Goal: Information Seeking & Learning: Learn about a topic

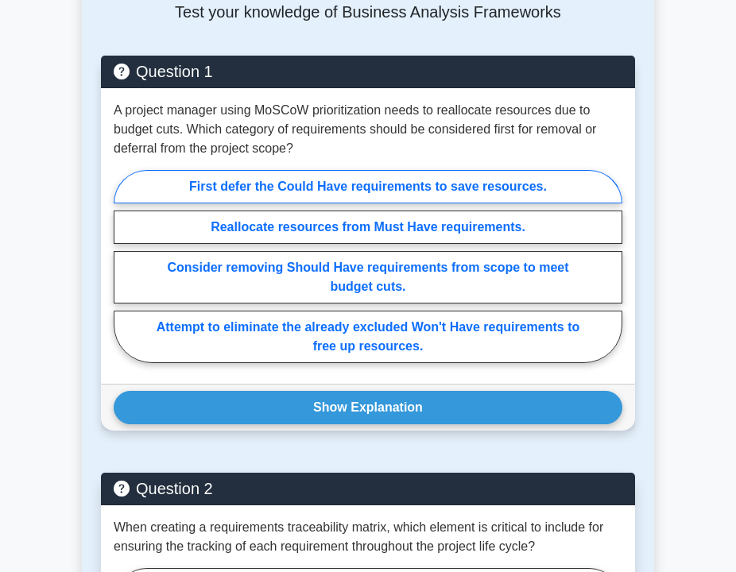
scroll to position [930, 0]
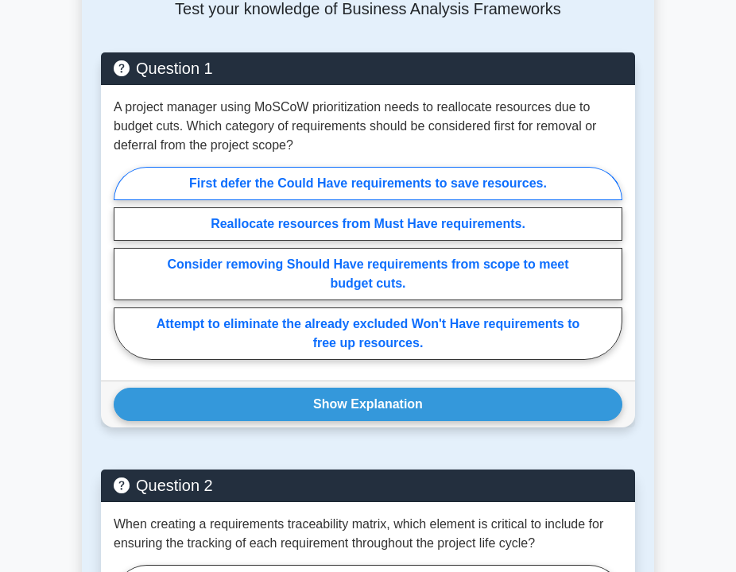
click at [280, 200] on label "First defer the Could Have requirements to save resources." at bounding box center [368, 183] width 509 height 33
click at [124, 263] on input "First defer the Could Have requirements to save resources." at bounding box center [119, 268] width 10 height 10
radio input "true"
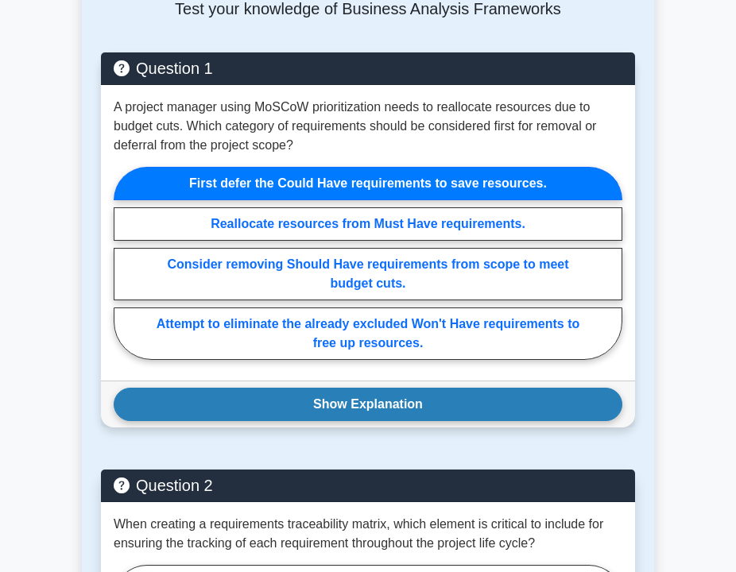
click at [337, 420] on button "Show Explanation" at bounding box center [368, 404] width 509 height 33
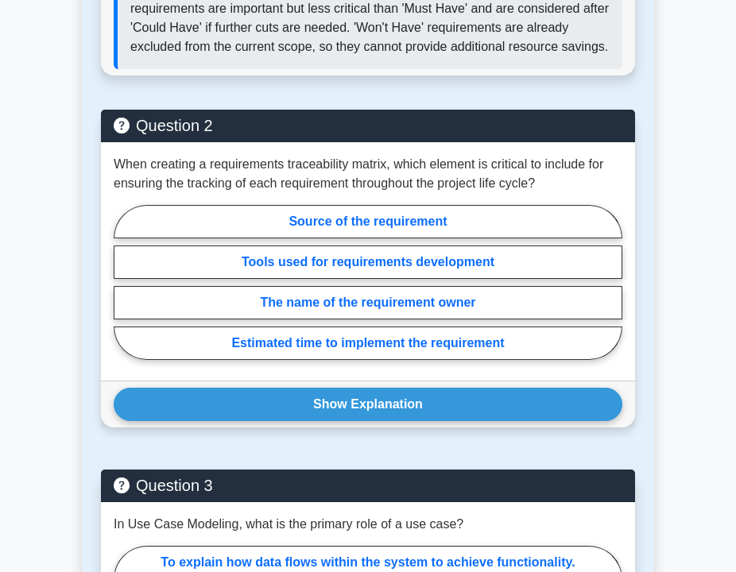
scroll to position [1541, 0]
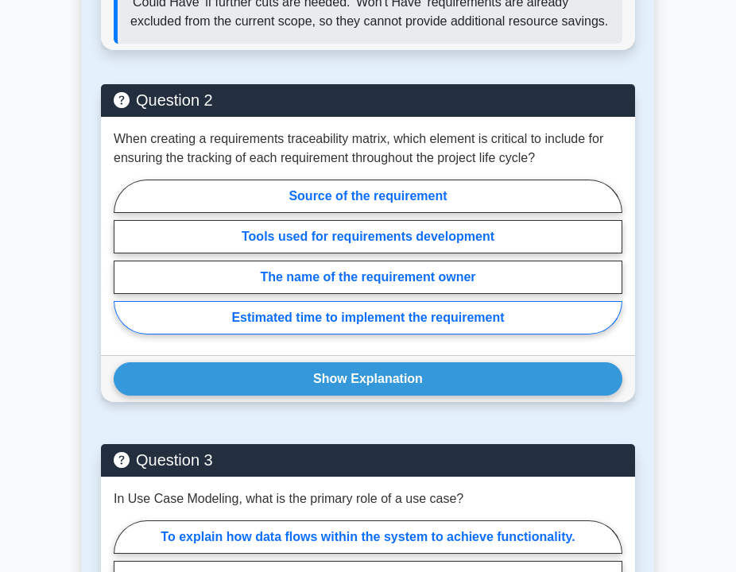
click at [358, 334] on label "Estimated time to implement the requirement" at bounding box center [368, 317] width 509 height 33
click at [124, 267] on input "Estimated time to implement the requirement" at bounding box center [119, 262] width 10 height 10
radio input "true"
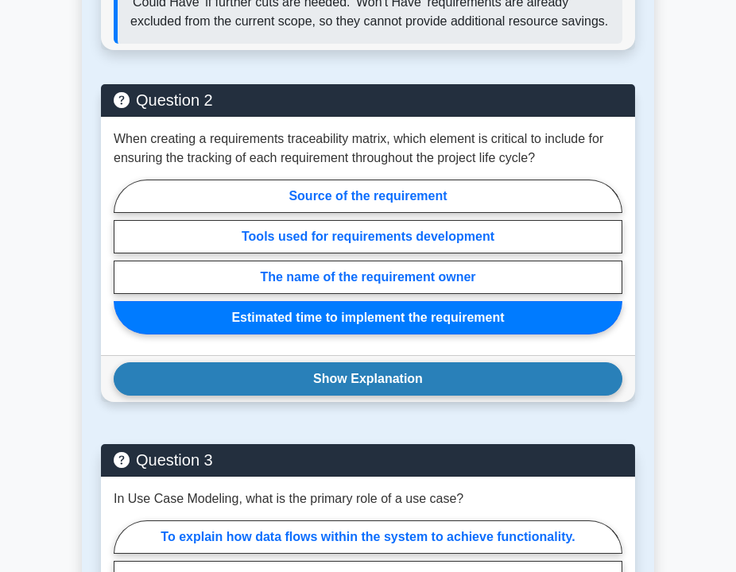
click at [377, 396] on button "Show Explanation" at bounding box center [368, 378] width 509 height 33
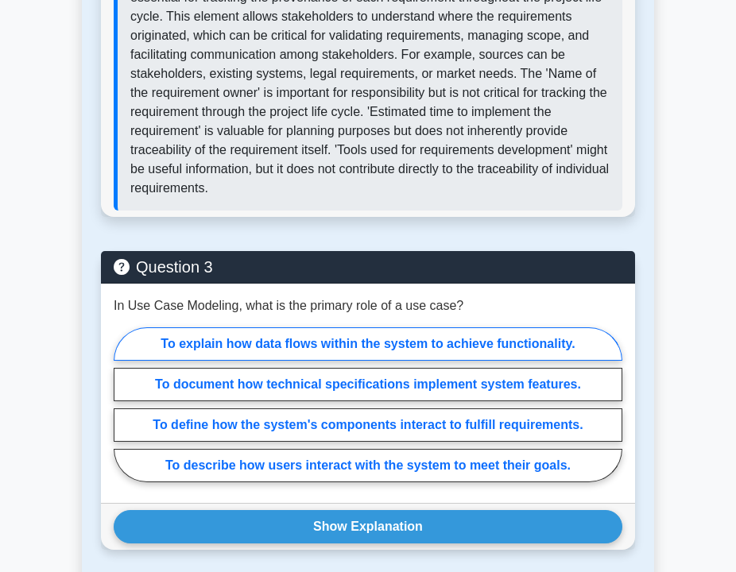
scroll to position [2160, 0]
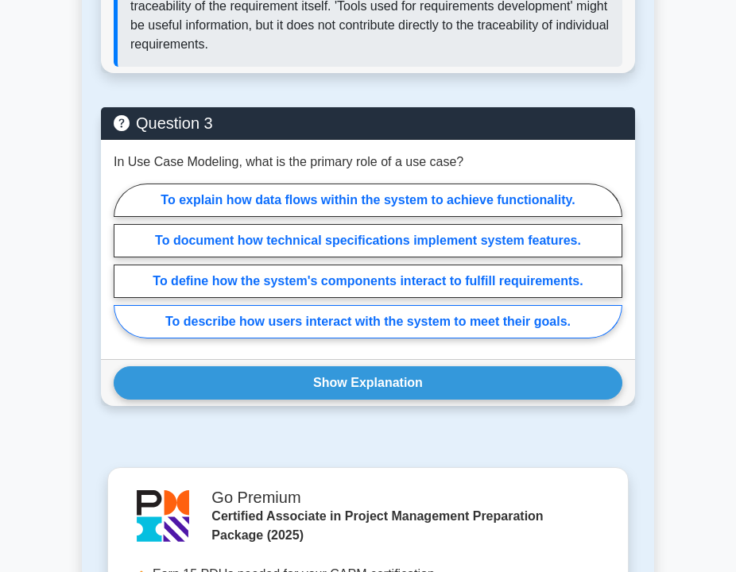
click at [385, 338] on label "To describe how users interact with the system to meet their goals." at bounding box center [368, 321] width 509 height 33
click at [124, 271] on input "To describe how users interact with the system to meet their goals." at bounding box center [119, 266] width 10 height 10
radio input "true"
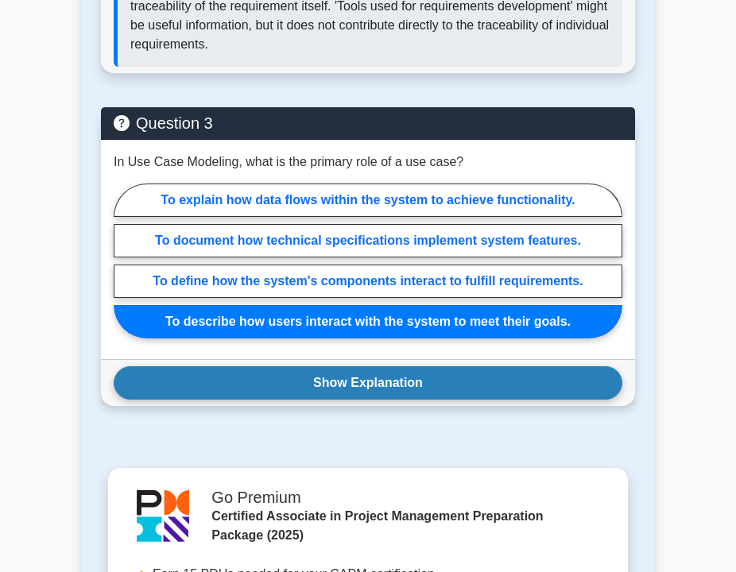
click at [408, 400] on button "Show Explanation" at bounding box center [368, 382] width 509 height 33
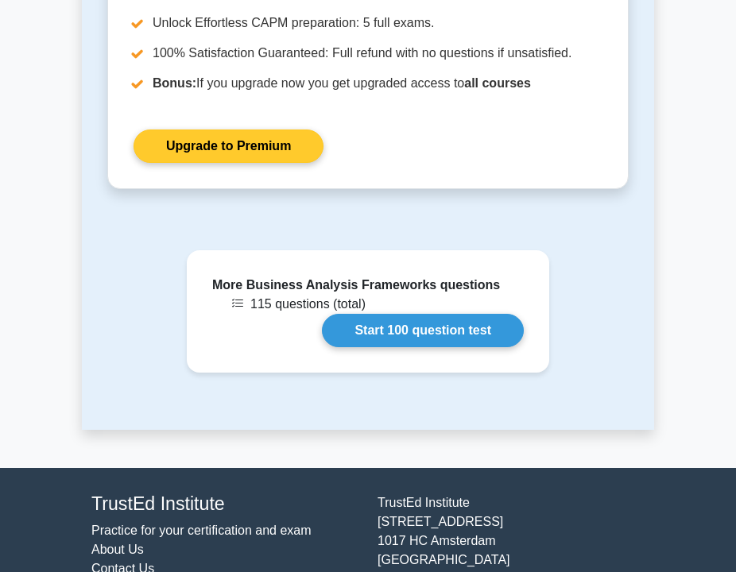
scroll to position [3191, 0]
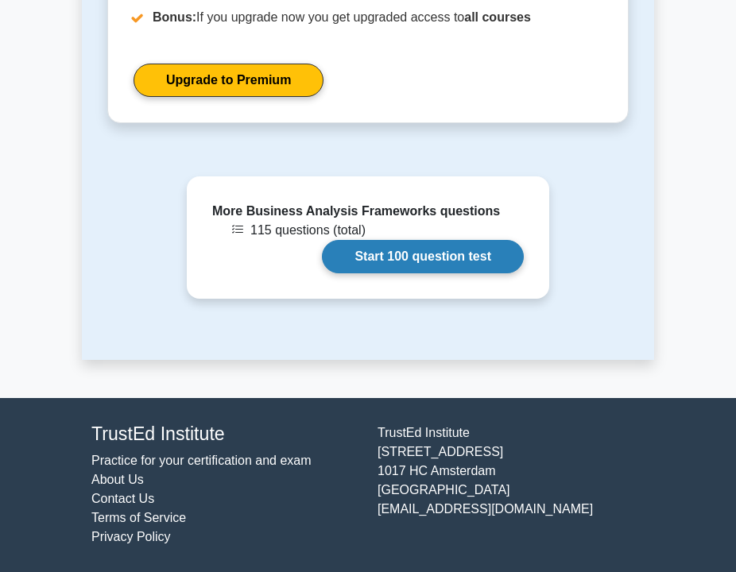
click at [389, 260] on link "Start 100 question test" at bounding box center [423, 256] width 202 height 33
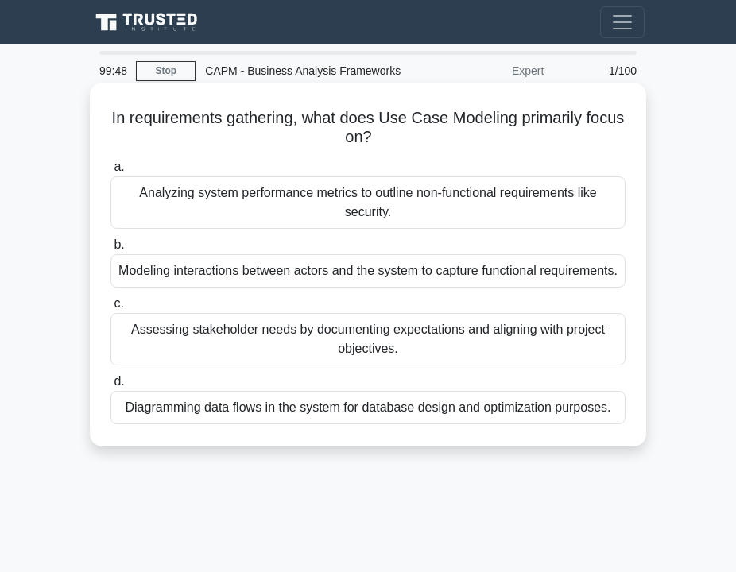
click at [286, 278] on div "Modeling interactions between actors and the system to capture functional requi…" at bounding box center [367, 270] width 515 height 33
click at [110, 250] on input "b. Modeling interactions between actors and the system to capture functional re…" at bounding box center [110, 245] width 0 height 10
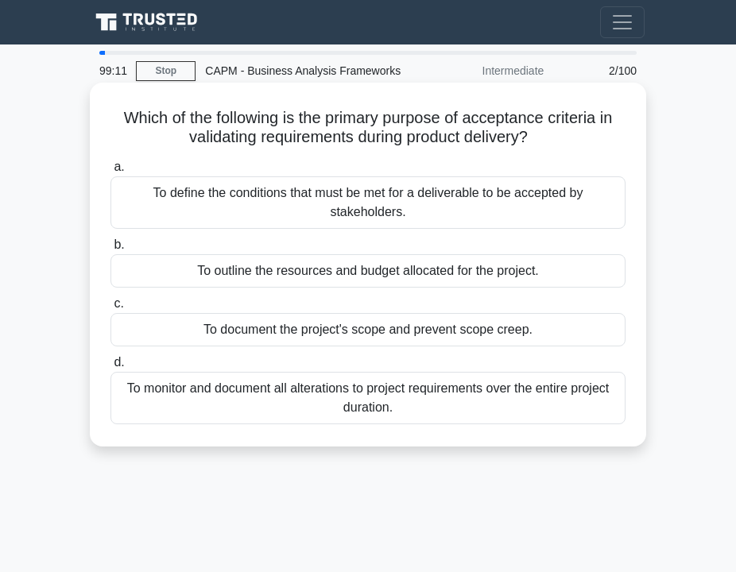
click at [294, 191] on div "To define the conditions that must be met for a deliverable to be accepted by s…" at bounding box center [367, 202] width 515 height 52
click at [110, 172] on input "a. To define the conditions that must be met for a deliverable to be accepted b…" at bounding box center [110, 167] width 0 height 10
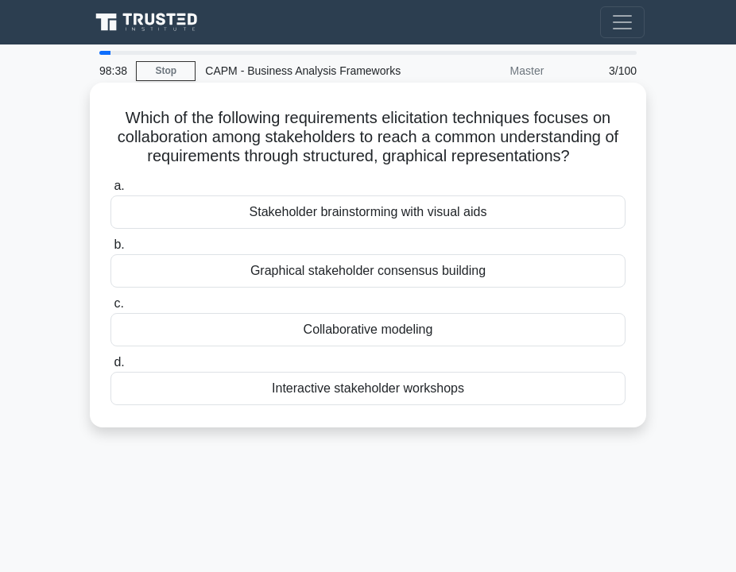
click at [368, 214] on div "Stakeholder brainstorming with visual aids" at bounding box center [367, 211] width 515 height 33
click at [110, 191] on input "a. Stakeholder brainstorming with visual aids" at bounding box center [110, 186] width 0 height 10
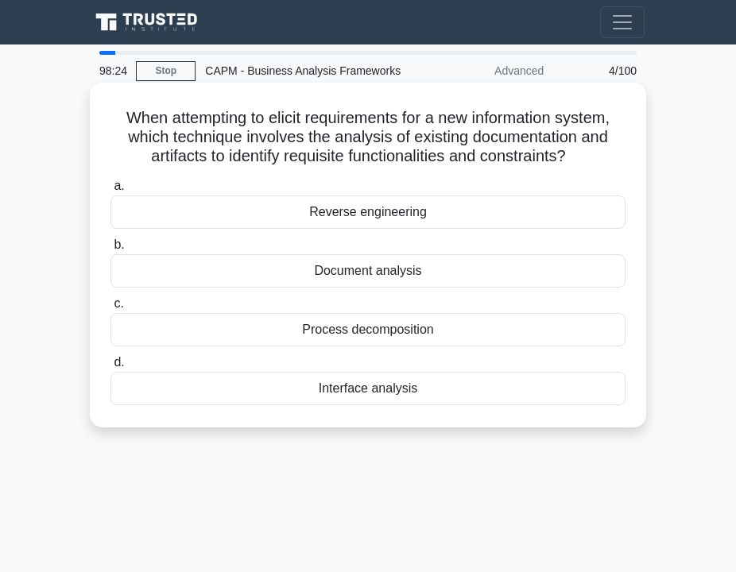
click at [349, 269] on div "Document analysis" at bounding box center [367, 270] width 515 height 33
click at [110, 250] on input "b. Document analysis" at bounding box center [110, 245] width 0 height 10
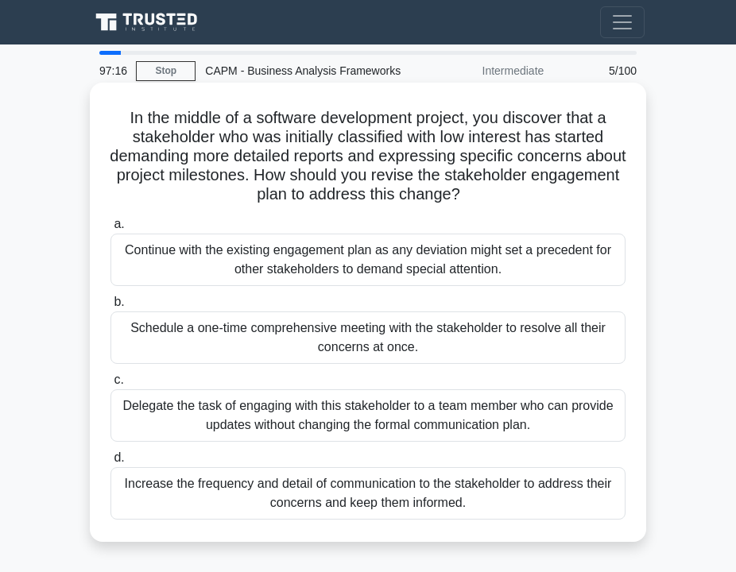
click at [354, 505] on div "Increase the frequency and detail of communication to the stakeholder to addres…" at bounding box center [367, 493] width 515 height 52
click at [110, 463] on input "d. Increase the frequency and detail of communication to the stakeholder to add…" at bounding box center [110, 458] width 0 height 10
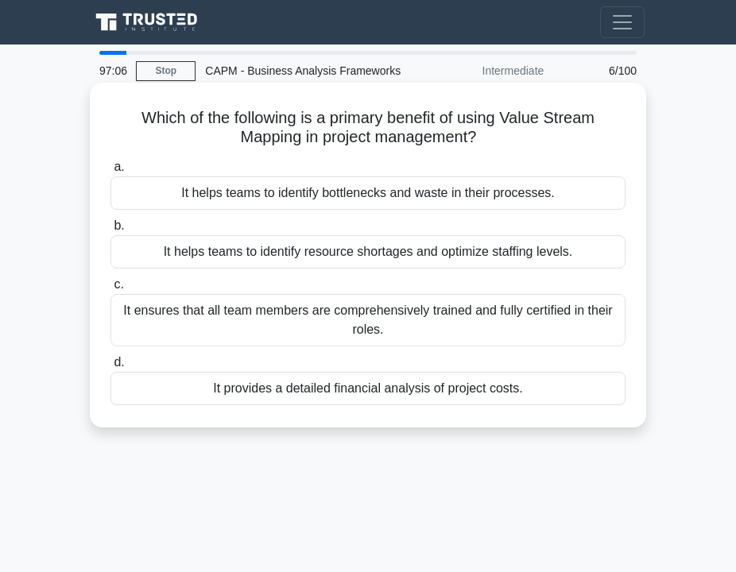
click at [319, 200] on div "It helps teams to identify bottlenecks and waste in their processes." at bounding box center [367, 192] width 515 height 33
click at [110, 172] on input "a. It helps teams to identify bottlenecks and waste in their processes." at bounding box center [110, 167] width 0 height 10
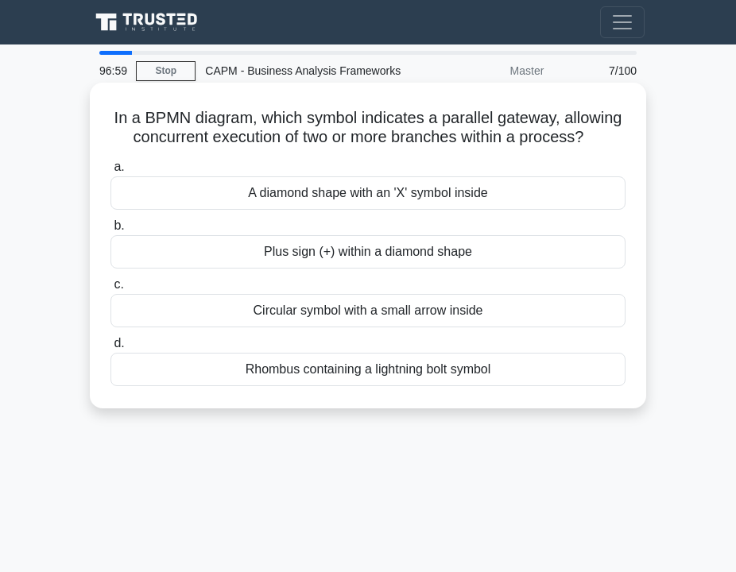
click at [282, 254] on div "Plus sign (+) within a diamond shape" at bounding box center [367, 251] width 515 height 33
click at [110, 231] on input "b. Plus sign (+) within a diamond shape" at bounding box center [110, 226] width 0 height 10
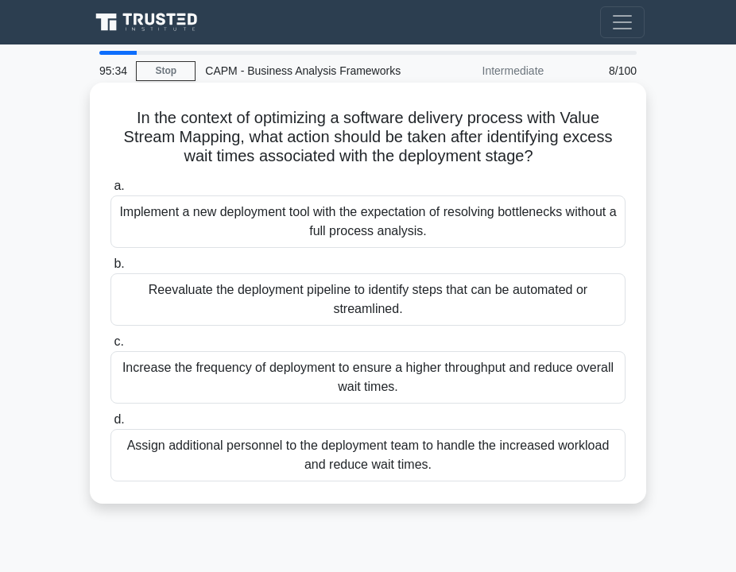
click at [273, 309] on div "Reevaluate the deployment pipeline to identify steps that can be automated or s…" at bounding box center [367, 299] width 515 height 52
click at [110, 269] on input "b. Reevaluate the deployment pipeline to identify steps that can be automated o…" at bounding box center [110, 264] width 0 height 10
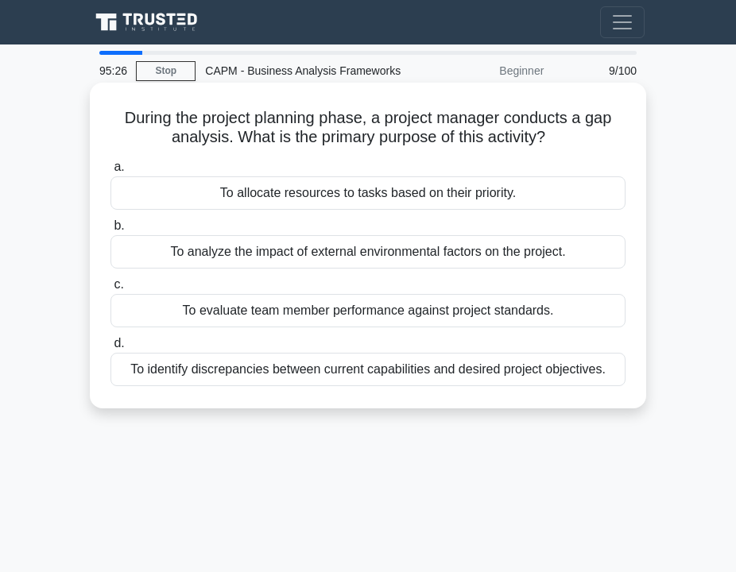
click at [259, 379] on div "To identify discrepancies between current capabilities and desired project obje…" at bounding box center [367, 369] width 515 height 33
click at [110, 349] on input "d. To identify discrepancies between current capabilities and desired project o…" at bounding box center [110, 343] width 0 height 10
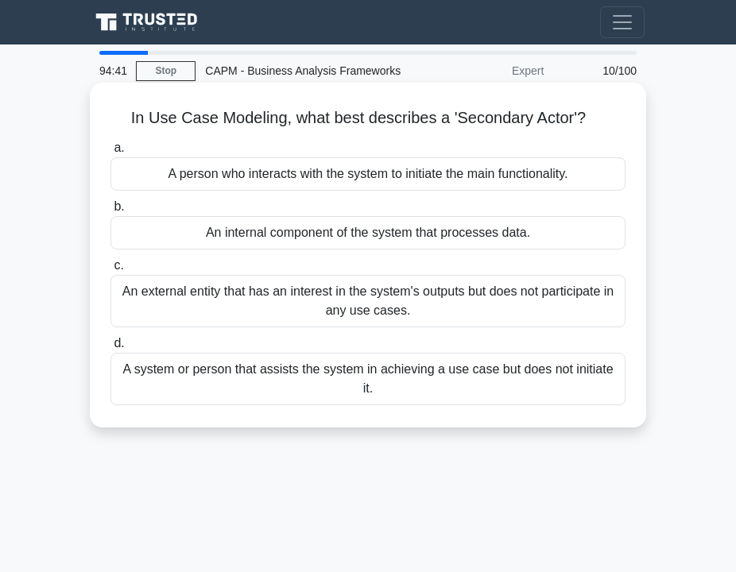
click at [296, 310] on div "An external entity that has an interest in the system's outputs but does not pa…" at bounding box center [367, 301] width 515 height 52
click at [110, 271] on input "c. An external entity that has an interest in the system's outputs but does not…" at bounding box center [110, 266] width 0 height 10
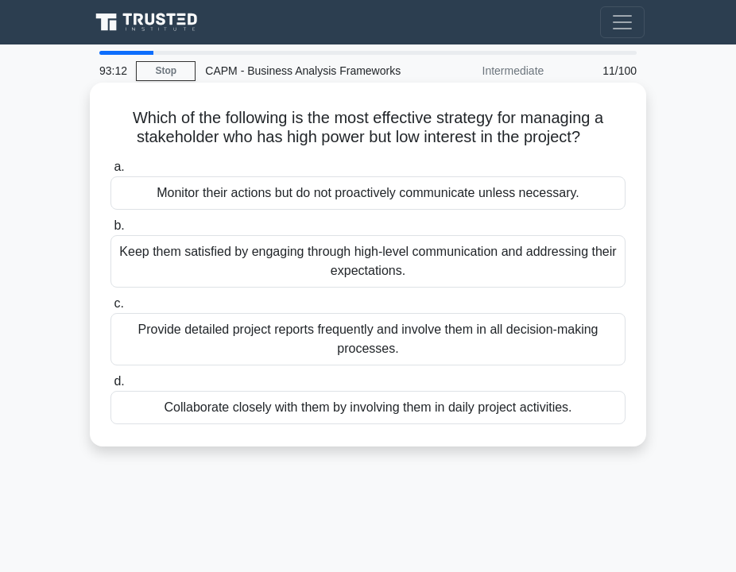
click at [273, 272] on div "Keep them satisfied by engaging through high-level communication and addressing…" at bounding box center [367, 261] width 515 height 52
click at [110, 231] on input "b. Keep them satisfied by engaging through high-level communication and address…" at bounding box center [110, 226] width 0 height 10
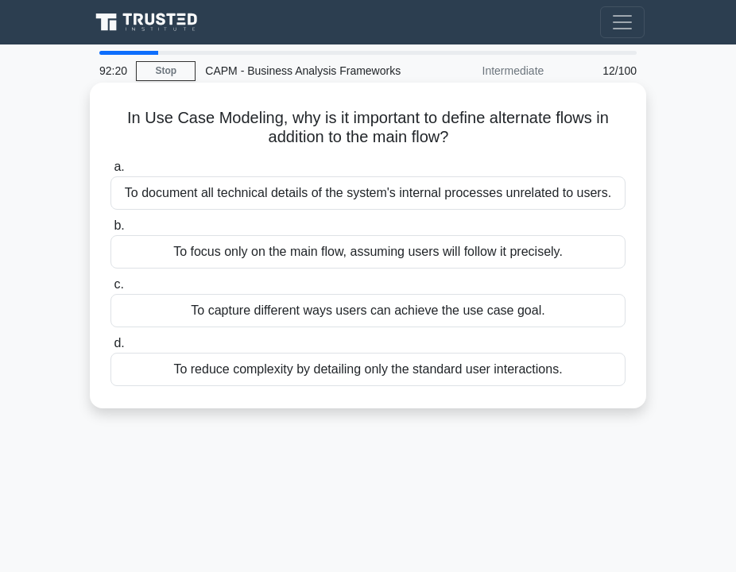
click at [259, 316] on div "To capture different ways users can achieve the use case goal." at bounding box center [367, 310] width 515 height 33
click at [110, 290] on input "c. To capture different ways users can achieve the use case goal." at bounding box center [110, 285] width 0 height 10
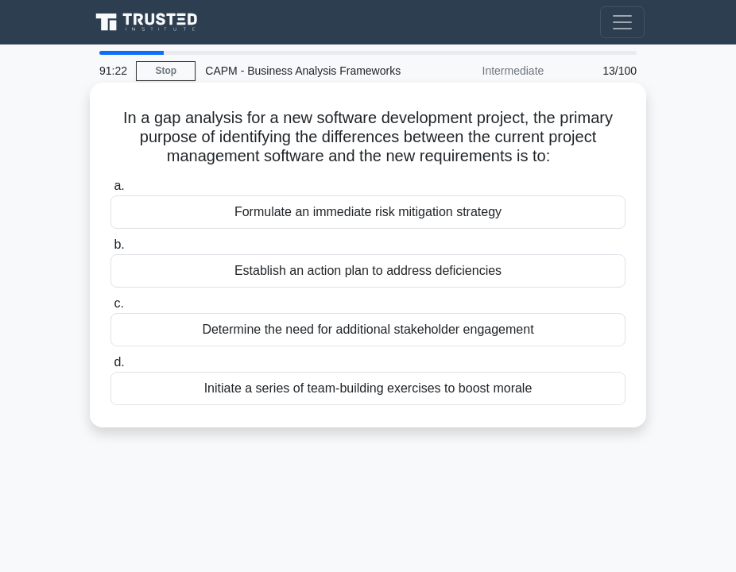
click at [308, 271] on div "Establish an action plan to address deficiencies" at bounding box center [367, 270] width 515 height 33
click at [110, 250] on input "b. Establish an action plan to address deficiencies" at bounding box center [110, 245] width 0 height 10
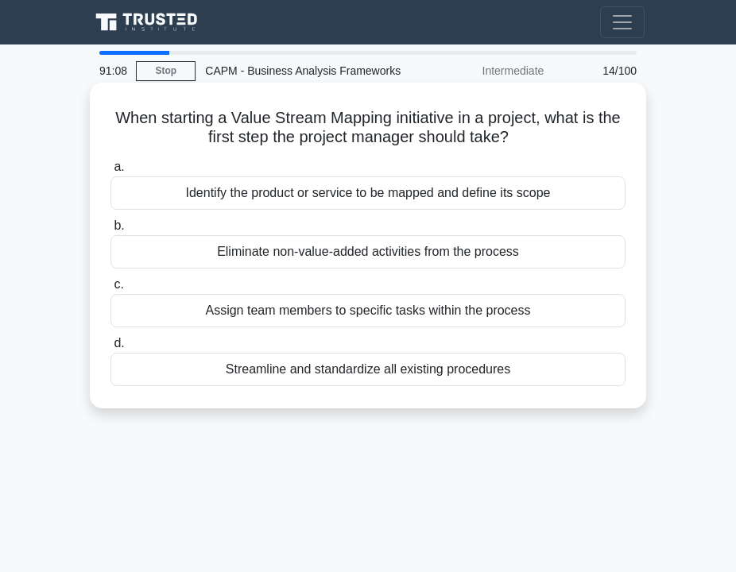
click at [276, 203] on div "Identify the product or service to be mapped and define its scope" at bounding box center [367, 192] width 515 height 33
click at [110, 172] on input "a. Identify the product or service to be mapped and define its scope" at bounding box center [110, 167] width 0 height 10
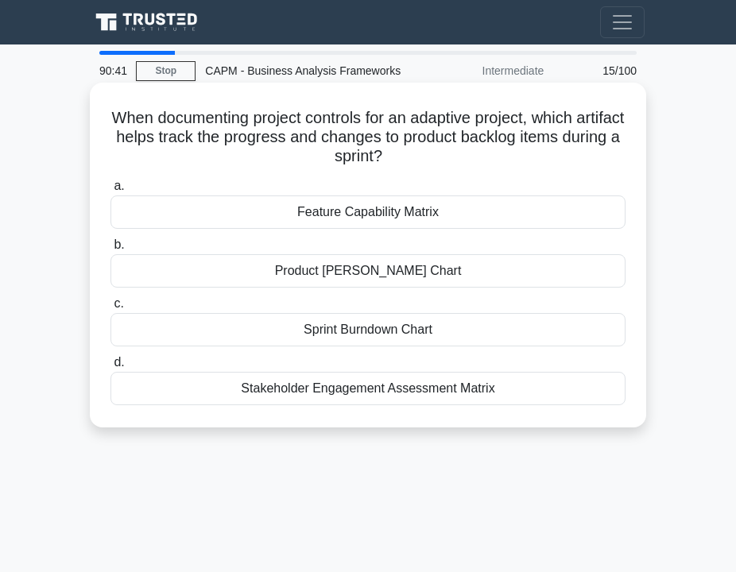
click at [243, 337] on div "Sprint Burndown Chart" at bounding box center [367, 329] width 515 height 33
click at [110, 309] on input "c. Sprint Burndown Chart" at bounding box center [110, 304] width 0 height 10
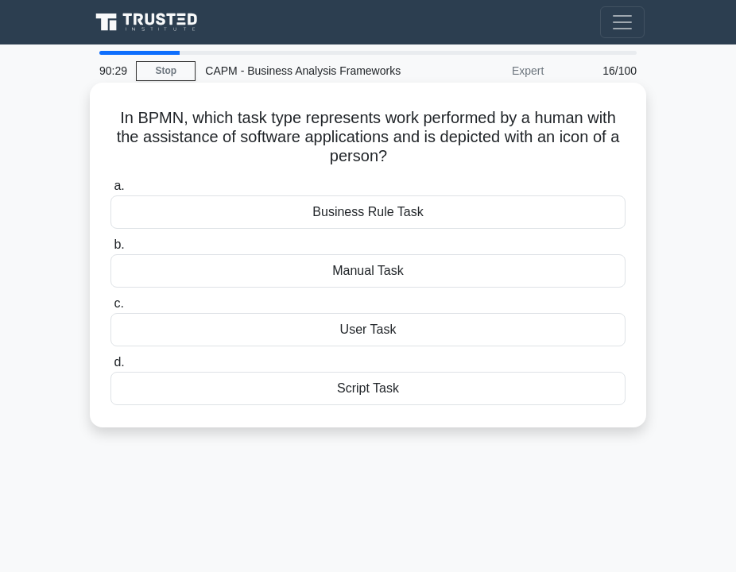
click at [319, 402] on div "Script Task" at bounding box center [367, 388] width 515 height 33
click at [110, 368] on input "d. Script Task" at bounding box center [110, 363] width 0 height 10
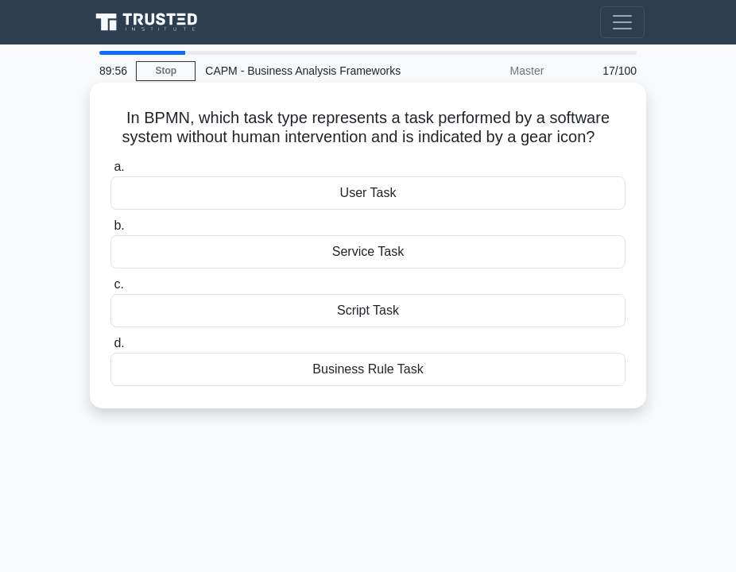
click at [319, 256] on div "Service Task" at bounding box center [367, 251] width 515 height 33
click at [110, 231] on input "b. Service Task" at bounding box center [110, 226] width 0 height 10
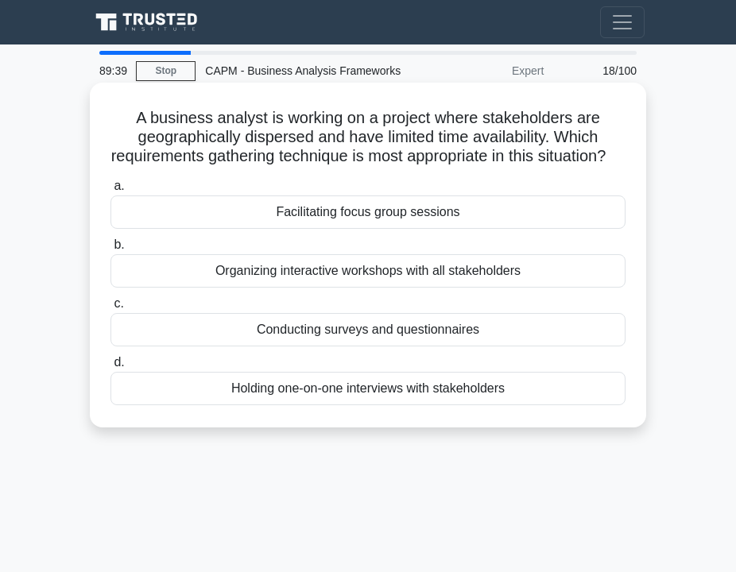
click at [276, 346] on div "Conducting surveys and questionnaires" at bounding box center [367, 329] width 515 height 33
click at [110, 309] on input "c. Conducting surveys and questionnaires" at bounding box center [110, 304] width 0 height 10
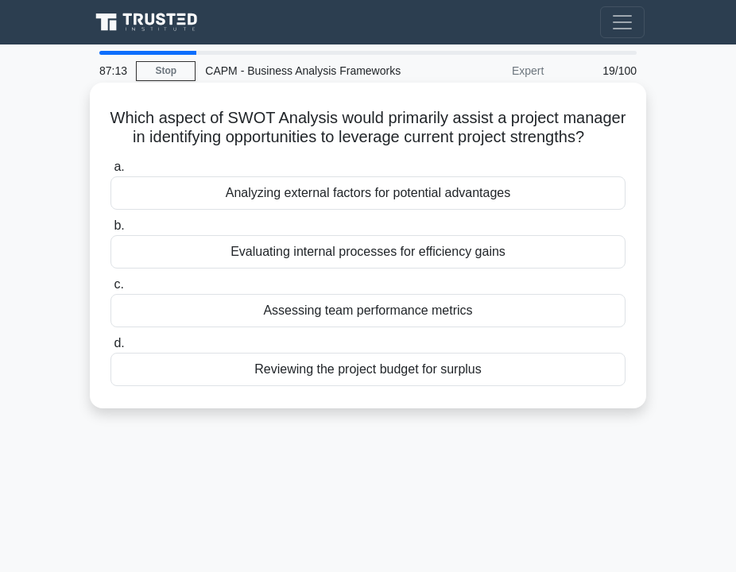
click at [276, 200] on div "Analyzing external factors for potential advantages" at bounding box center [367, 192] width 515 height 33
click at [110, 172] on input "a. Analyzing external factors for potential advantages" at bounding box center [110, 167] width 0 height 10
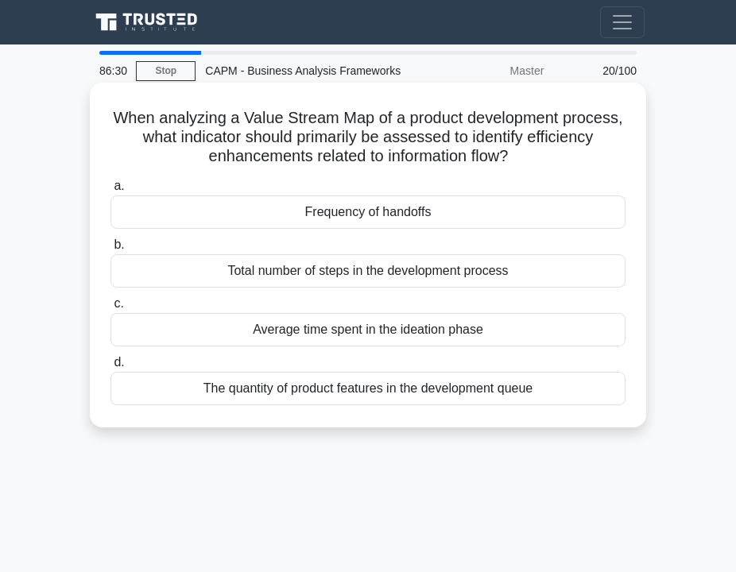
click at [277, 276] on div "Total number of steps in the development process" at bounding box center [367, 270] width 515 height 33
click at [110, 250] on input "b. Total number of steps in the development process" at bounding box center [110, 245] width 0 height 10
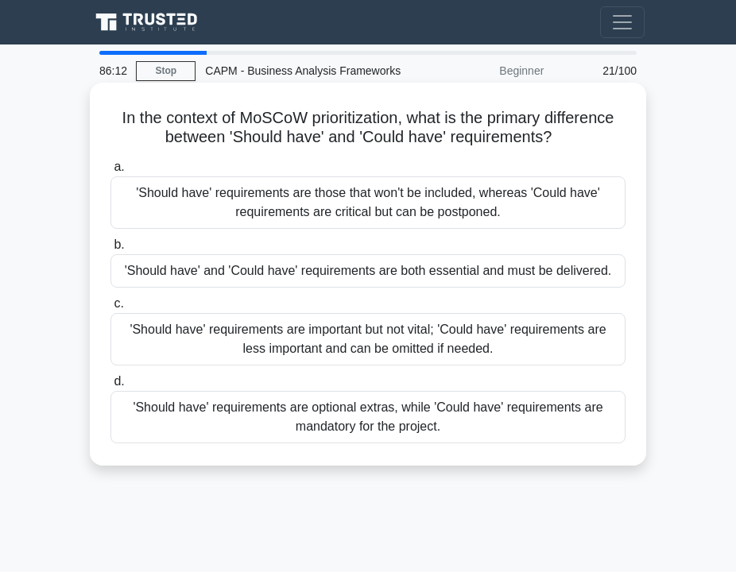
click at [238, 339] on div "'Should have' requirements are important but not vital; 'Could have' requiremen…" at bounding box center [367, 339] width 515 height 52
click at [110, 309] on input "c. 'Should have' requirements are important but not vital; 'Could have' require…" at bounding box center [110, 304] width 0 height 10
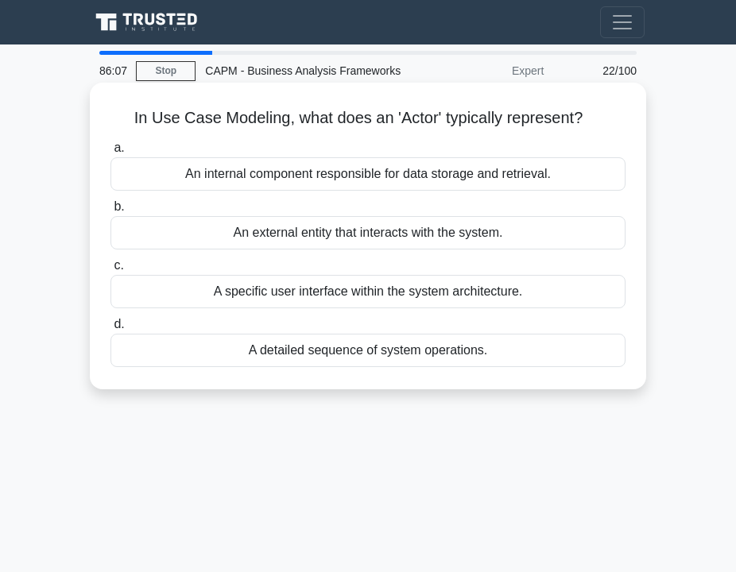
click at [269, 238] on div "An external entity that interacts with the system." at bounding box center [367, 232] width 515 height 33
click at [110, 212] on input "b. An external entity that interacts with the system." at bounding box center [110, 207] width 0 height 10
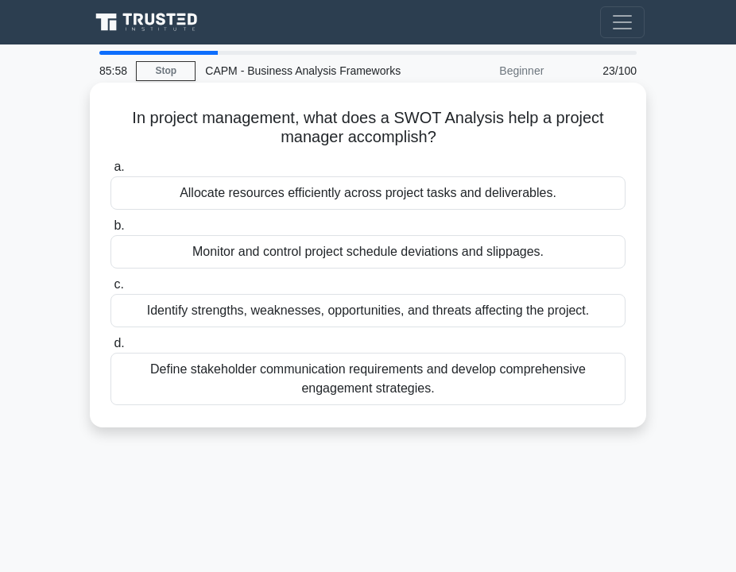
click at [263, 318] on div "Identify strengths, weaknesses, opportunities, and threats affecting the projec…" at bounding box center [367, 310] width 515 height 33
click at [110, 290] on input "c. Identify strengths, weaknesses, opportunities, and threats affecting the pro…" at bounding box center [110, 285] width 0 height 10
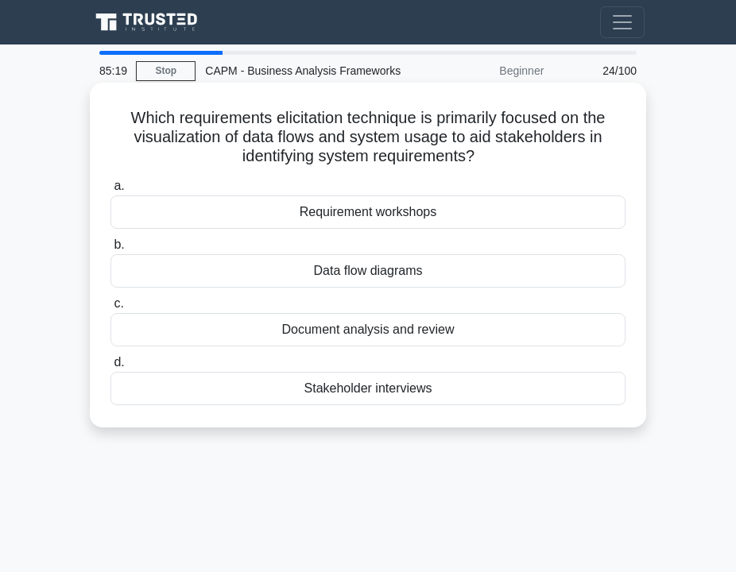
click at [281, 273] on div "Data flow diagrams" at bounding box center [367, 270] width 515 height 33
click at [110, 250] on input "b. Data flow diagrams" at bounding box center [110, 245] width 0 height 10
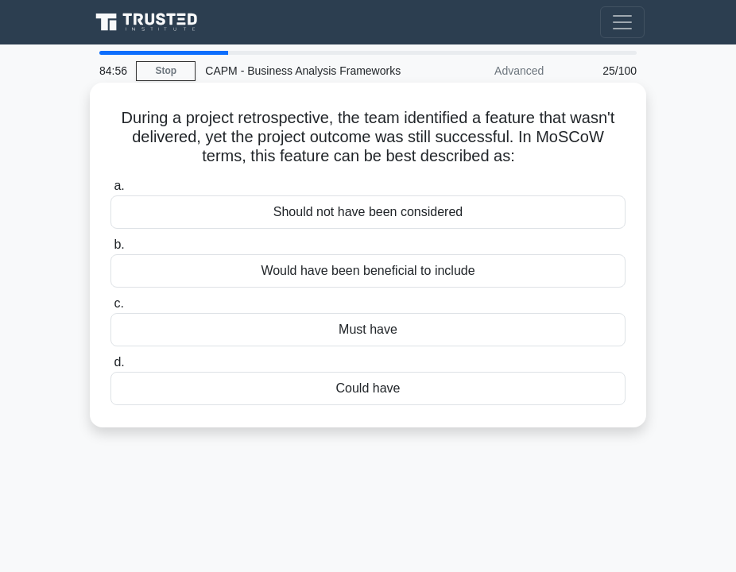
click at [309, 388] on div "Could have" at bounding box center [367, 388] width 515 height 33
click at [110, 368] on input "d. Could have" at bounding box center [110, 363] width 0 height 10
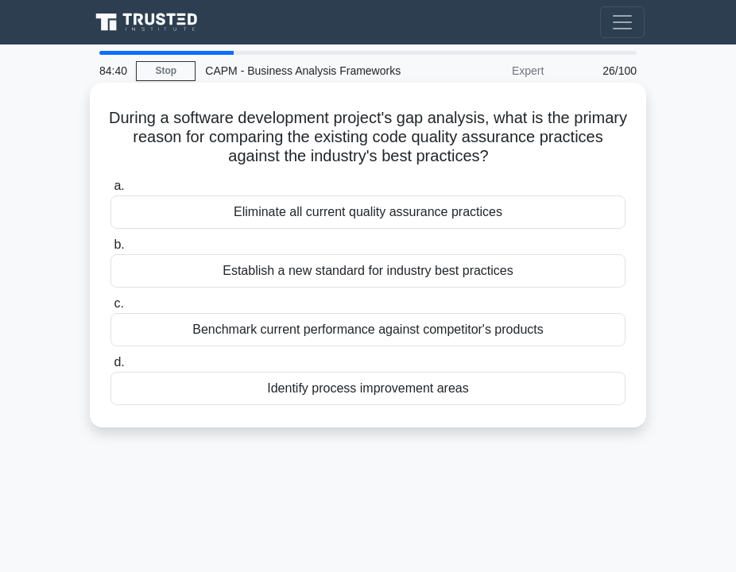
click at [317, 396] on div "Identify process improvement areas" at bounding box center [367, 388] width 515 height 33
click at [110, 368] on input "d. Identify process improvement areas" at bounding box center [110, 363] width 0 height 10
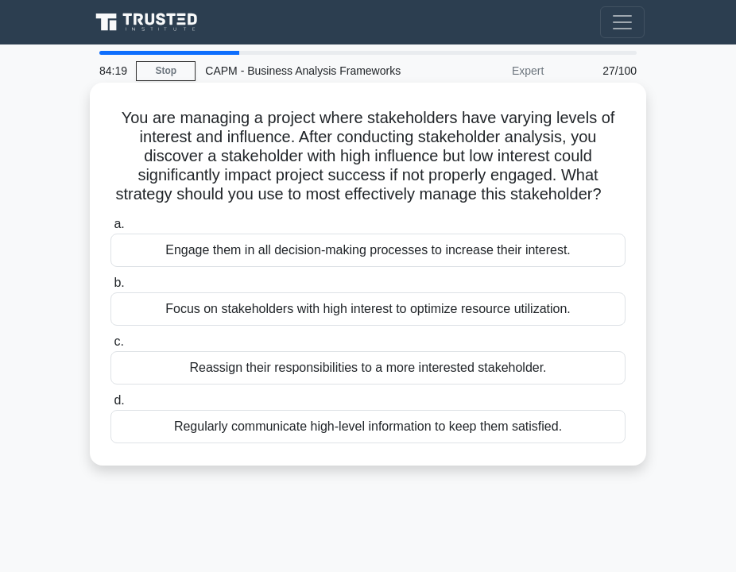
click at [335, 435] on div "Regularly communicate high-level information to keep them satisfied." at bounding box center [367, 426] width 515 height 33
click at [110, 406] on input "d. Regularly communicate high-level information to keep them satisfied." at bounding box center [110, 401] width 0 height 10
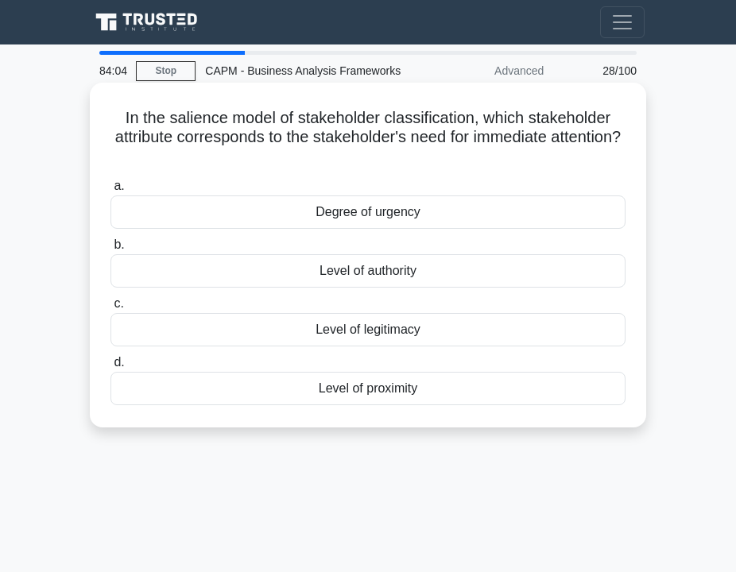
click at [339, 221] on div "Degree of urgency" at bounding box center [367, 211] width 515 height 33
click at [110, 191] on input "a. Degree of urgency" at bounding box center [110, 186] width 0 height 10
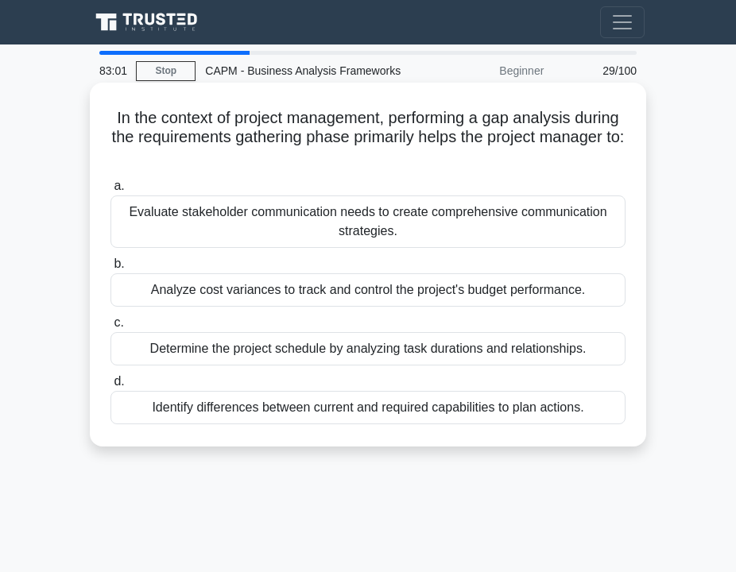
click at [292, 226] on div "Evaluate stakeholder communication needs to create comprehensive communication …" at bounding box center [367, 221] width 515 height 52
click at [110, 191] on input "a. Evaluate stakeholder communication needs to create comprehensive communicati…" at bounding box center [110, 186] width 0 height 10
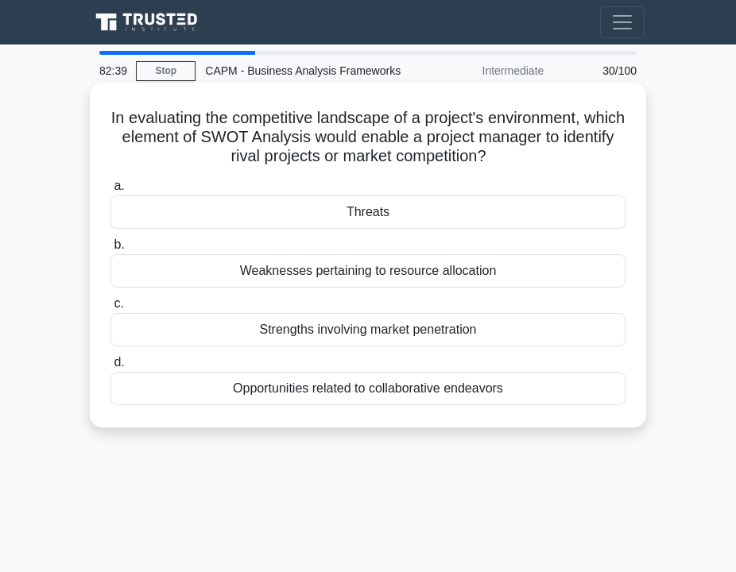
click at [279, 210] on div "Threats" at bounding box center [367, 211] width 515 height 33
click at [110, 191] on input "a. Threats" at bounding box center [110, 186] width 0 height 10
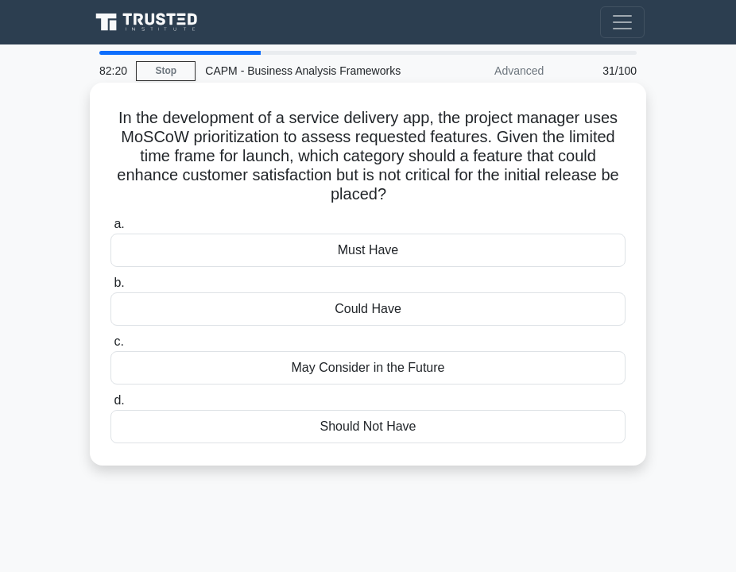
click at [264, 311] on div "Could Have" at bounding box center [367, 308] width 515 height 33
click at [110, 288] on input "b. Could Have" at bounding box center [110, 283] width 0 height 10
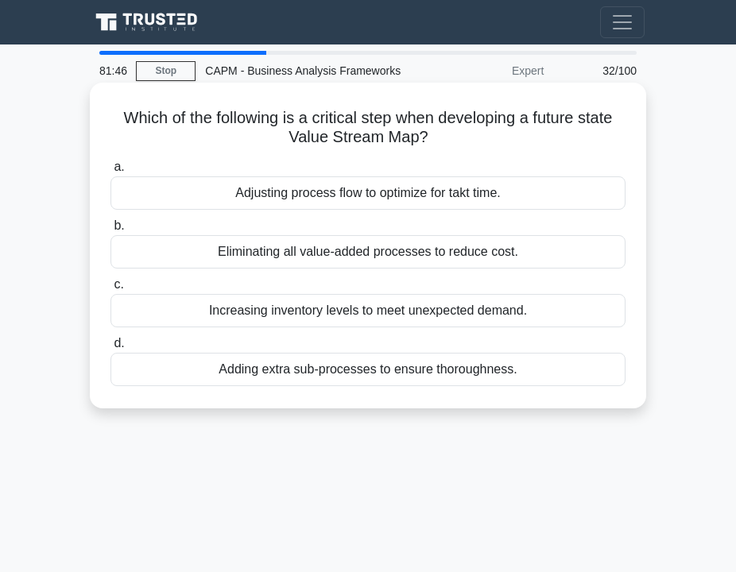
click at [234, 195] on div "Adjusting process flow to optimize for takt time." at bounding box center [367, 192] width 515 height 33
click at [110, 172] on input "a. Adjusting process flow to optimize for takt time." at bounding box center [110, 167] width 0 height 10
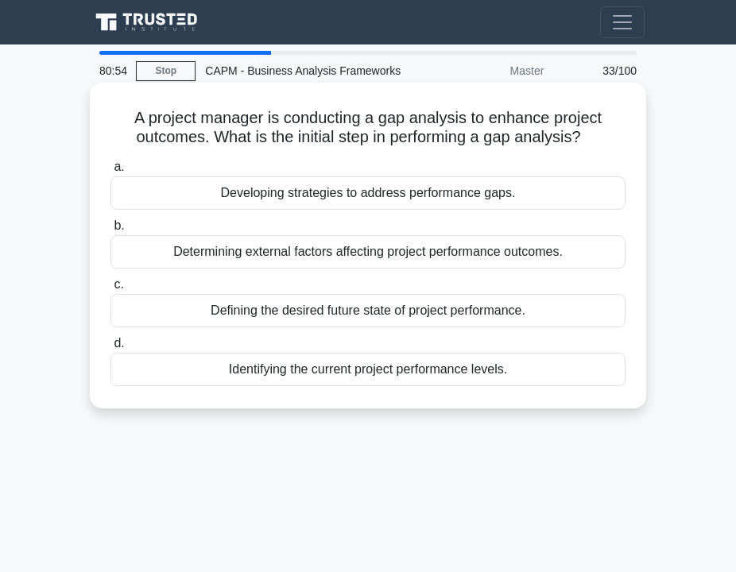
click at [215, 365] on div "Identifying the current project performance levels." at bounding box center [367, 369] width 515 height 33
click at [110, 349] on input "d. Identifying the current project performance levels." at bounding box center [110, 343] width 0 height 10
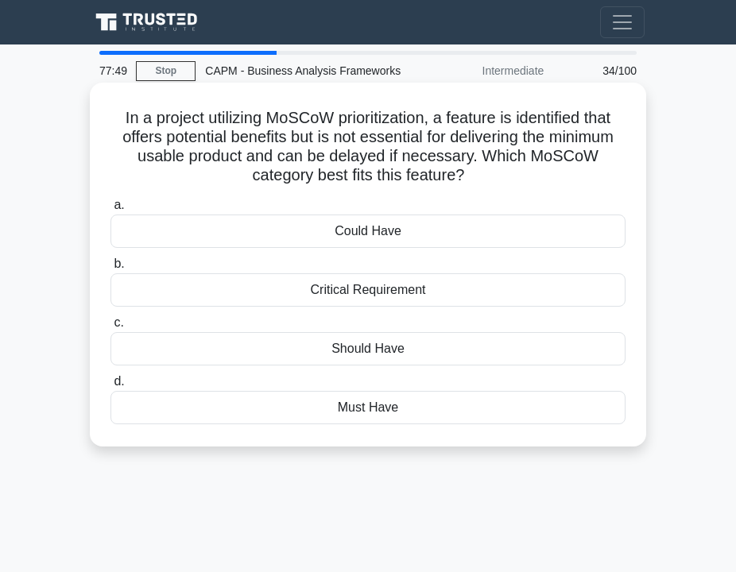
click at [300, 348] on div "Should Have" at bounding box center [367, 348] width 515 height 33
click at [110, 328] on input "c. Should Have" at bounding box center [110, 323] width 0 height 10
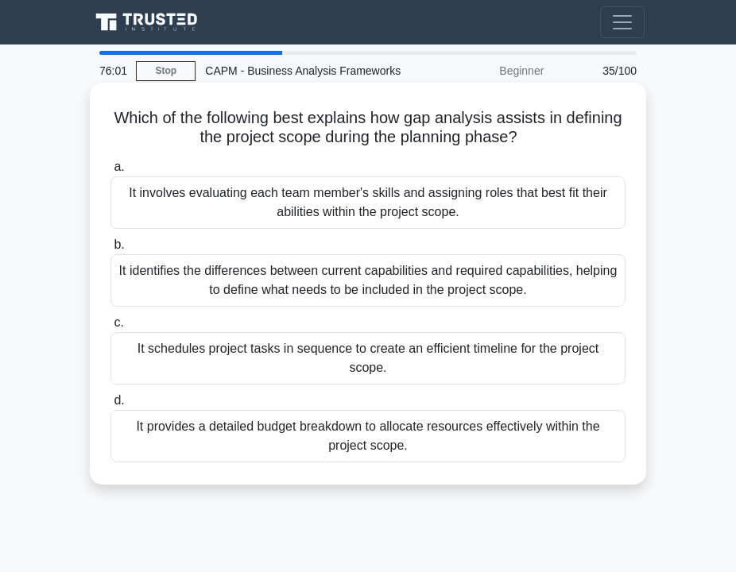
click at [313, 288] on div "It identifies the differences between current capabilities and required capabil…" at bounding box center [367, 280] width 515 height 52
click at [110, 250] on input "b. It identifies the differences between current capabilities and required capa…" at bounding box center [110, 245] width 0 height 10
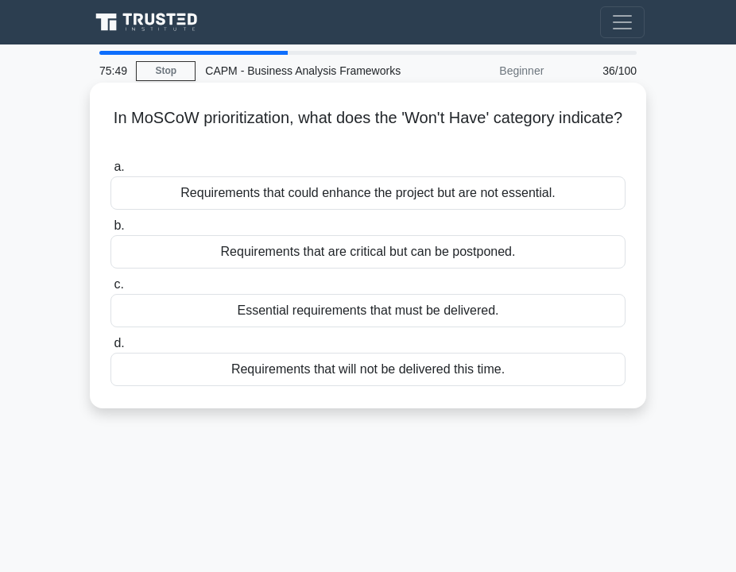
click at [293, 366] on div "Requirements that will not be delivered this time." at bounding box center [367, 369] width 515 height 33
click at [110, 349] on input "d. Requirements that will not be delivered this time." at bounding box center [110, 343] width 0 height 10
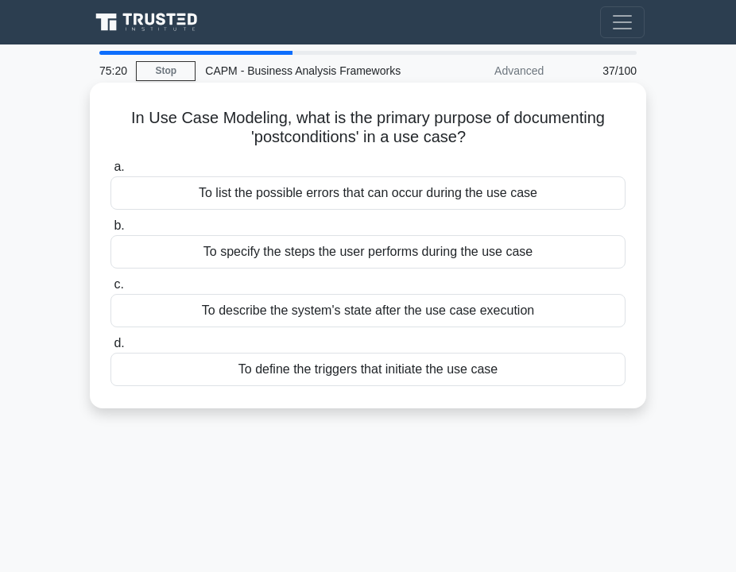
click at [265, 306] on div "To describe the system's state after the use case execution" at bounding box center [367, 310] width 515 height 33
click at [110, 290] on input "c. To describe the system's state after the use case execution" at bounding box center [110, 285] width 0 height 10
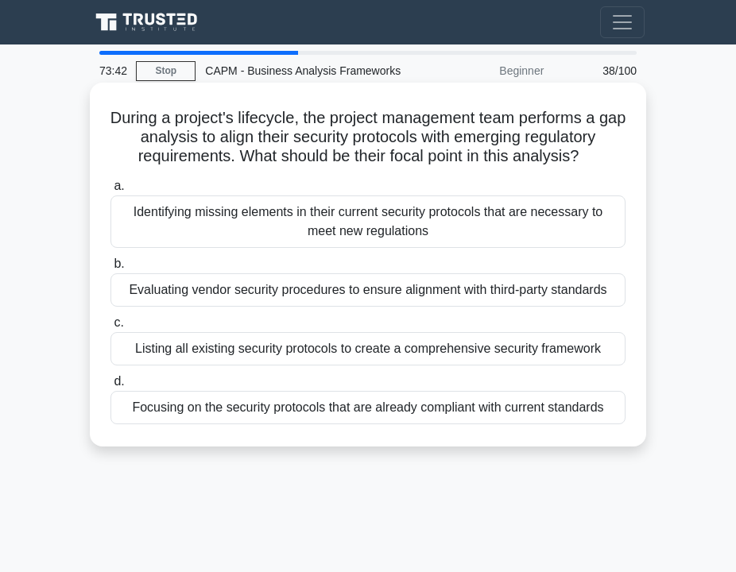
click at [315, 228] on div "Identifying missing elements in their current security protocols that are neces…" at bounding box center [367, 221] width 515 height 52
click at [110, 191] on input "a. Identifying missing elements in their current security protocols that are ne…" at bounding box center [110, 186] width 0 height 10
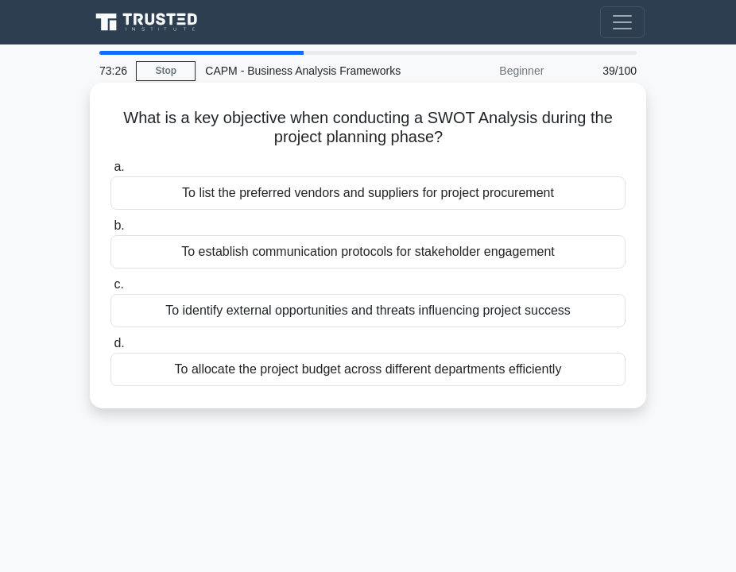
click at [270, 313] on div "To identify external opportunities and threats influencing project success" at bounding box center [367, 310] width 515 height 33
click at [110, 290] on input "c. To identify external opportunities and threats influencing project success" at bounding box center [110, 285] width 0 height 10
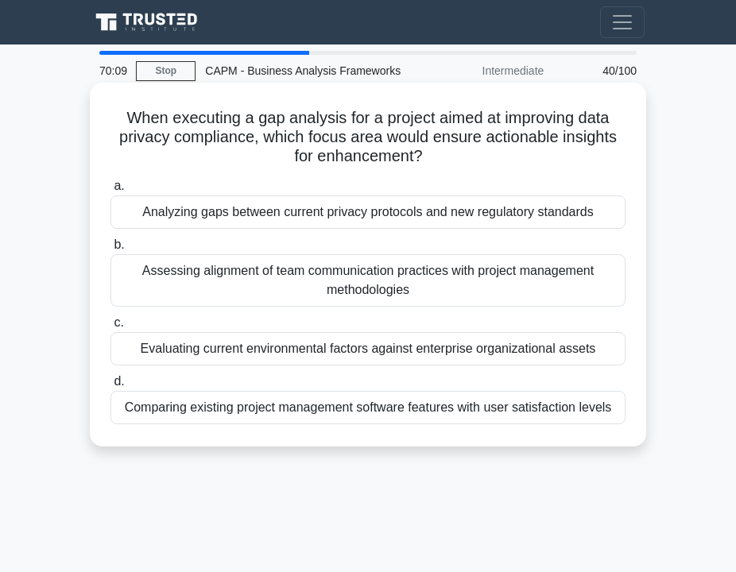
click at [220, 207] on div "Analyzing gaps between current privacy protocols and new regulatory standards" at bounding box center [367, 211] width 515 height 33
click at [110, 191] on input "a. Analyzing gaps between current privacy protocols and new regulatory standards" at bounding box center [110, 186] width 0 height 10
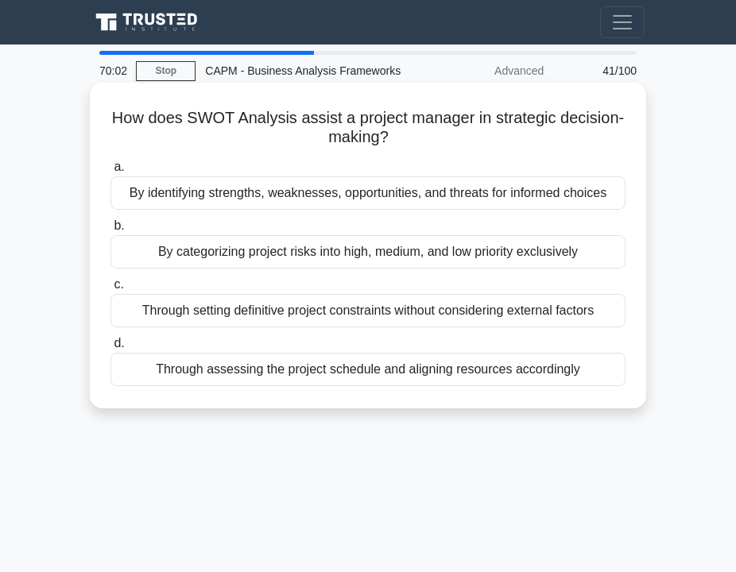
click at [222, 195] on div "By identifying strengths, weaknesses, opportunities, and threats for informed c…" at bounding box center [367, 192] width 515 height 33
click at [110, 172] on input "a. By identifying strengths, weaknesses, opportunities, and threats for informe…" at bounding box center [110, 167] width 0 height 10
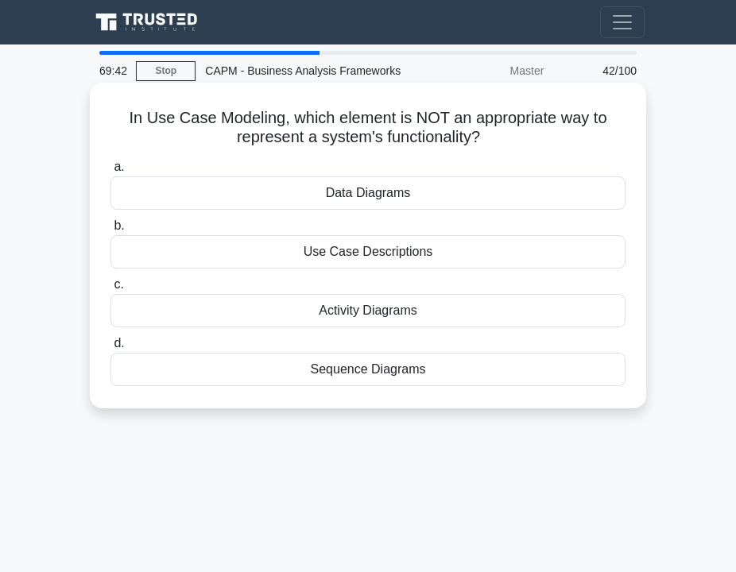
click at [229, 193] on div "Data Diagrams" at bounding box center [367, 192] width 515 height 33
click at [110, 172] on input "a. Data Diagrams" at bounding box center [110, 167] width 0 height 10
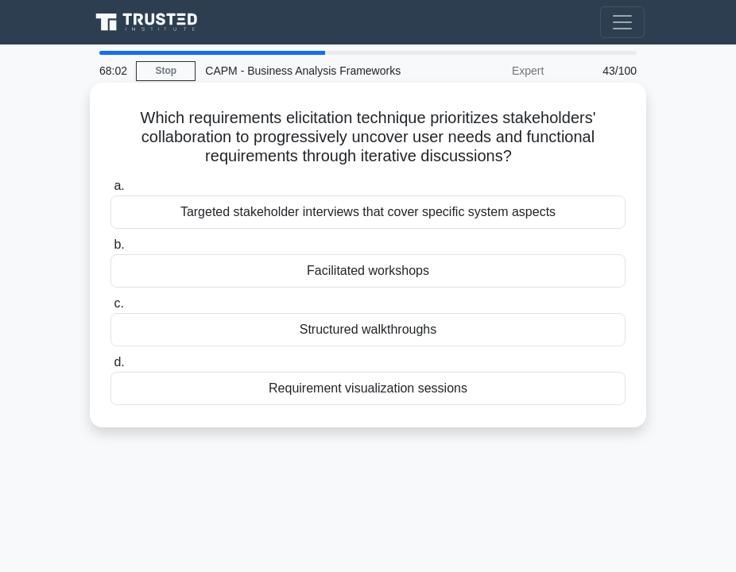
click at [392, 267] on div "Facilitated workshops" at bounding box center [367, 270] width 515 height 33
click at [110, 250] on input "b. Facilitated workshops" at bounding box center [110, 245] width 0 height 10
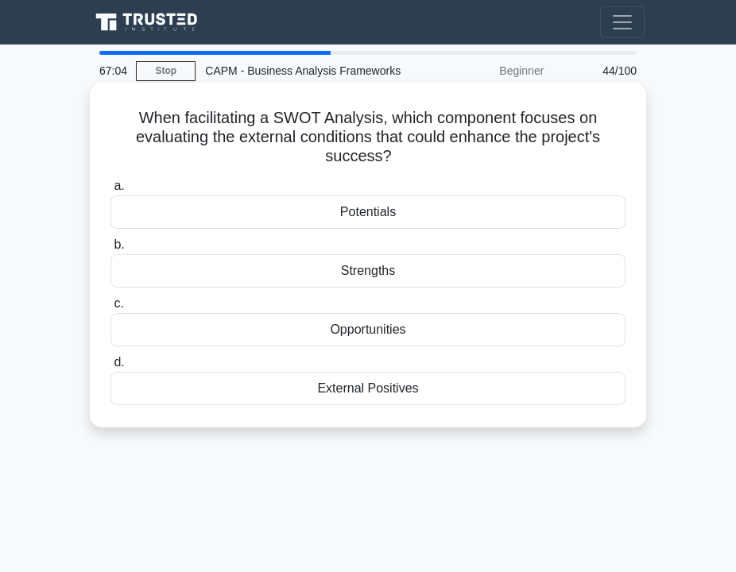
click at [373, 333] on div "Opportunities" at bounding box center [367, 329] width 515 height 33
click at [110, 309] on input "c. Opportunities" at bounding box center [110, 304] width 0 height 10
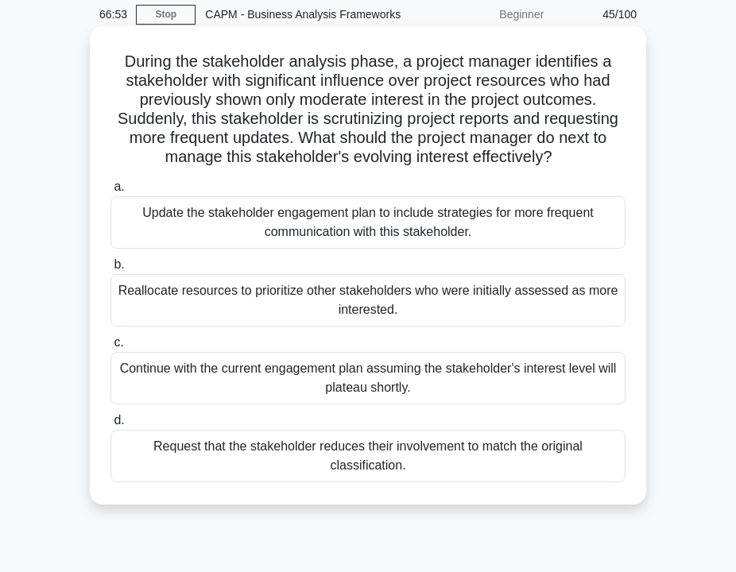
scroll to position [57, 0]
click at [371, 226] on div "Update the stakeholder engagement plan to include strategies for more frequent …" at bounding box center [367, 221] width 515 height 52
click at [110, 191] on input "a. Update the stakeholder engagement plan to include strategies for more freque…" at bounding box center [110, 186] width 0 height 10
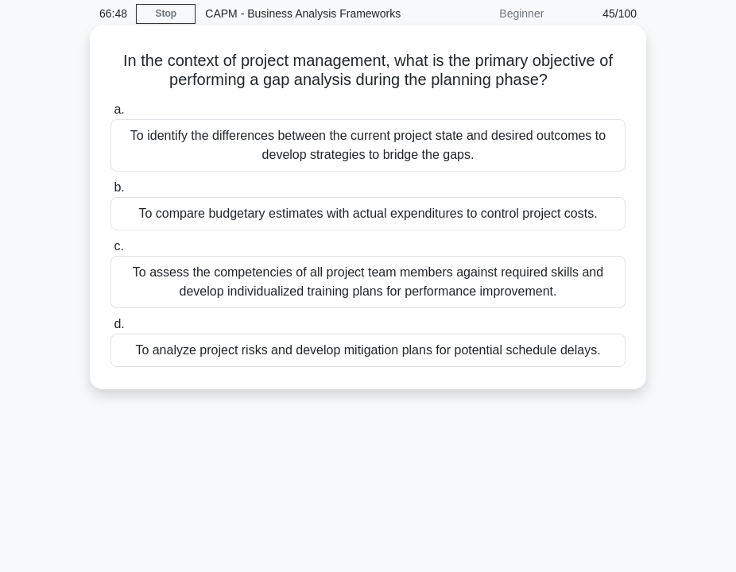
scroll to position [0, 0]
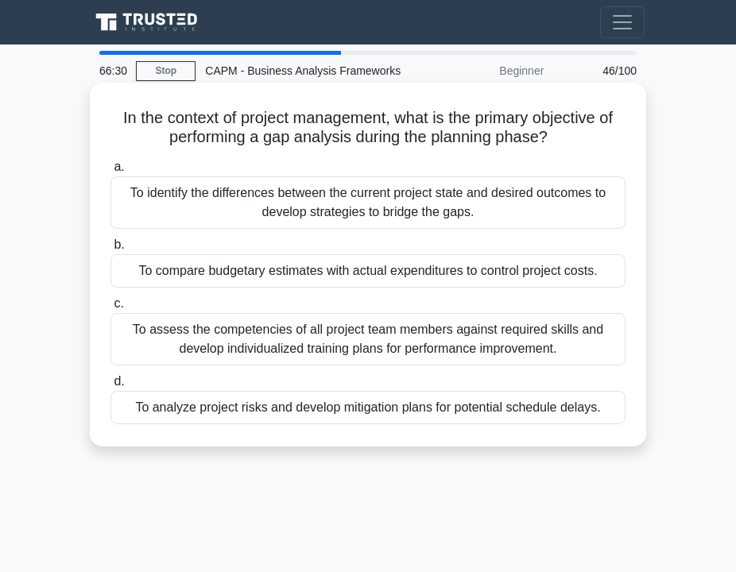
click at [355, 195] on div "To identify the differences between the current project state and desired outco…" at bounding box center [367, 202] width 515 height 52
click at [110, 172] on input "a. To identify the differences between the current project state and desired ou…" at bounding box center [110, 167] width 0 height 10
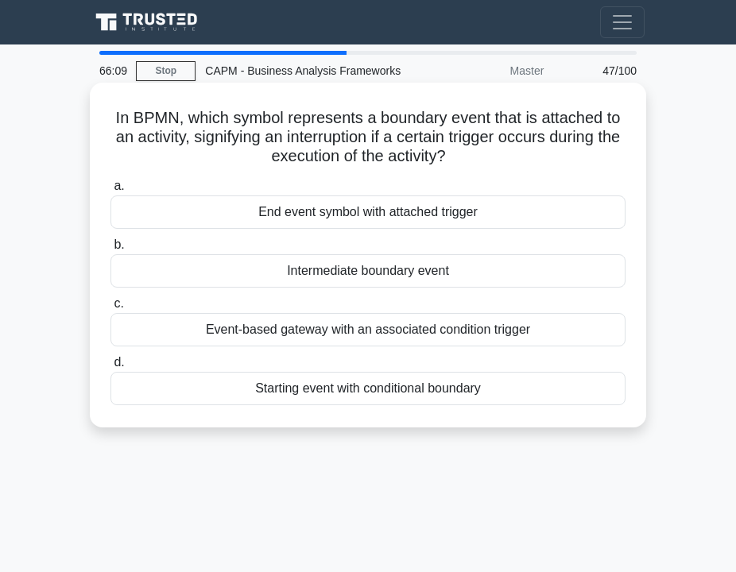
click at [355, 267] on div "Intermediate boundary event" at bounding box center [367, 270] width 515 height 33
click at [110, 250] on input "b. Intermediate boundary event" at bounding box center [110, 245] width 0 height 10
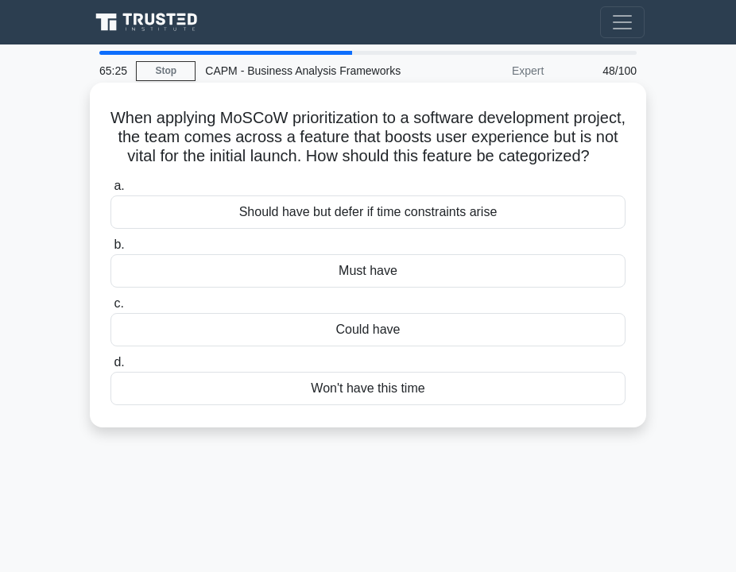
click at [454, 212] on div "Should have but defer if time constraints arise" at bounding box center [367, 211] width 515 height 33
click at [110, 191] on input "a. Should have but defer if time constraints arise" at bounding box center [110, 186] width 0 height 10
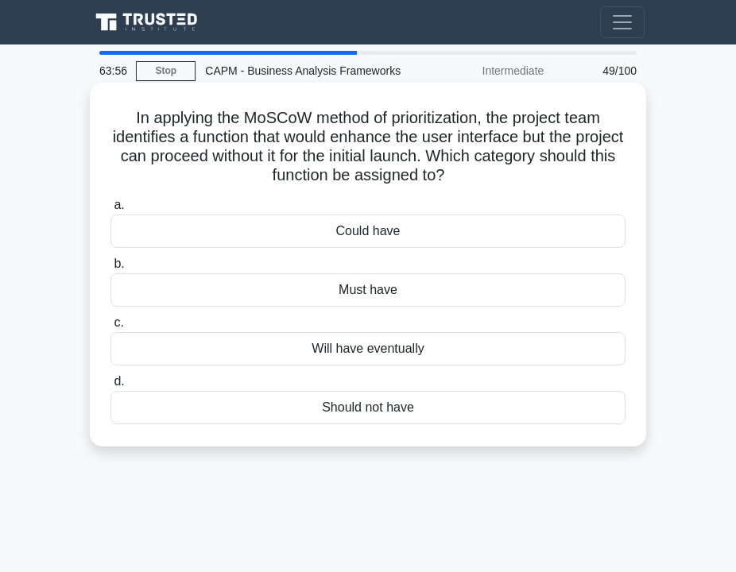
click at [362, 231] on div "Could have" at bounding box center [367, 231] width 515 height 33
click at [110, 211] on input "a. Could have" at bounding box center [110, 205] width 0 height 10
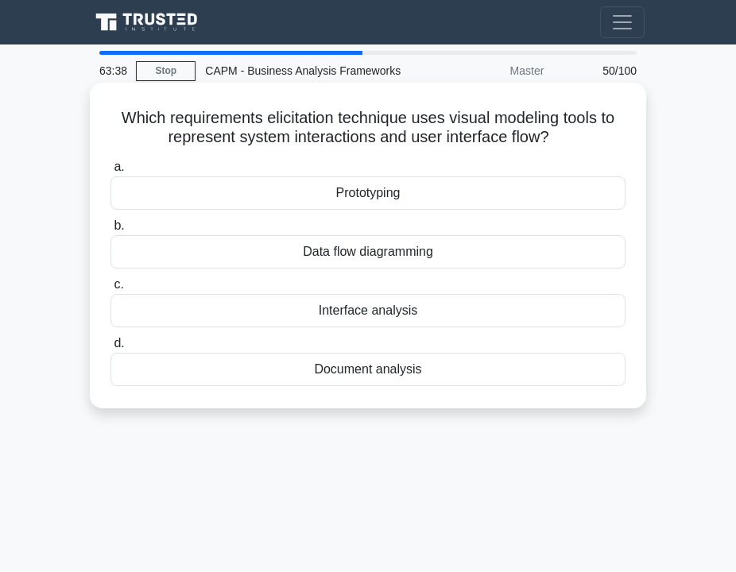
click at [294, 250] on div "Data flow diagramming" at bounding box center [367, 251] width 515 height 33
click at [110, 231] on input "b. Data flow diagramming" at bounding box center [110, 226] width 0 height 10
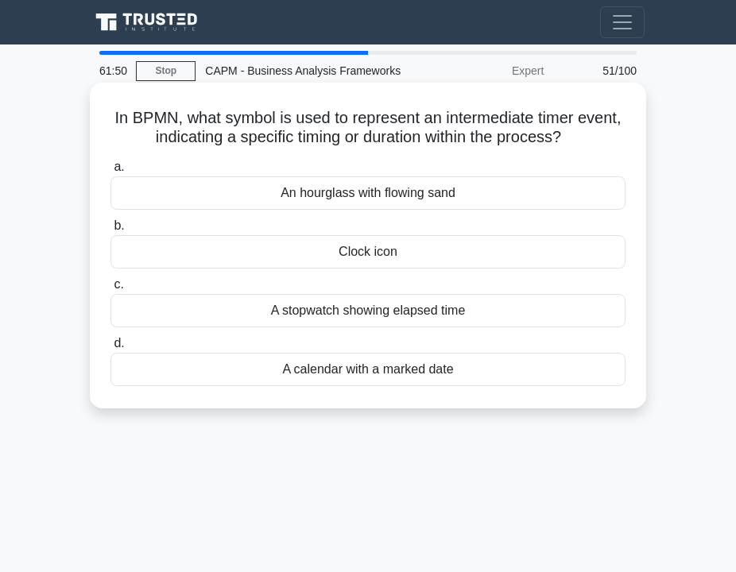
click at [307, 253] on div "Clock icon" at bounding box center [367, 251] width 515 height 33
click at [110, 231] on input "b. Clock icon" at bounding box center [110, 226] width 0 height 10
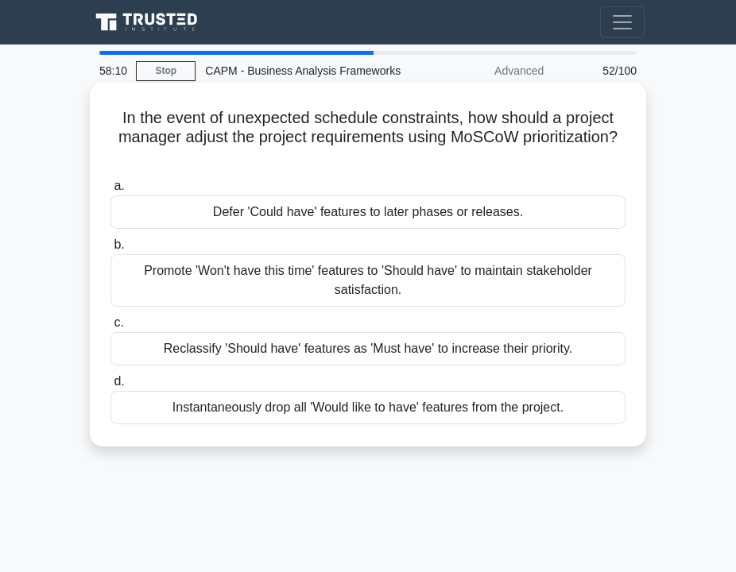
click at [325, 222] on div "Defer 'Could have' features to later phases or releases." at bounding box center [367, 211] width 515 height 33
click at [110, 191] on input "a. Defer 'Could have' features to later phases or releases." at bounding box center [110, 186] width 0 height 10
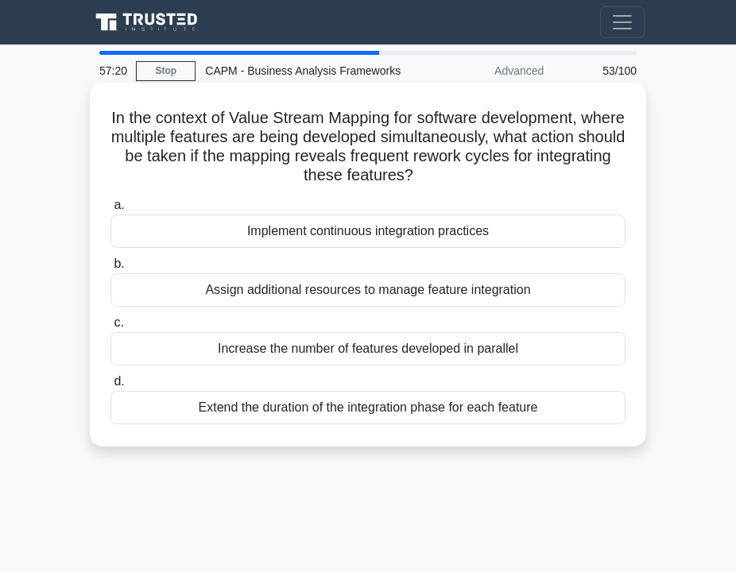
click at [276, 238] on div "Implement continuous integration practices" at bounding box center [367, 231] width 515 height 33
click at [110, 211] on input "a. Implement continuous integration practices" at bounding box center [110, 205] width 0 height 10
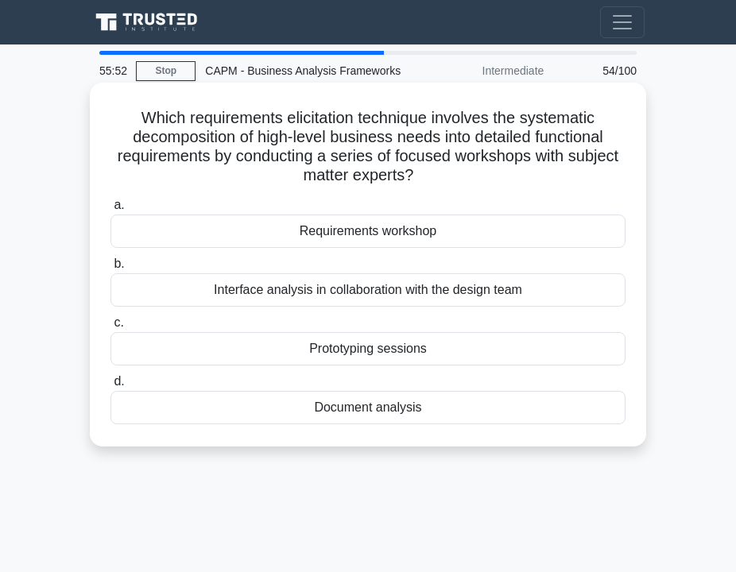
click at [291, 236] on div "Requirements workshop" at bounding box center [367, 231] width 515 height 33
click at [110, 211] on input "a. Requirements workshop" at bounding box center [110, 205] width 0 height 10
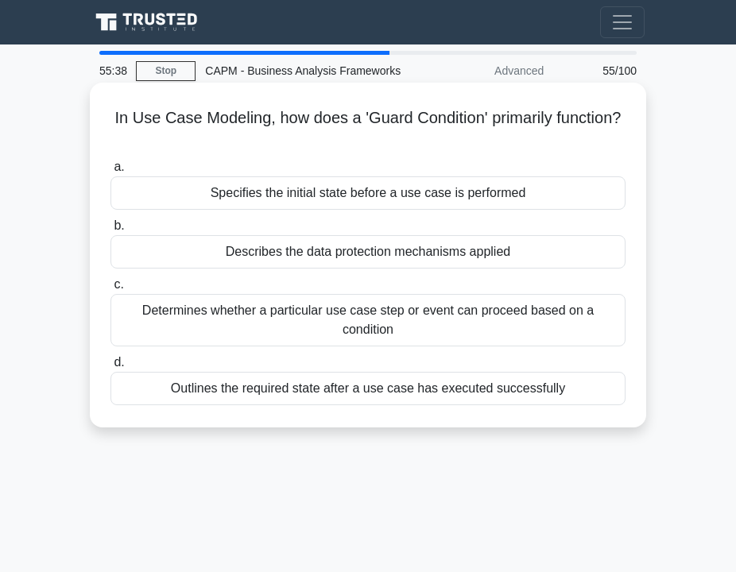
click at [301, 256] on div "Describes the data protection mechanisms applied" at bounding box center [367, 251] width 515 height 33
click at [110, 231] on input "b. Describes the data protection mechanisms applied" at bounding box center [110, 226] width 0 height 10
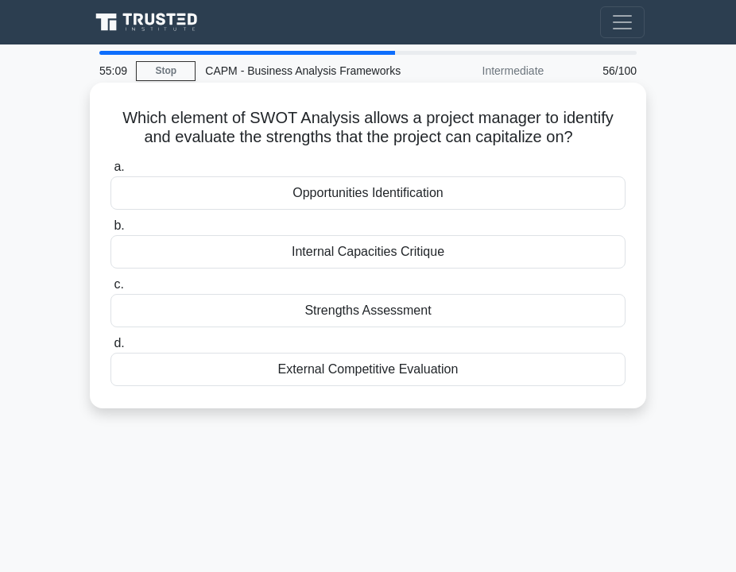
click at [312, 315] on div "Strengths Assessment" at bounding box center [367, 310] width 515 height 33
click at [110, 290] on input "c. Strengths Assessment" at bounding box center [110, 285] width 0 height 10
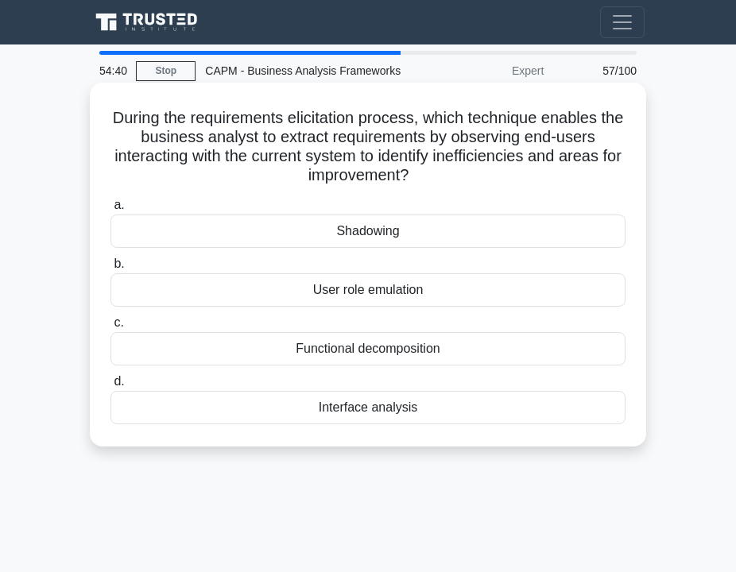
click at [323, 237] on div "Shadowing" at bounding box center [367, 231] width 515 height 33
click at [110, 211] on input "a. Shadowing" at bounding box center [110, 205] width 0 height 10
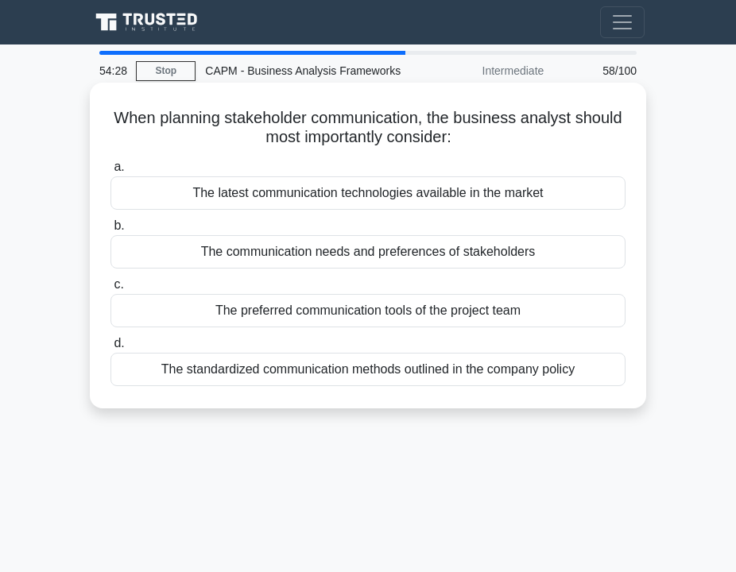
click at [261, 249] on div "The communication needs and preferences of stakeholders" at bounding box center [367, 251] width 515 height 33
click at [110, 231] on input "b. The communication needs and preferences of stakeholders" at bounding box center [110, 226] width 0 height 10
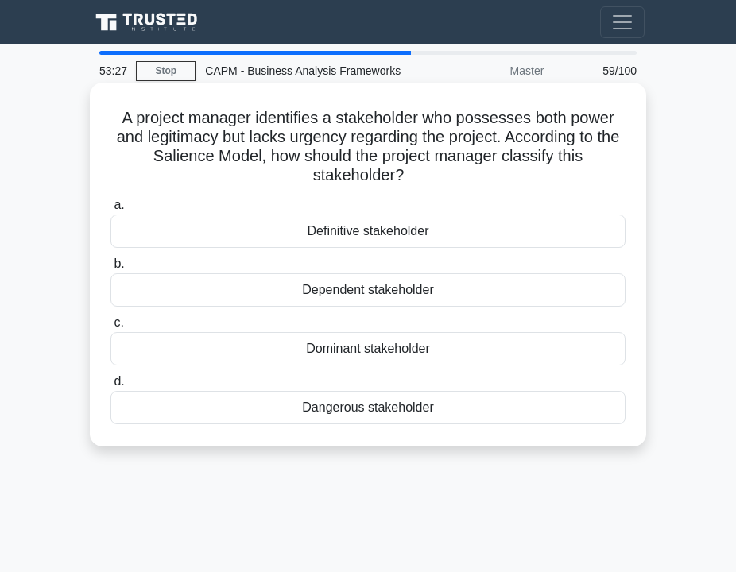
click at [359, 349] on div "Dominant stakeholder" at bounding box center [367, 348] width 515 height 33
click at [110, 328] on input "c. Dominant stakeholder" at bounding box center [110, 323] width 0 height 10
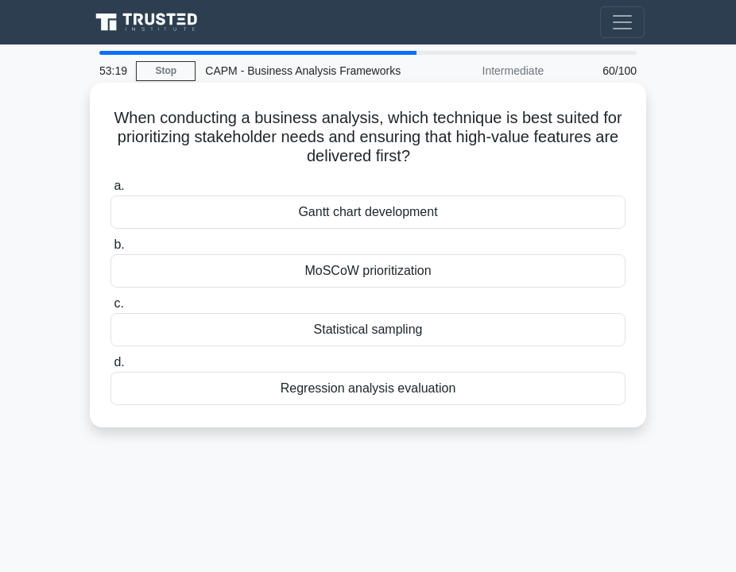
click at [329, 265] on div "MoSCoW prioritization" at bounding box center [367, 270] width 515 height 33
click at [110, 250] on input "b. MoSCoW prioritization" at bounding box center [110, 245] width 0 height 10
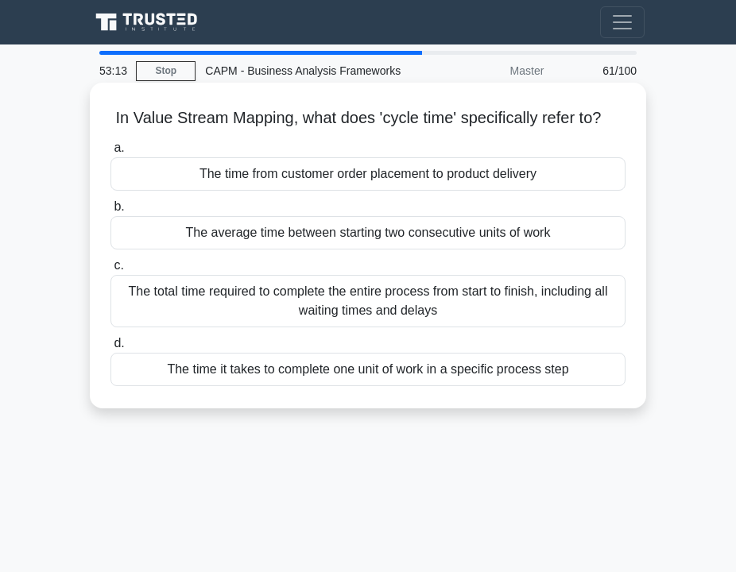
click at [265, 368] on div "The time it takes to complete one unit of work in a specific process step" at bounding box center [367, 369] width 515 height 33
click at [110, 349] on input "d. The time it takes to complete one unit of work in a specific process step" at bounding box center [110, 343] width 0 height 10
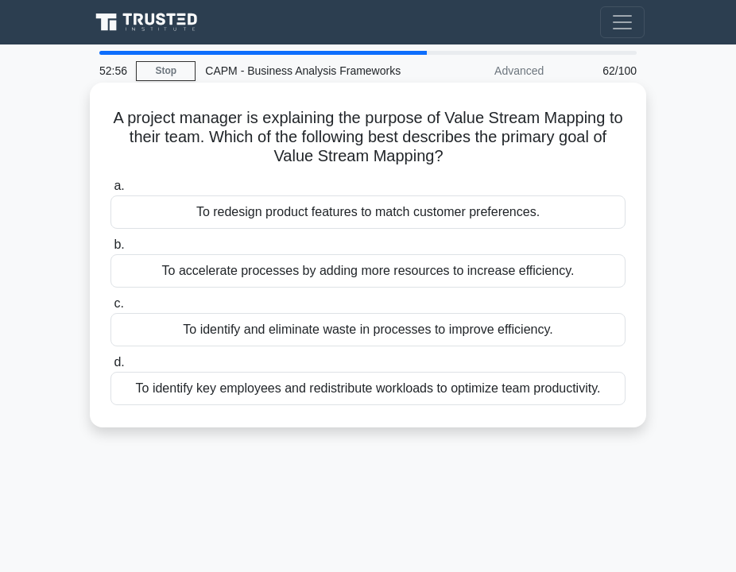
click at [315, 327] on div "To identify and eliminate waste in processes to improve efficiency." at bounding box center [367, 329] width 515 height 33
click at [110, 309] on input "c. To identify and eliminate waste in processes to improve efficiency." at bounding box center [110, 304] width 0 height 10
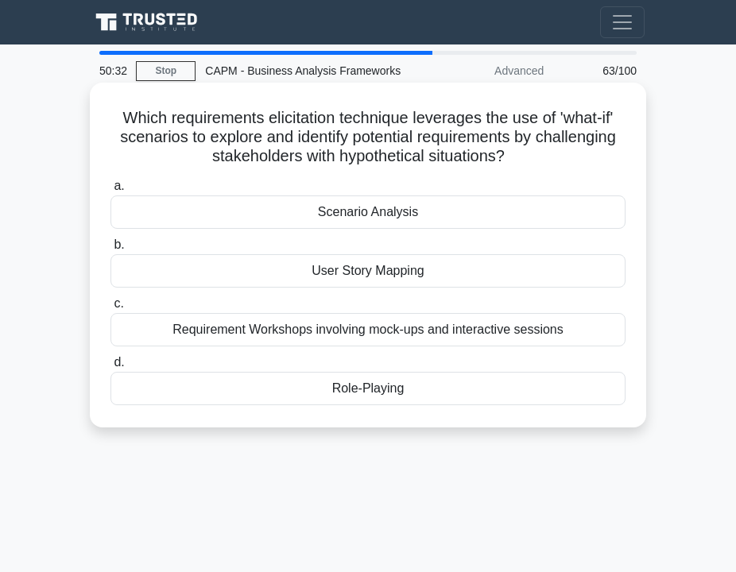
click at [373, 218] on div "Scenario Analysis" at bounding box center [367, 211] width 515 height 33
click at [110, 191] on input "a. Scenario Analysis" at bounding box center [110, 186] width 0 height 10
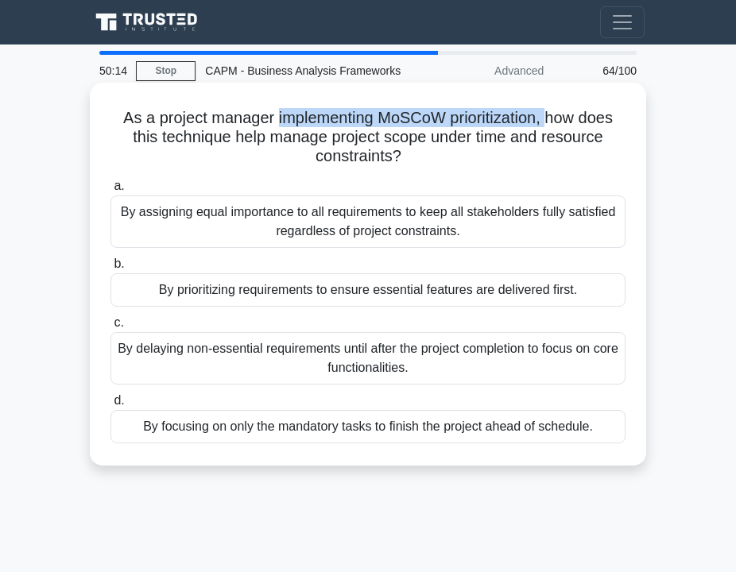
drag, startPoint x: 271, startPoint y: 114, endPoint x: 527, endPoint y: 122, distance: 256.0
click at [527, 122] on h5 "As a project manager implementing MoSCoW prioritization, how does this techniqu…" at bounding box center [368, 137] width 518 height 59
drag, startPoint x: 319, startPoint y: 140, endPoint x: 401, endPoint y: 159, distance: 84.8
click at [401, 159] on h5 "As a project manager implementing MoSCoW prioritization, how does this techniqu…" at bounding box center [368, 137] width 518 height 59
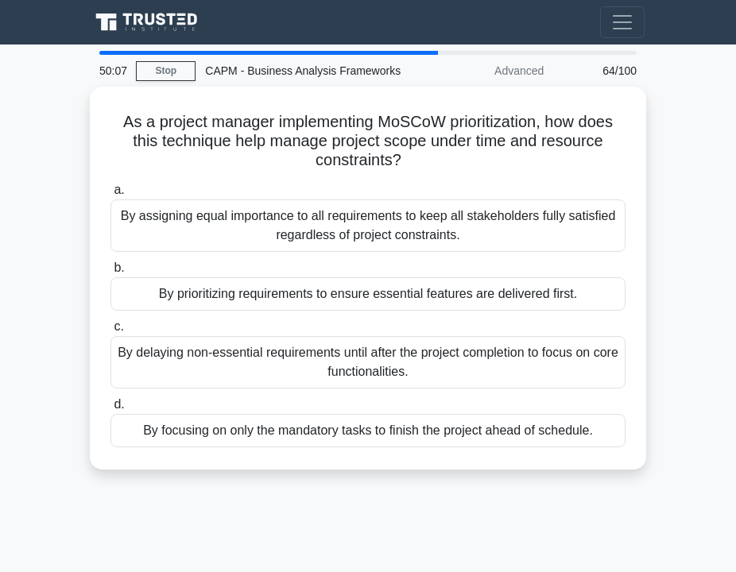
click at [658, 102] on main "50:07 Stop CAPM - Business Analysis Frameworks Advanced 64/100 As a project man…" at bounding box center [368, 447] width 736 height 807
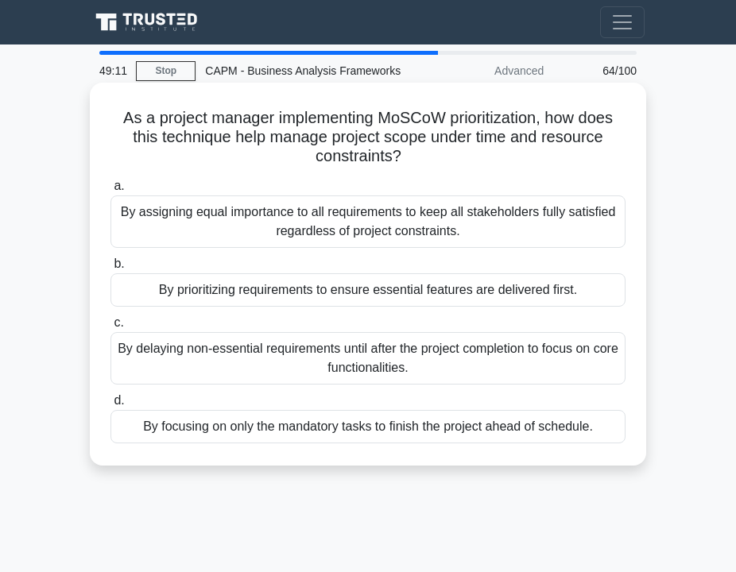
click at [342, 295] on div "By prioritizing requirements to ensure essential features are delivered first." at bounding box center [367, 289] width 515 height 33
click at [110, 269] on input "b. By prioritizing requirements to ensure essential features are delivered firs…" at bounding box center [110, 264] width 0 height 10
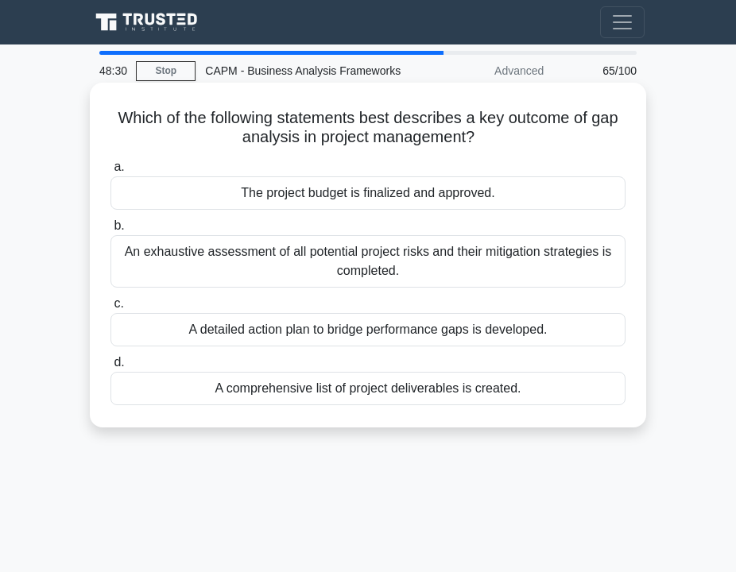
drag, startPoint x: 486, startPoint y: 118, endPoint x: 477, endPoint y: 137, distance: 21.3
click at [478, 137] on h5 "Which of the following statements best describes a key outcome of gap analysis …" at bounding box center [368, 128] width 518 height 40
click at [311, 334] on div "A detailed action plan to bridge performance gaps is developed." at bounding box center [367, 329] width 515 height 33
click at [110, 309] on input "c. A detailed action plan to bridge performance gaps is developed." at bounding box center [110, 304] width 0 height 10
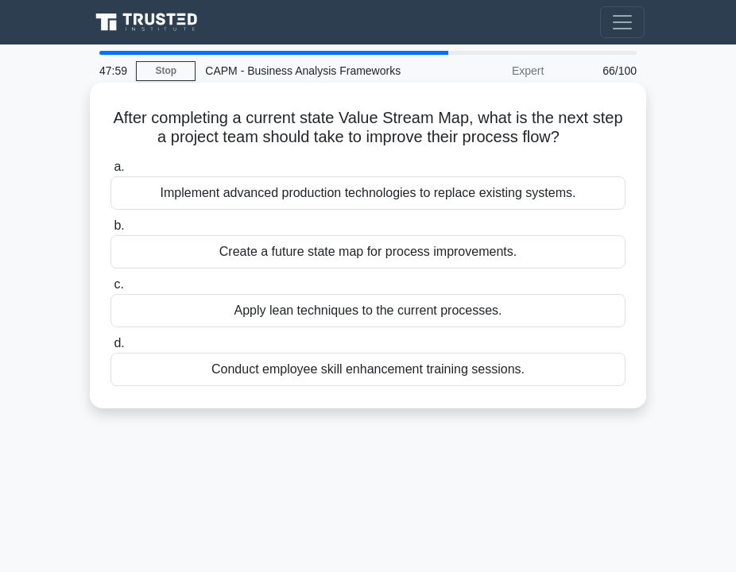
click at [302, 248] on div "Create a future state map for process improvements." at bounding box center [367, 251] width 515 height 33
click at [110, 231] on input "b. Create a future state map for process improvements." at bounding box center [110, 226] width 0 height 10
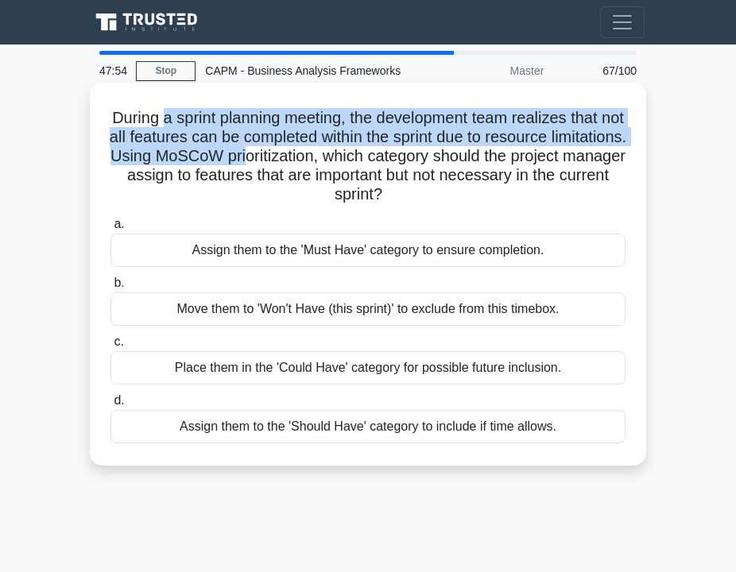
drag, startPoint x: 165, startPoint y: 116, endPoint x: 342, endPoint y: 151, distance: 180.6
click at [342, 151] on h5 "During a sprint planning meeting, the development team realizes that not all fe…" at bounding box center [368, 156] width 518 height 97
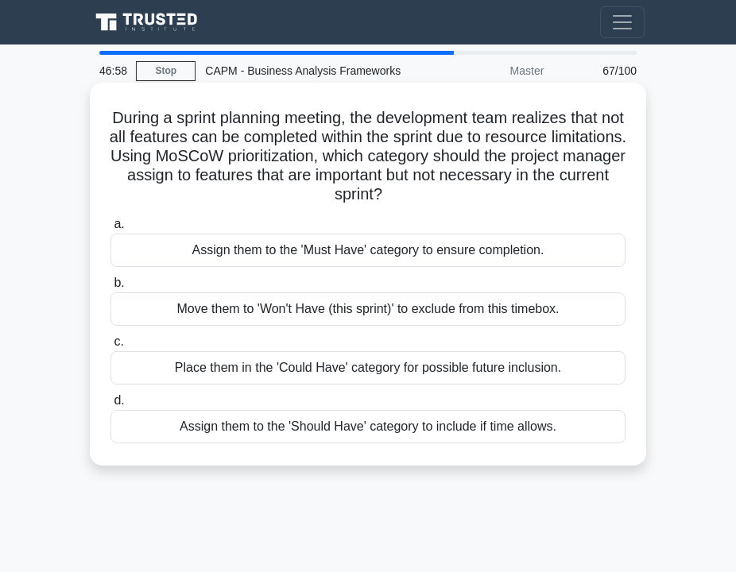
click at [377, 425] on div "Assign them to the 'Should Have' category to include if time allows." at bounding box center [367, 426] width 515 height 33
click at [110, 406] on input "d. Assign them to the 'Should Have' category to include if time allows." at bounding box center [110, 401] width 0 height 10
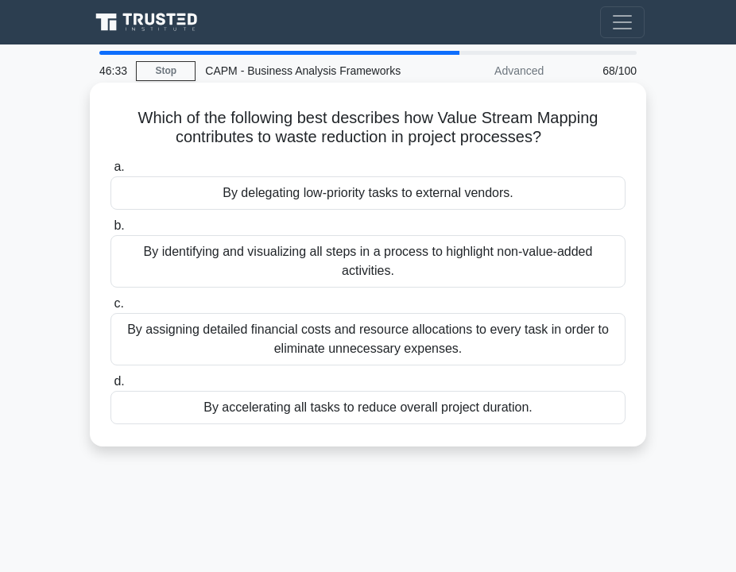
click at [311, 273] on div "By identifying and visualizing all steps in a process to highlight non-value-ad…" at bounding box center [367, 261] width 515 height 52
click at [110, 231] on input "b. By identifying and visualizing all steps in a process to highlight non-value…" at bounding box center [110, 226] width 0 height 10
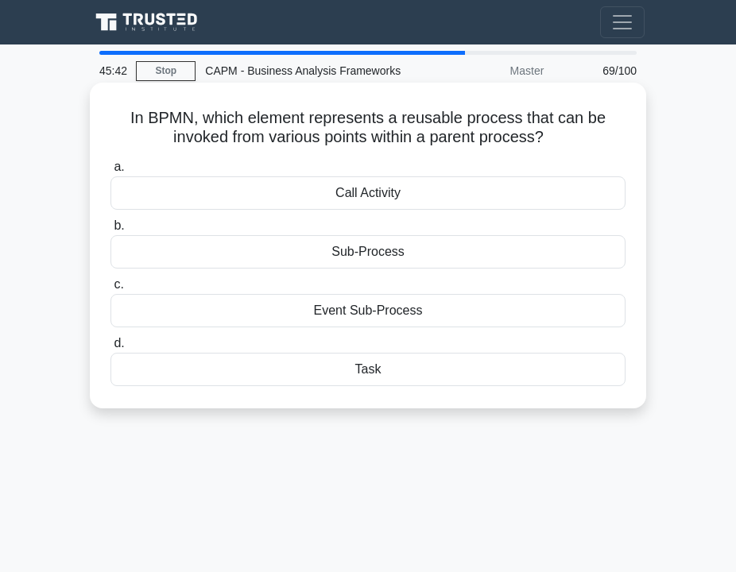
click at [327, 202] on div "Call Activity" at bounding box center [367, 192] width 515 height 33
click at [110, 172] on input "a. Call Activity" at bounding box center [110, 167] width 0 height 10
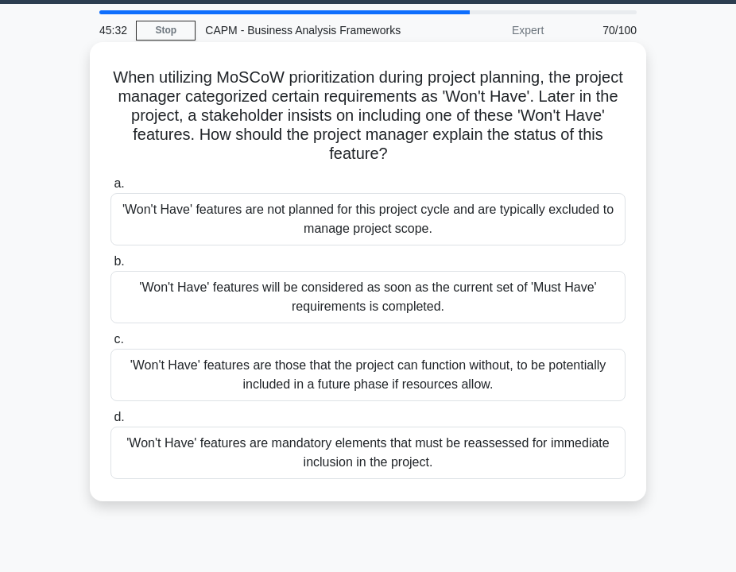
scroll to position [44, 0]
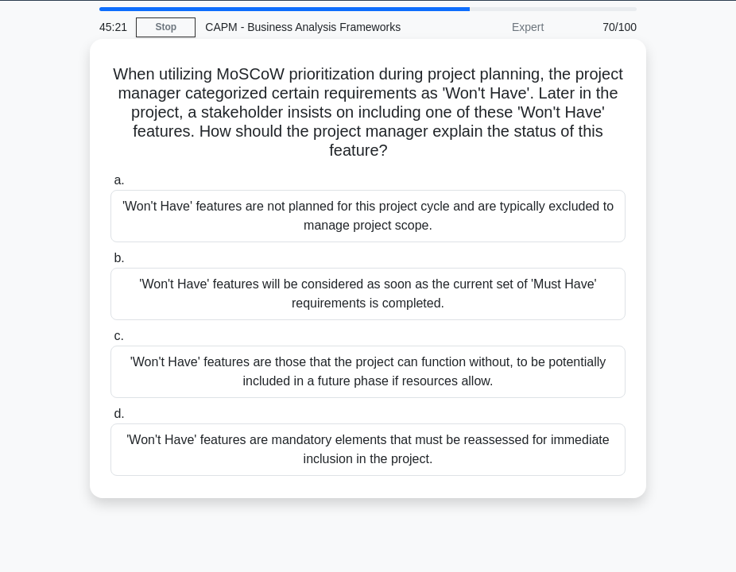
click at [249, 216] on div "'Won't Have' features are not planned for this project cycle and are typically …" at bounding box center [367, 216] width 515 height 52
click at [110, 186] on input "a. 'Won't Have' features are not planned for this project cycle and are typical…" at bounding box center [110, 181] width 0 height 10
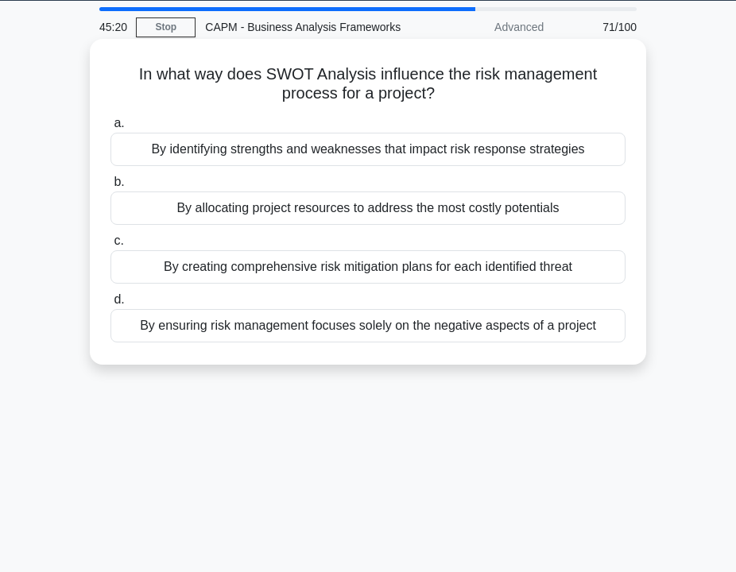
scroll to position [0, 0]
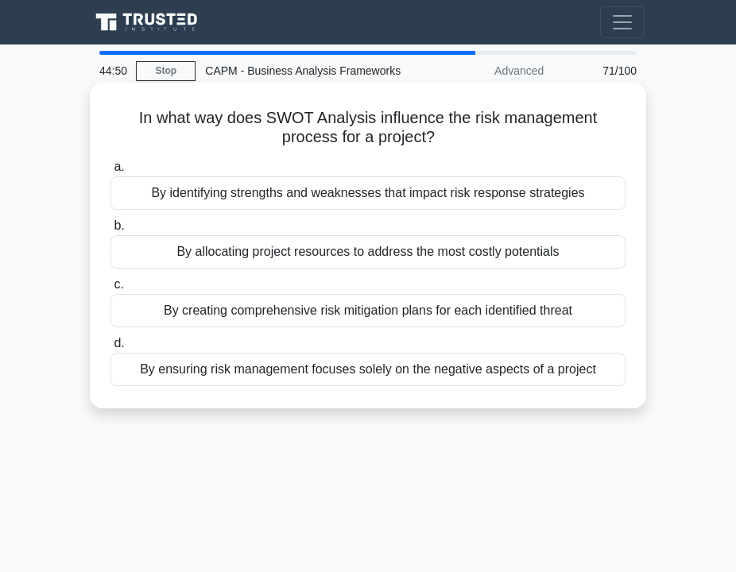
click at [227, 315] on div "By creating comprehensive risk mitigation plans for each identified threat" at bounding box center [367, 310] width 515 height 33
click at [110, 290] on input "c. By creating comprehensive risk mitigation plans for each identified threat" at bounding box center [110, 285] width 0 height 10
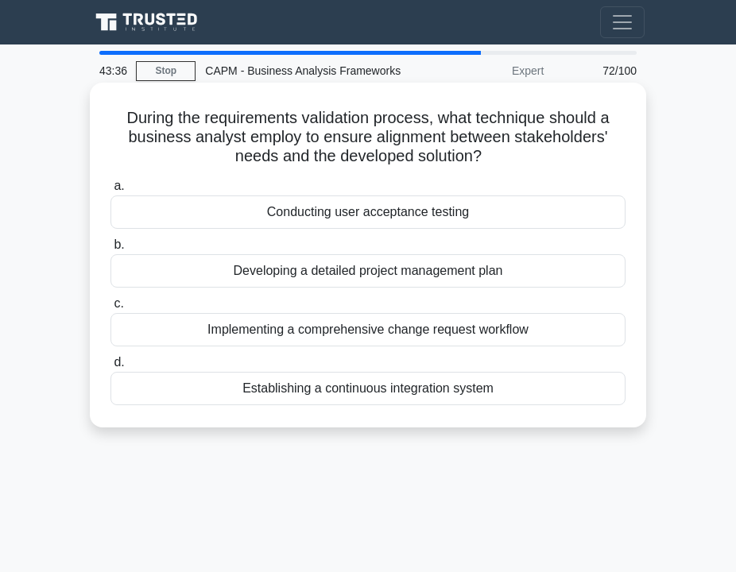
click at [273, 213] on div "Conducting user acceptance testing" at bounding box center [367, 211] width 515 height 33
click at [110, 191] on input "a. Conducting user acceptance testing" at bounding box center [110, 186] width 0 height 10
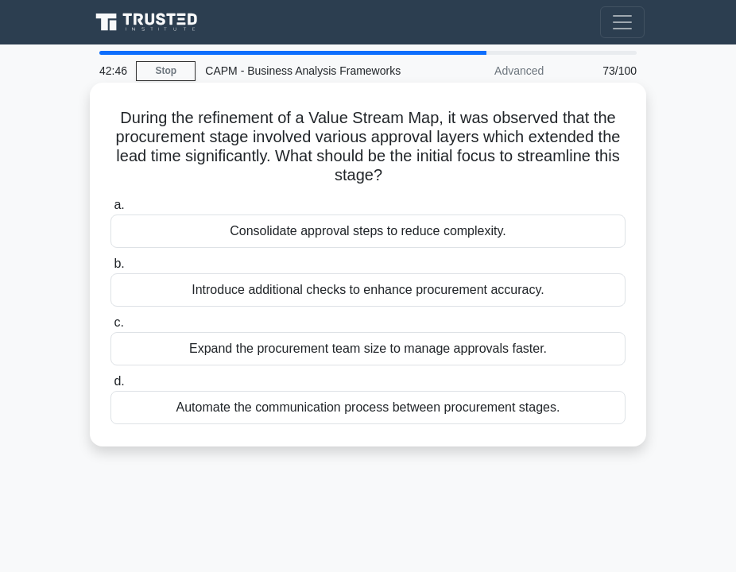
click at [290, 232] on div "Consolidate approval steps to reduce complexity." at bounding box center [367, 231] width 515 height 33
click at [110, 211] on input "a. Consolidate approval steps to reduce complexity." at bounding box center [110, 205] width 0 height 10
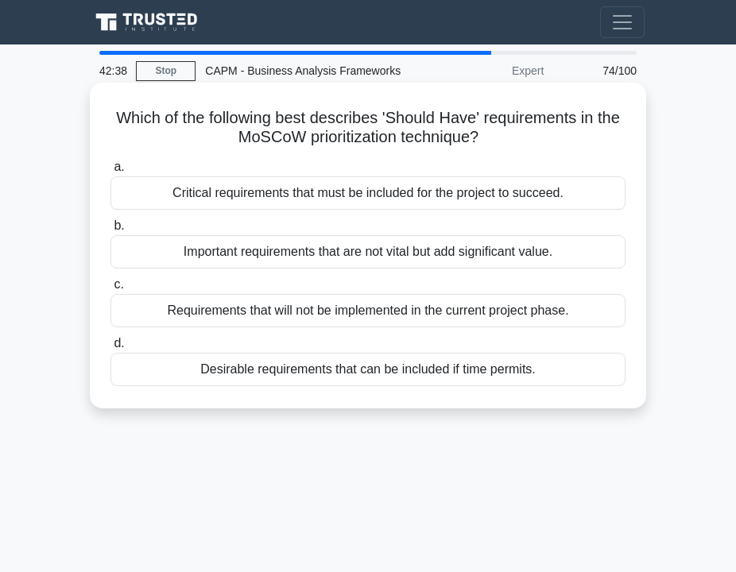
click at [256, 261] on div "Important requirements that are not vital but add significant value." at bounding box center [367, 251] width 515 height 33
click at [110, 231] on input "b. Important requirements that are not vital but add significant value." at bounding box center [110, 226] width 0 height 10
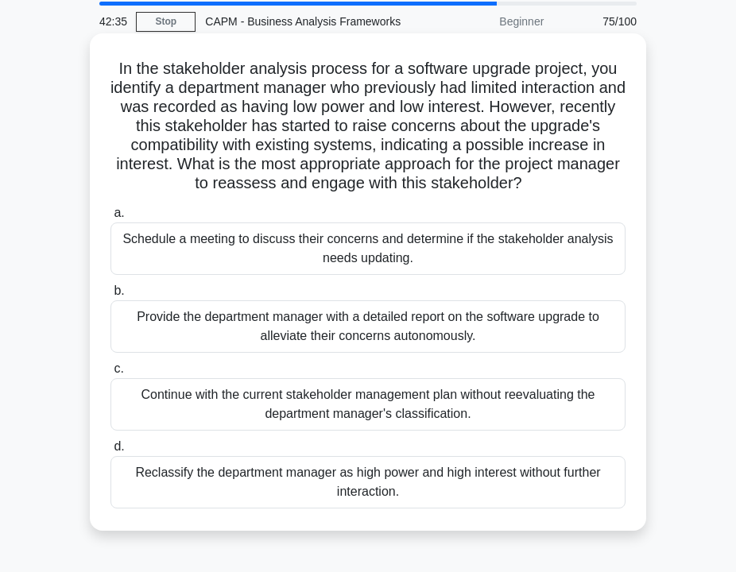
scroll to position [46, 0]
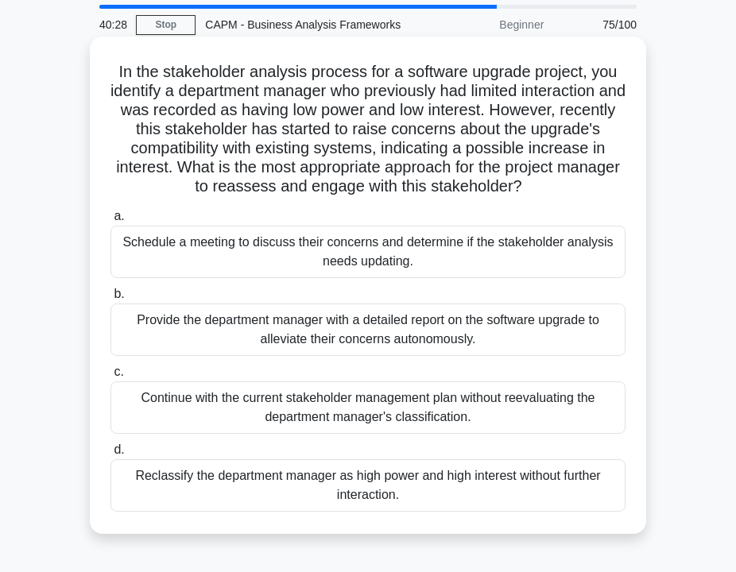
click at [338, 253] on div "Schedule a meeting to discuss their concerns and determine if the stakeholder a…" at bounding box center [367, 252] width 515 height 52
click at [110, 222] on input "a. Schedule a meeting to discuss their concerns and determine if the stakeholde…" at bounding box center [110, 216] width 0 height 10
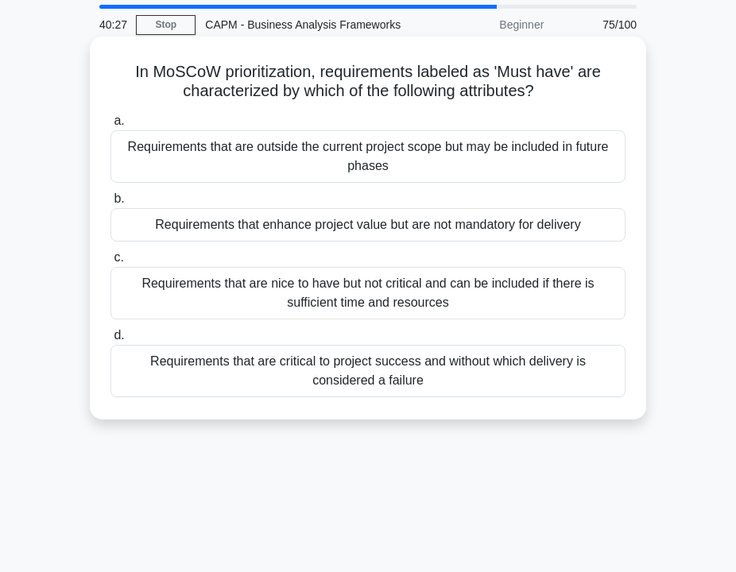
scroll to position [0, 0]
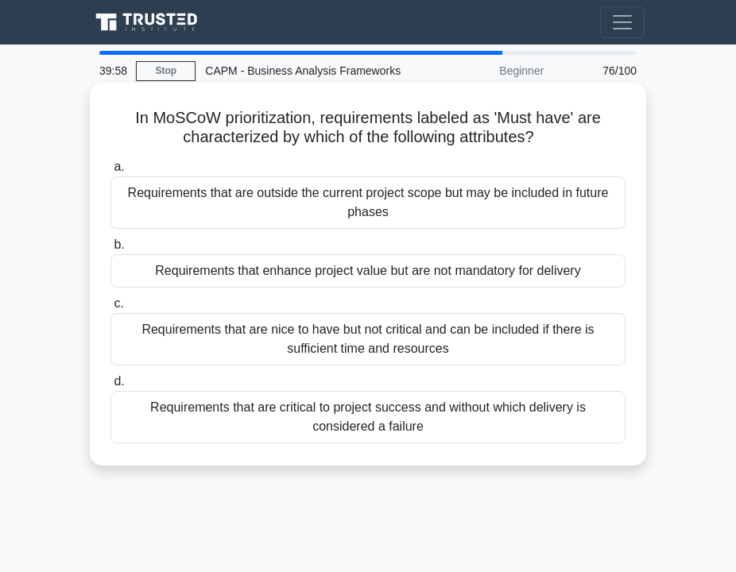
click at [287, 416] on div "Requirements that are critical to project success and without which delivery is…" at bounding box center [367, 417] width 515 height 52
click at [110, 387] on input "d. Requirements that are critical to project success and without which delivery…" at bounding box center [110, 382] width 0 height 10
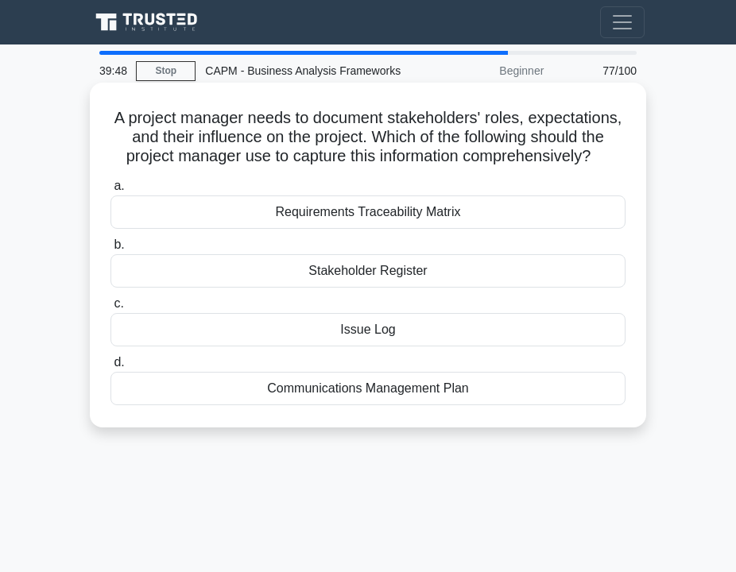
click at [276, 273] on div "Stakeholder Register" at bounding box center [367, 270] width 515 height 33
click at [110, 250] on input "b. Stakeholder Register" at bounding box center [110, 245] width 0 height 10
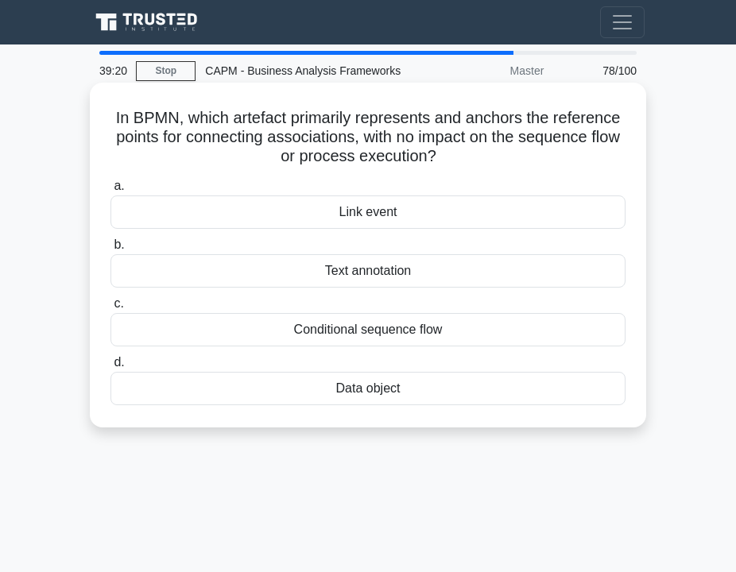
click at [347, 280] on div "Text annotation" at bounding box center [367, 270] width 515 height 33
click at [110, 250] on input "b. Text annotation" at bounding box center [110, 245] width 0 height 10
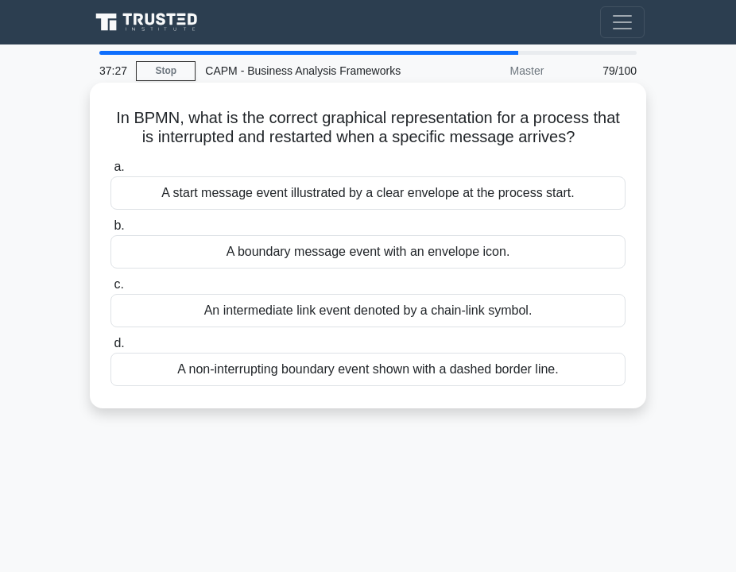
click at [400, 191] on div "A start message event illustrated by a clear envelope at the process start." at bounding box center [367, 192] width 515 height 33
click at [110, 172] on input "a. A start message event illustrated by a clear envelope at the process start." at bounding box center [110, 167] width 0 height 10
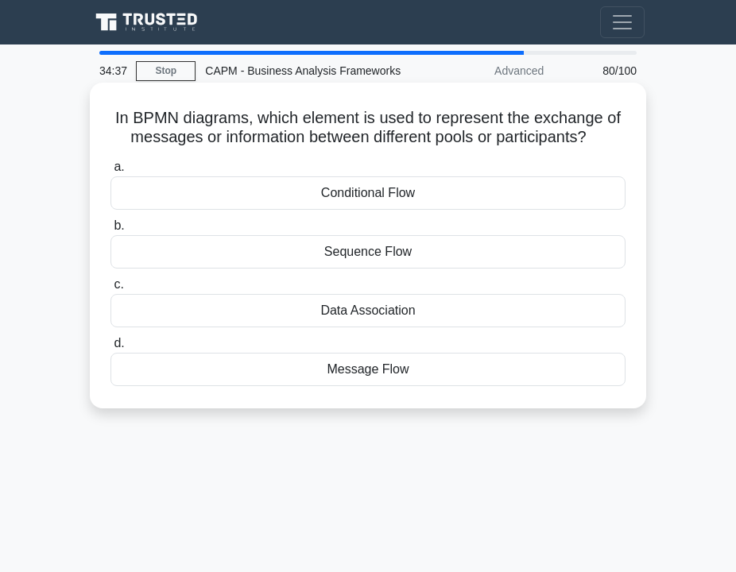
click at [392, 374] on div "Message Flow" at bounding box center [367, 369] width 515 height 33
click at [110, 349] on input "d. Message Flow" at bounding box center [110, 343] width 0 height 10
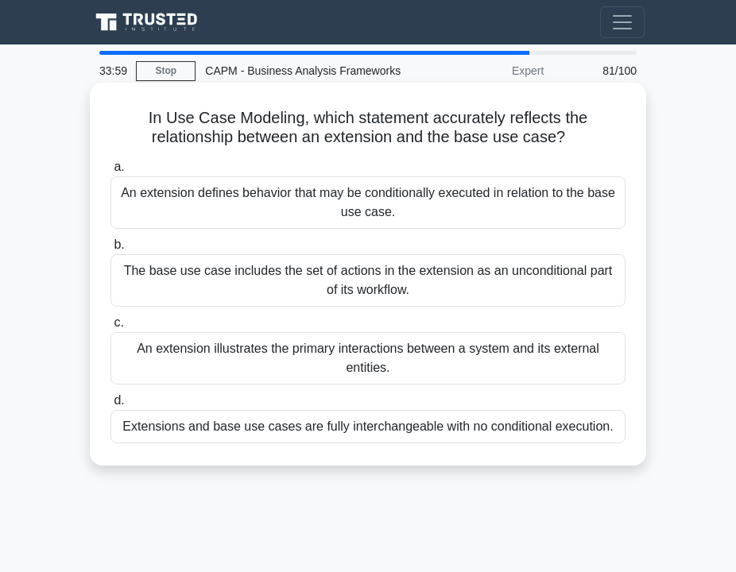
click at [225, 288] on div "The base use case includes the set of actions in the extension as an unconditio…" at bounding box center [367, 280] width 515 height 52
click at [110, 250] on input "b. The base use case includes the set of actions in the extension as an uncondi…" at bounding box center [110, 245] width 0 height 10
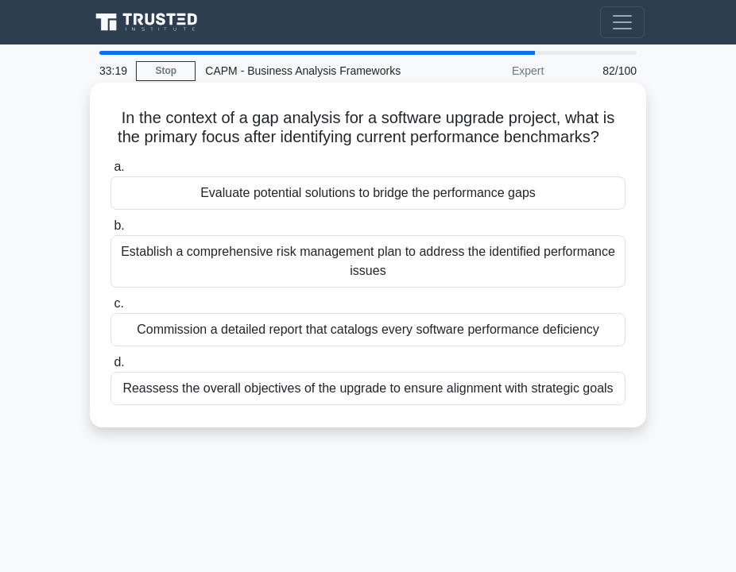
click at [226, 198] on div "Evaluate potential solutions to bridge the performance gaps" at bounding box center [367, 192] width 515 height 33
click at [110, 172] on input "a. Evaluate potential solutions to bridge the performance gaps" at bounding box center [110, 167] width 0 height 10
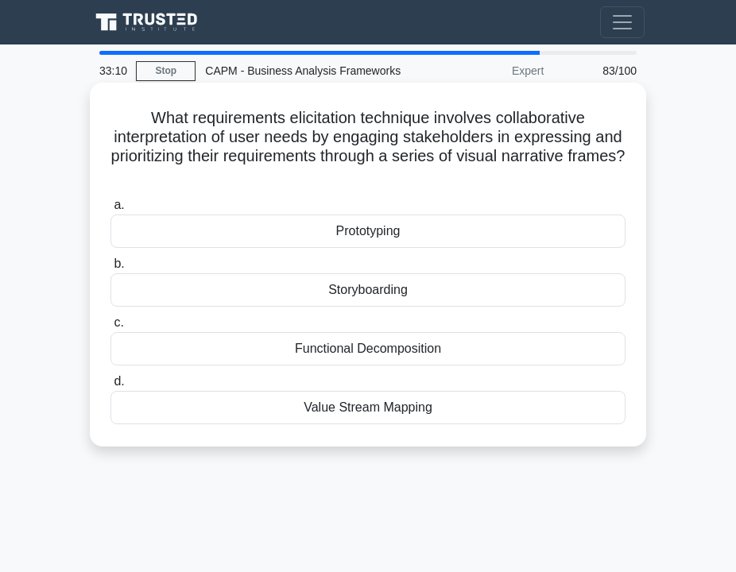
click at [252, 284] on div "Storyboarding" at bounding box center [367, 289] width 515 height 33
click at [110, 269] on input "b. Storyboarding" at bounding box center [110, 264] width 0 height 10
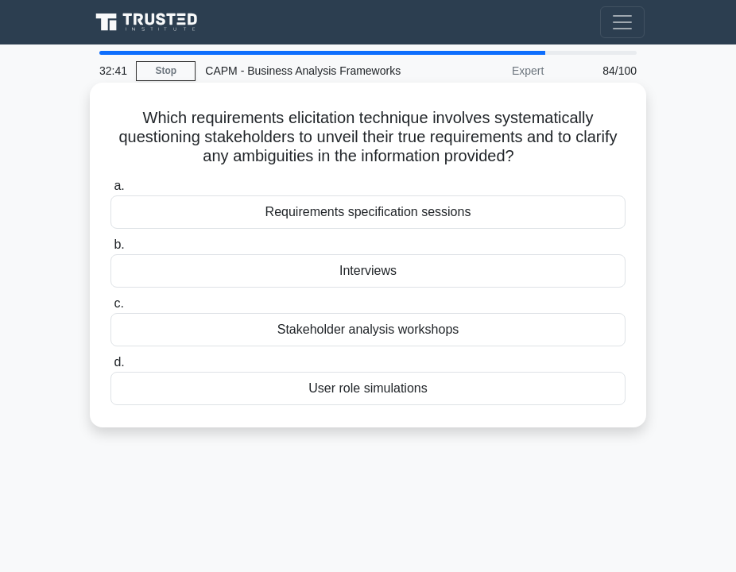
click at [327, 272] on div "Interviews" at bounding box center [367, 270] width 515 height 33
click at [110, 250] on input "b. Interviews" at bounding box center [110, 245] width 0 height 10
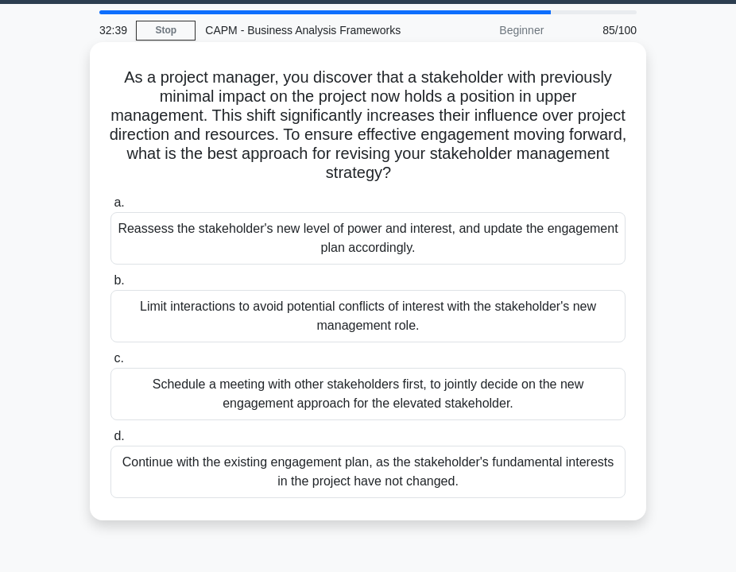
scroll to position [46, 0]
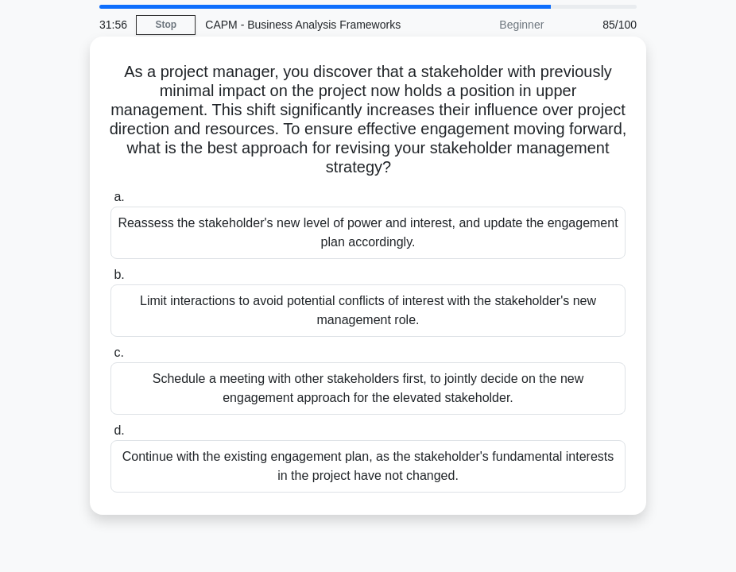
click at [302, 233] on div "Reassess the stakeholder's new level of power and interest, and update the enga…" at bounding box center [367, 233] width 515 height 52
click at [110, 203] on input "a. Reassess the stakeholder's new level of power and interest, and update the e…" at bounding box center [110, 197] width 0 height 10
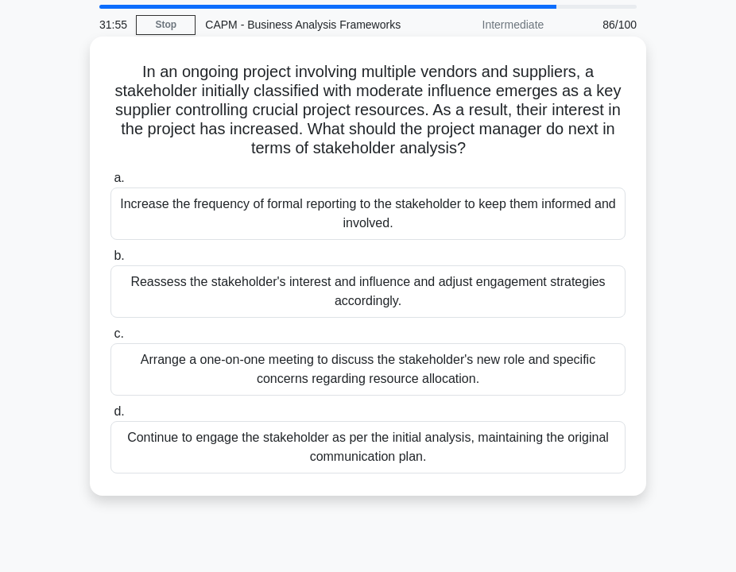
scroll to position [0, 0]
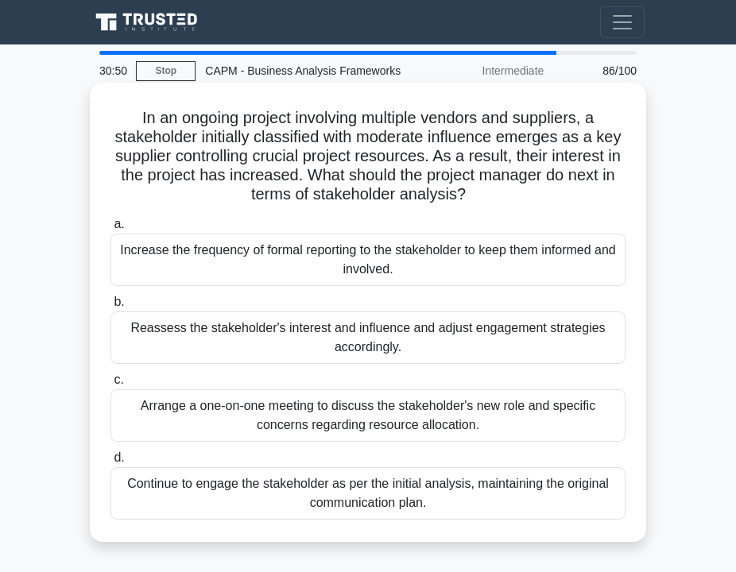
click at [313, 343] on div "Reassess the stakeholder's interest and influence and adjust engagement strateg…" at bounding box center [367, 337] width 515 height 52
click at [110, 307] on input "b. Reassess the stakeholder's interest and influence and adjust engagement stra…" at bounding box center [110, 302] width 0 height 10
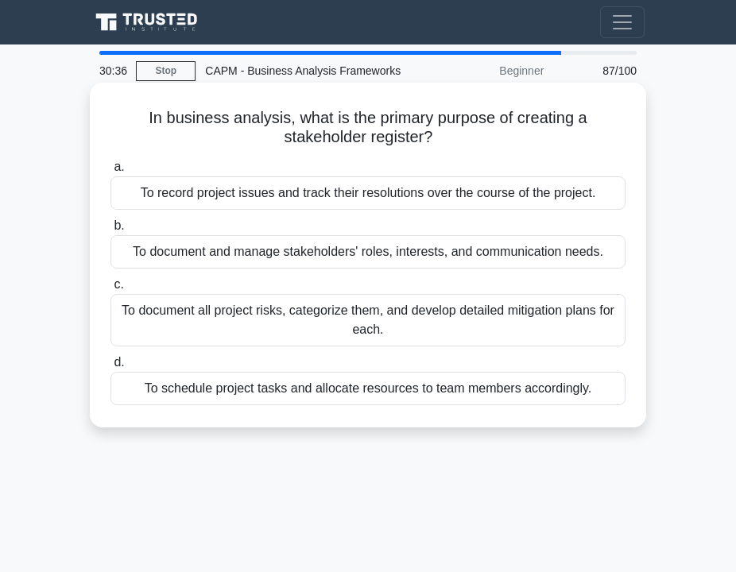
click at [302, 250] on div "To document and manage stakeholders' roles, interests, and communication needs." at bounding box center [367, 251] width 515 height 33
click at [110, 231] on input "b. To document and manage stakeholders' roles, interests, and communication nee…" at bounding box center [110, 226] width 0 height 10
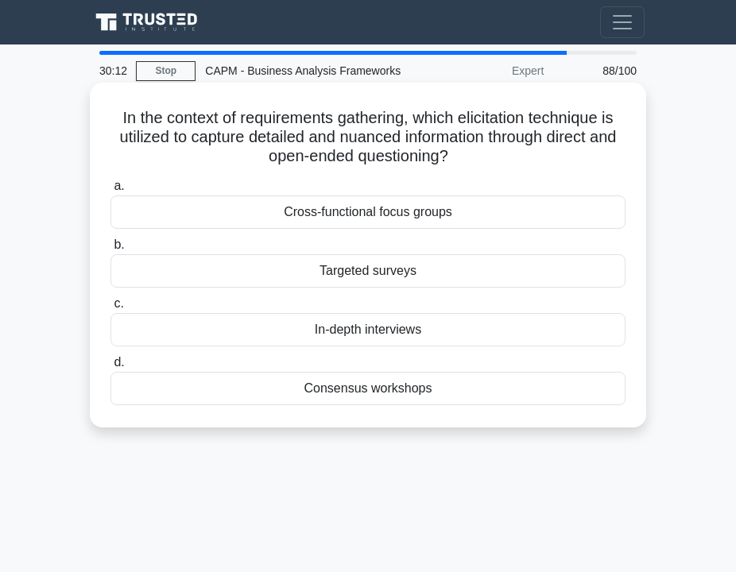
click at [296, 273] on div "Targeted surveys" at bounding box center [367, 270] width 515 height 33
click at [110, 250] on input "b. Targeted surveys" at bounding box center [110, 245] width 0 height 10
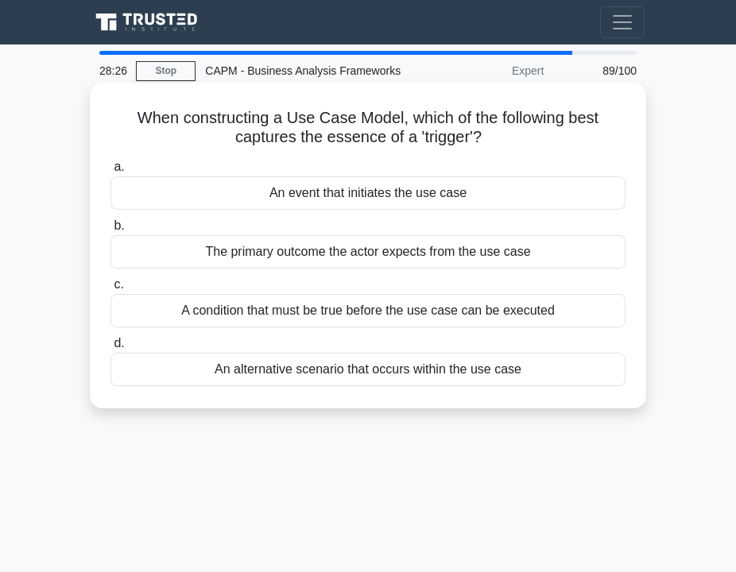
click at [331, 191] on div "An event that initiates the use case" at bounding box center [367, 192] width 515 height 33
click at [110, 172] on input "a. An event that initiates the use case" at bounding box center [110, 167] width 0 height 10
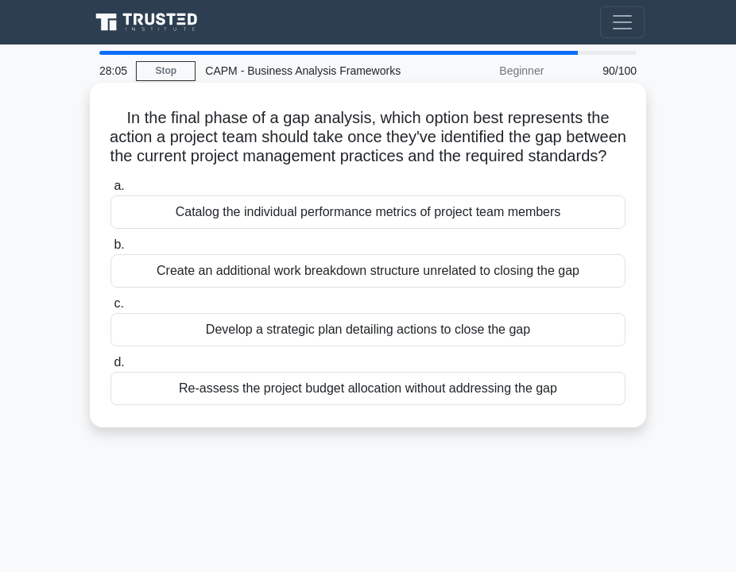
click at [336, 346] on div "Develop a strategic plan detailing actions to close the gap" at bounding box center [367, 329] width 515 height 33
click at [110, 309] on input "c. Develop a strategic plan detailing actions to close the gap" at bounding box center [110, 304] width 0 height 10
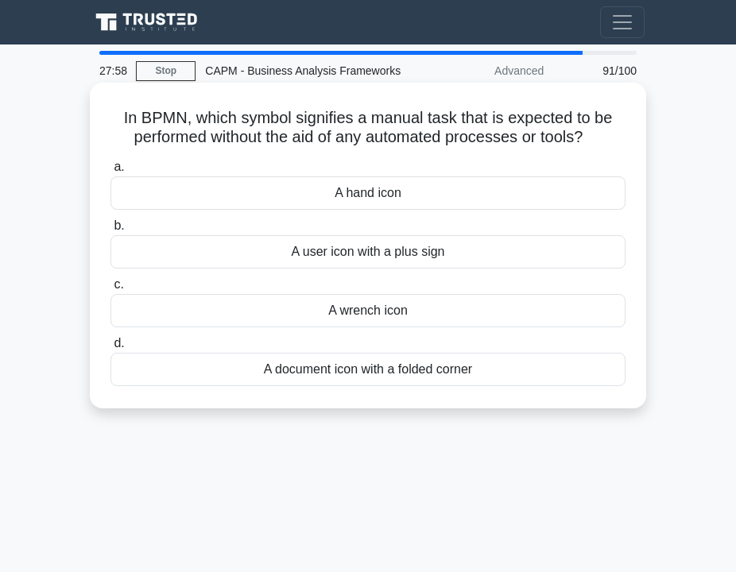
click at [307, 200] on div "A hand icon" at bounding box center [367, 192] width 515 height 33
click at [110, 172] on input "a. A hand icon" at bounding box center [110, 167] width 0 height 10
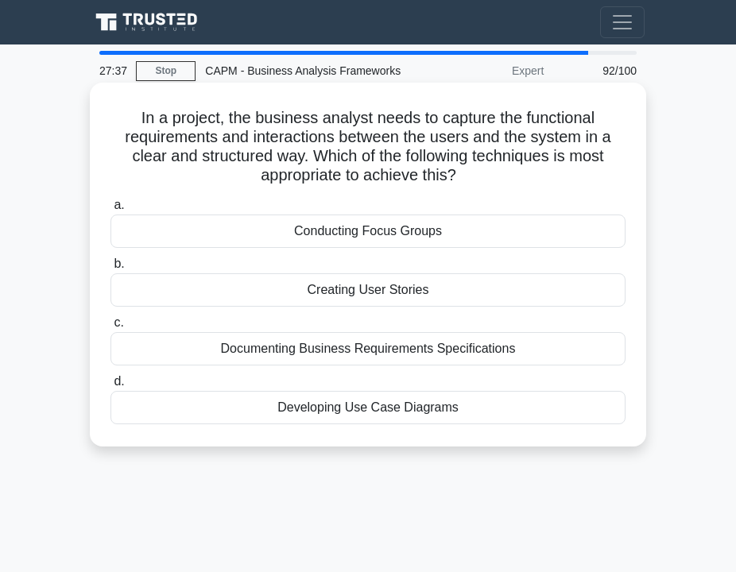
click at [354, 408] on div "Developing Use Case Diagrams" at bounding box center [367, 407] width 515 height 33
click at [110, 387] on input "d. Developing Use Case Diagrams" at bounding box center [110, 382] width 0 height 10
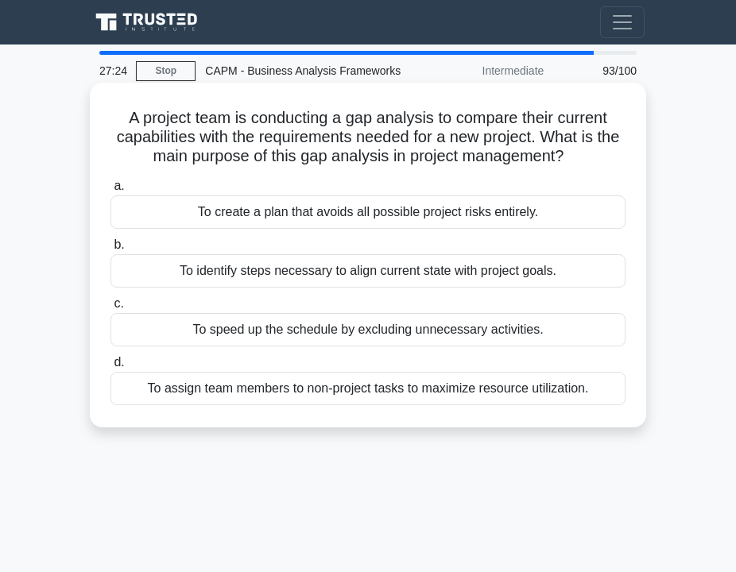
click at [327, 272] on div "To identify steps necessary to align current state with project goals." at bounding box center [367, 270] width 515 height 33
click at [110, 250] on input "b. To identify steps necessary to align current state with project goals." at bounding box center [110, 245] width 0 height 10
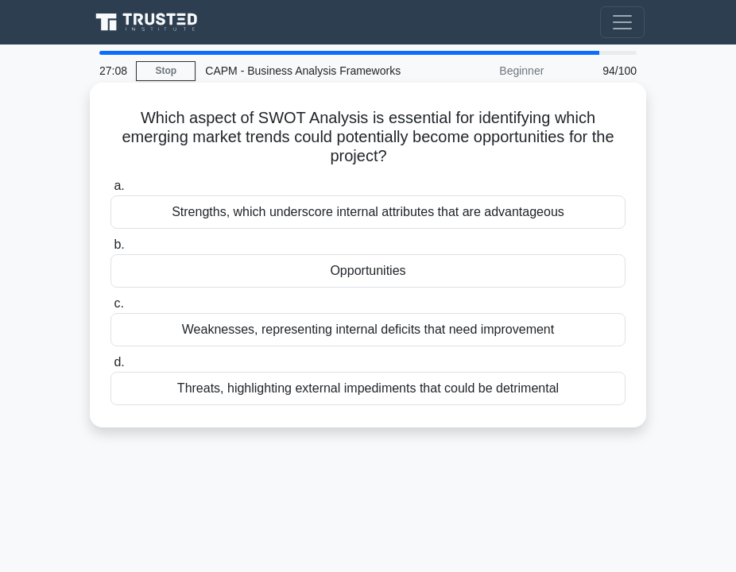
click at [302, 272] on div "Opportunities" at bounding box center [367, 270] width 515 height 33
click at [110, 250] on input "b. Opportunities" at bounding box center [110, 245] width 0 height 10
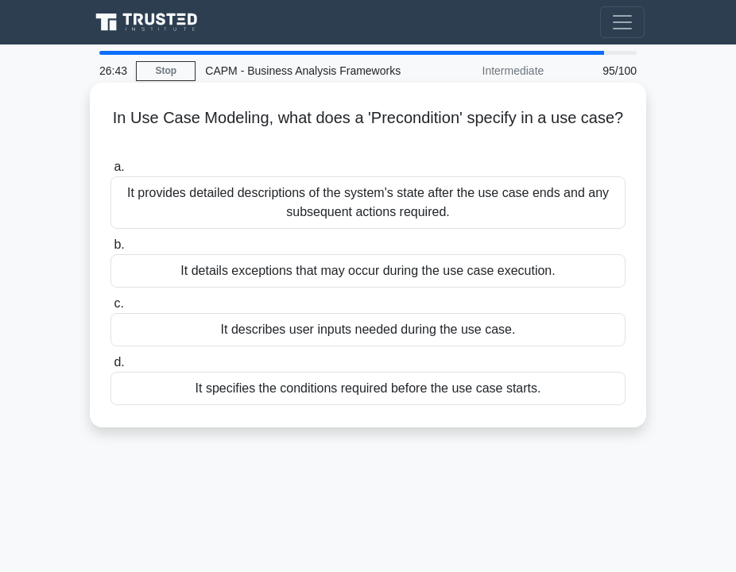
click at [262, 395] on div "It specifies the conditions required before the use case starts." at bounding box center [367, 388] width 515 height 33
click at [110, 368] on input "d. It specifies the conditions required before the use case starts." at bounding box center [110, 363] width 0 height 10
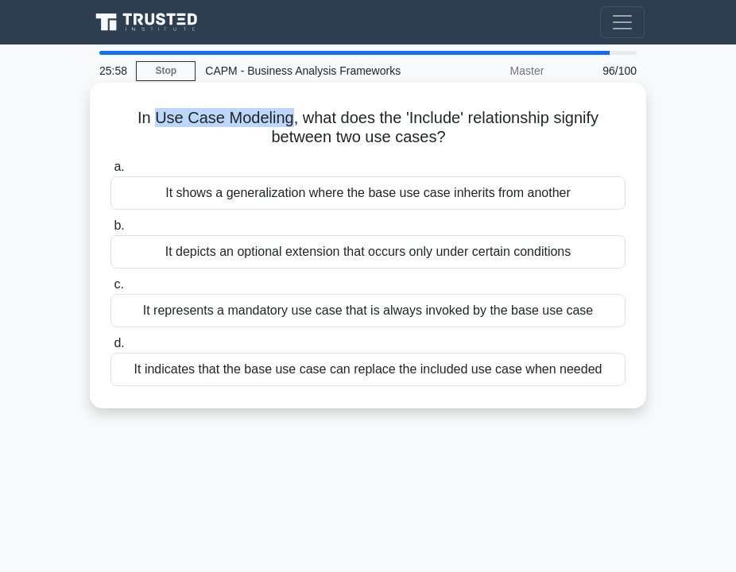
drag, startPoint x: 176, startPoint y: 116, endPoint x: 290, endPoint y: 126, distance: 114.8
click at [290, 125] on h5 "In Use Case Modeling, what does the 'Include' relationship signify between two …" at bounding box center [368, 128] width 518 height 40
copy h5 "Use Case Modeling"
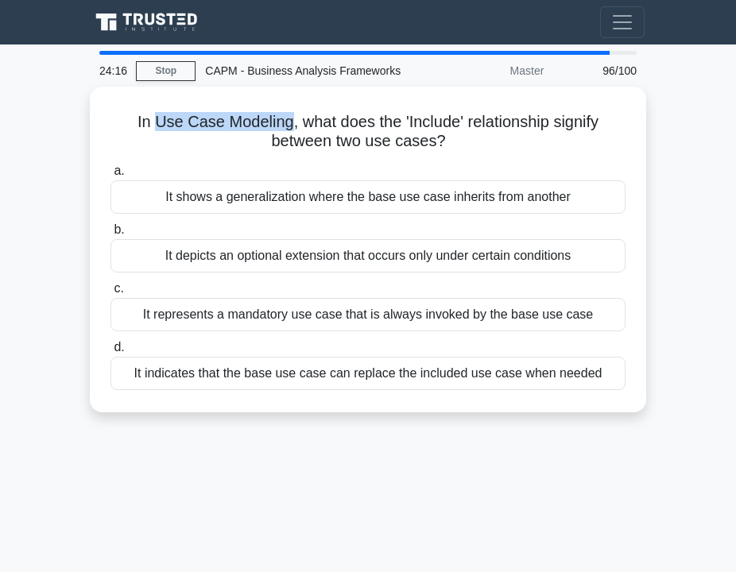
click at [422, 195] on div "It shows a generalization where the base use case inherits from another" at bounding box center [367, 196] width 515 height 33
click at [110, 176] on input "a. It shows a generalization where the base use case inherits from another" at bounding box center [110, 171] width 0 height 10
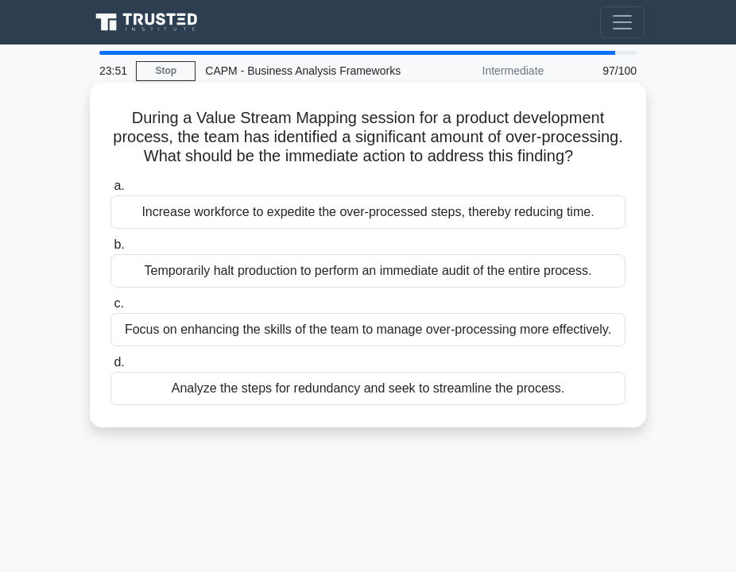
click at [396, 388] on div "Analyze the steps for redundancy and seek to streamline the process." at bounding box center [367, 388] width 515 height 33
click at [110, 368] on input "d. Analyze the steps for redundancy and seek to streamline the process." at bounding box center [110, 363] width 0 height 10
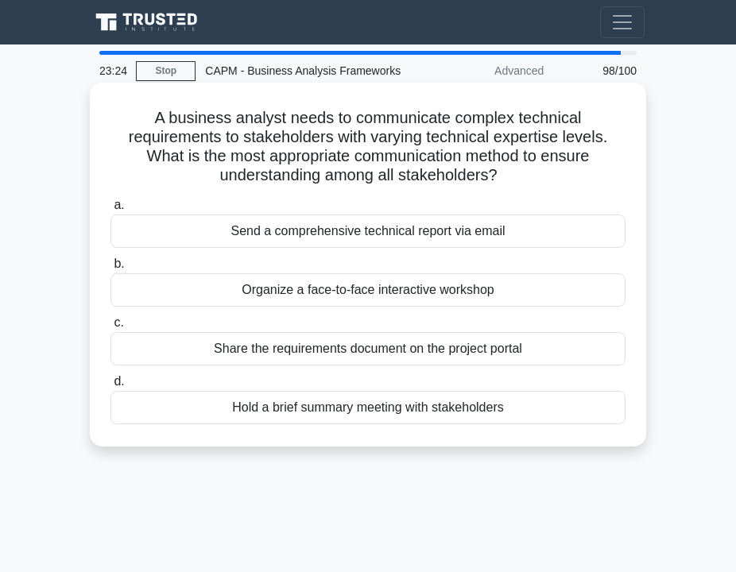
click at [319, 295] on div "Organize a face-to-face interactive workshop" at bounding box center [367, 289] width 515 height 33
click at [110, 269] on input "b. Organize a face-to-face interactive workshop" at bounding box center [110, 264] width 0 height 10
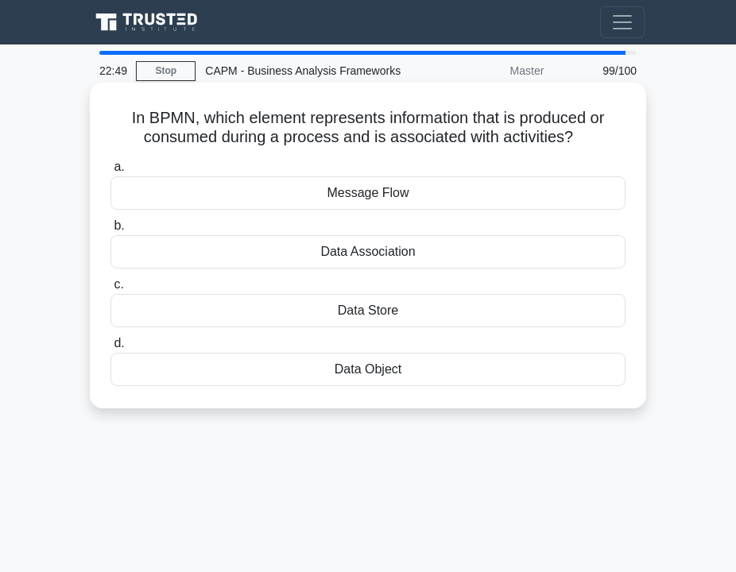
click at [289, 248] on div "Data Association" at bounding box center [367, 251] width 515 height 33
click at [110, 231] on input "b. Data Association" at bounding box center [110, 226] width 0 height 10
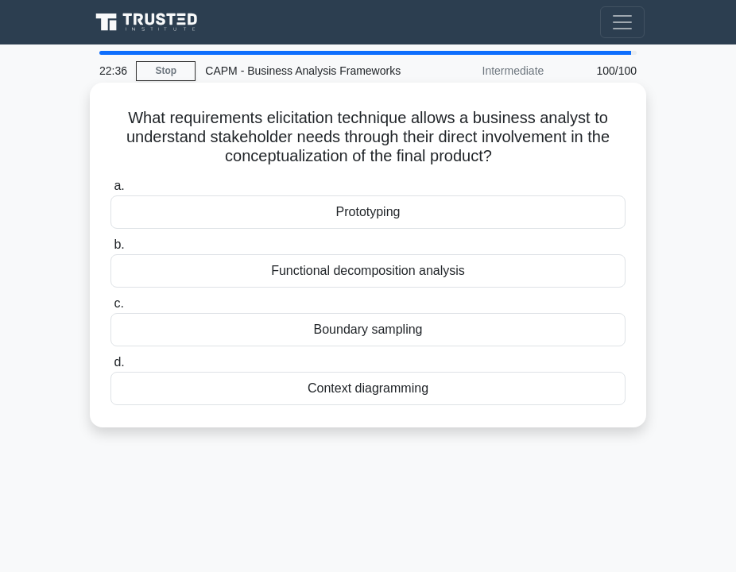
click at [271, 213] on div "Prototyping" at bounding box center [367, 211] width 515 height 33
click at [110, 191] on input "a. Prototyping" at bounding box center [110, 186] width 0 height 10
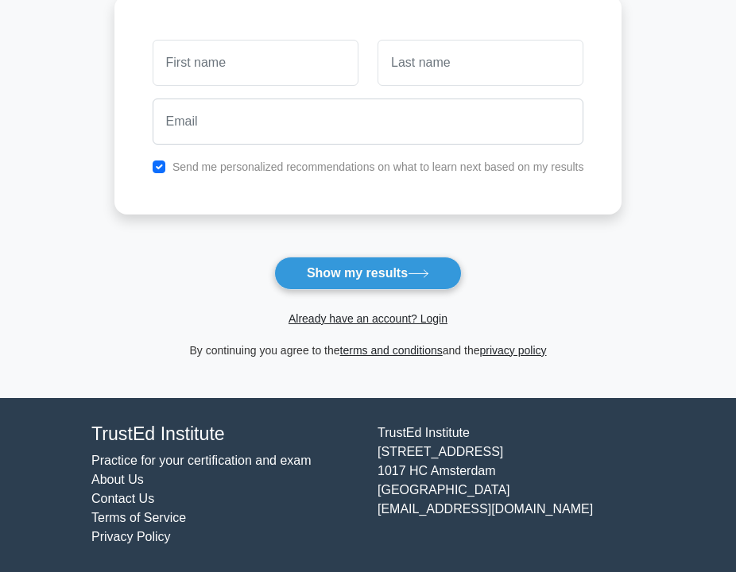
scroll to position [216, 0]
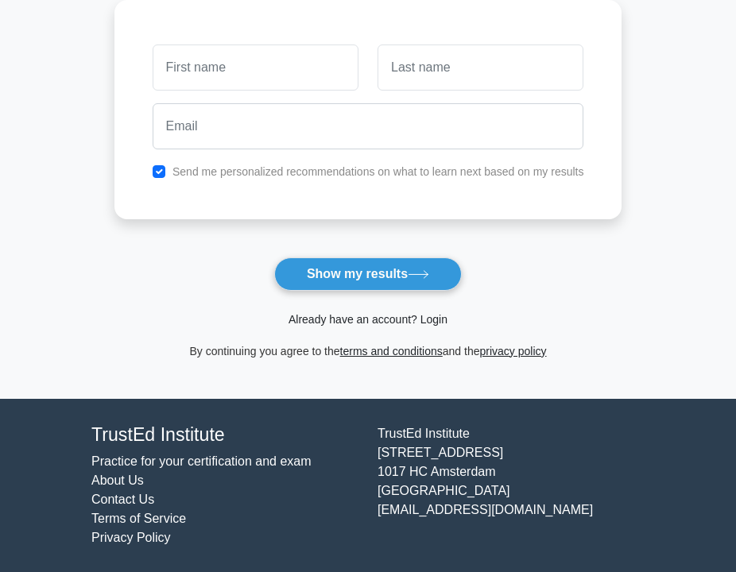
click at [358, 323] on link "Already have an account? Login" at bounding box center [367, 319] width 159 height 13
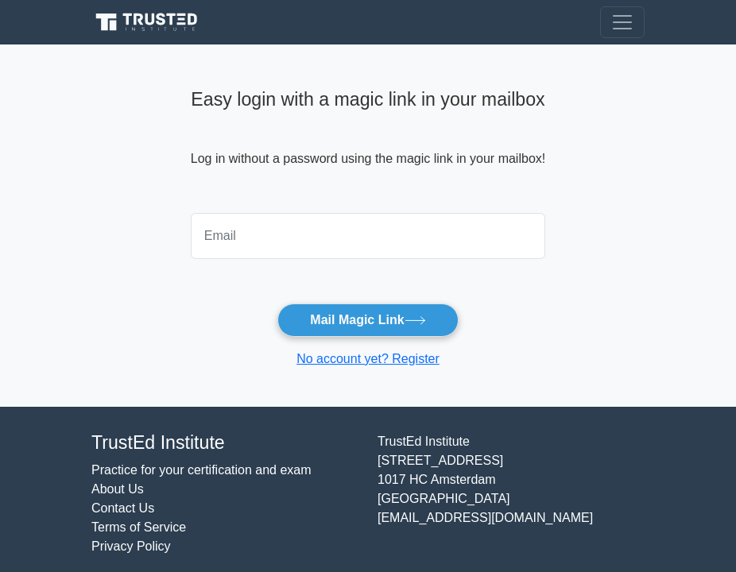
click at [316, 232] on input "email" at bounding box center [368, 236] width 354 height 46
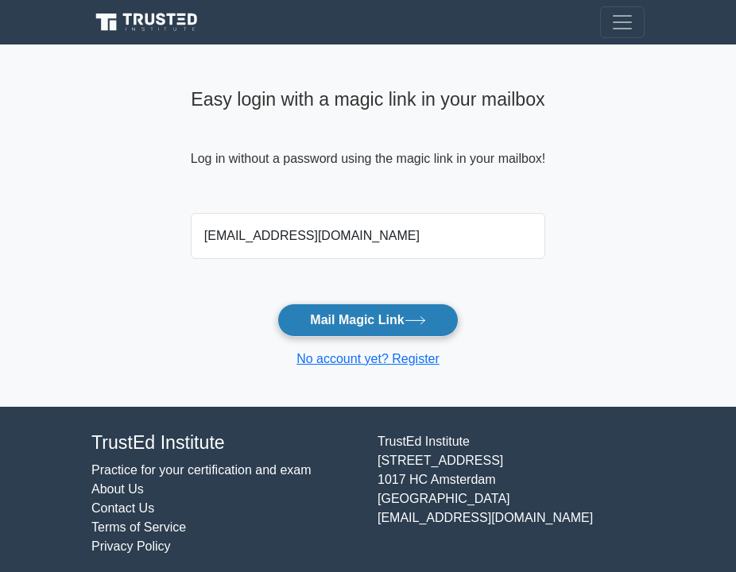
type input "dzehan.73@gmail.com"
click at [309, 316] on button "Mail Magic Link" at bounding box center [367, 320] width 180 height 33
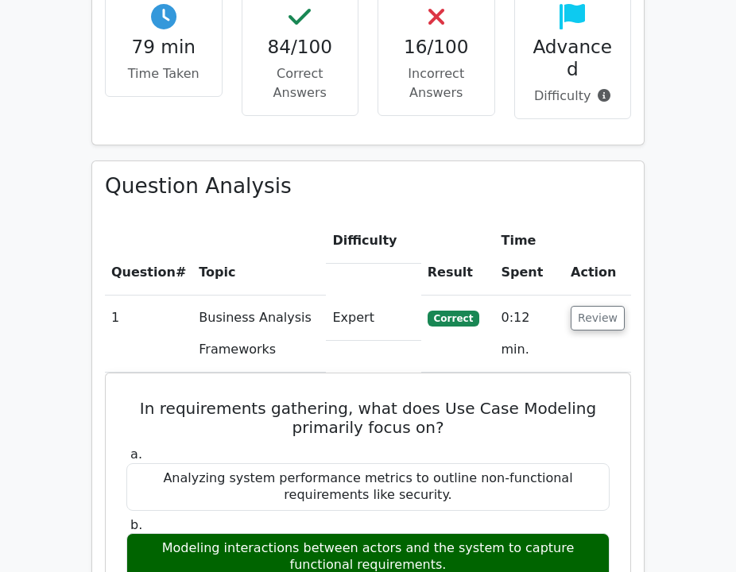
scroll to position [1016, 0]
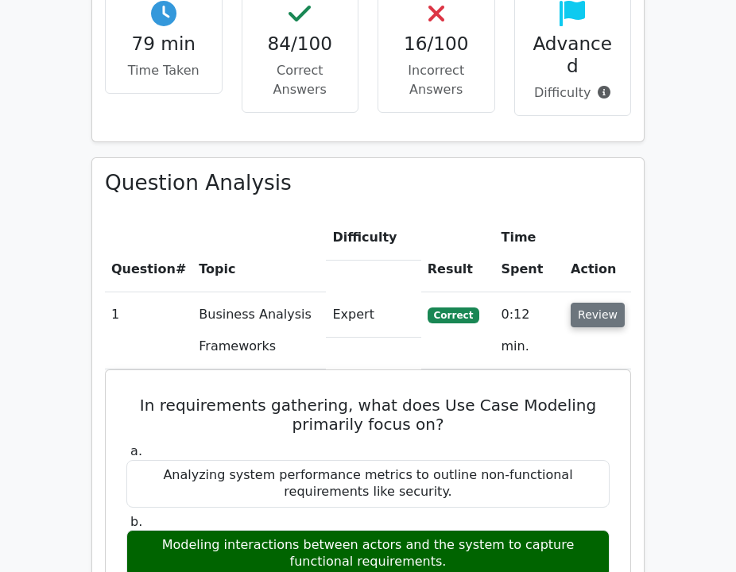
click at [611, 303] on button "Review" at bounding box center [597, 315] width 54 height 25
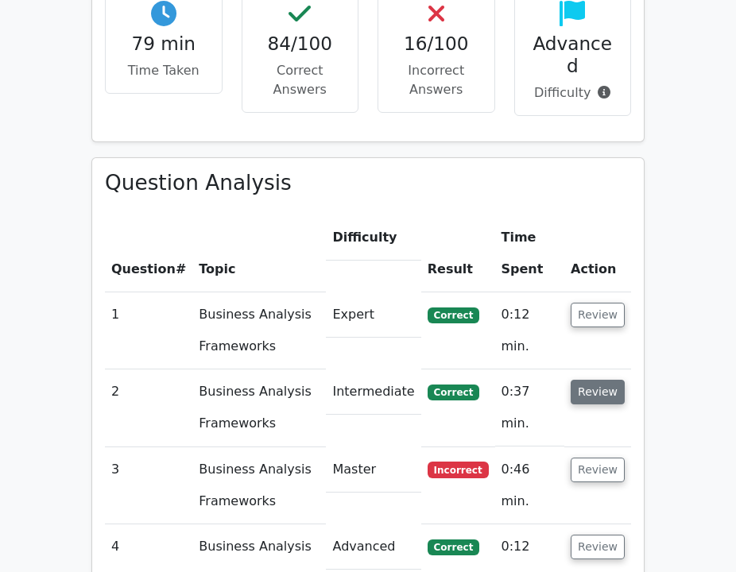
click at [604, 380] on button "Review" at bounding box center [597, 392] width 54 height 25
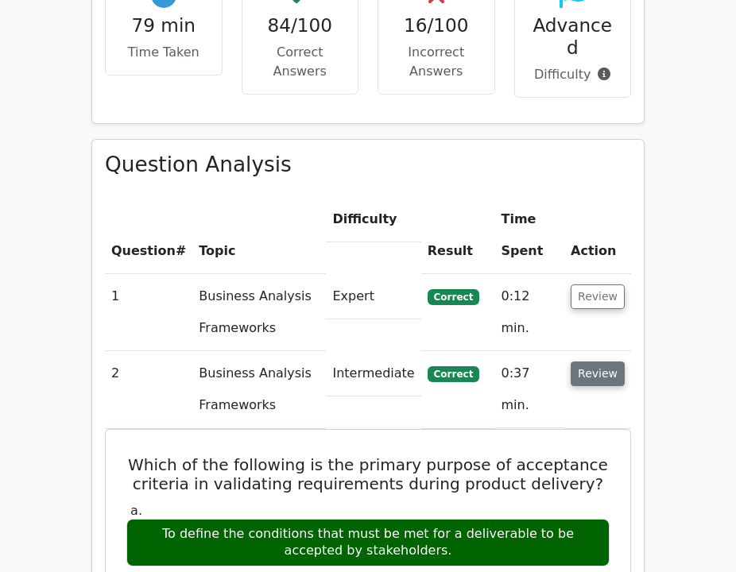
scroll to position [1061, 0]
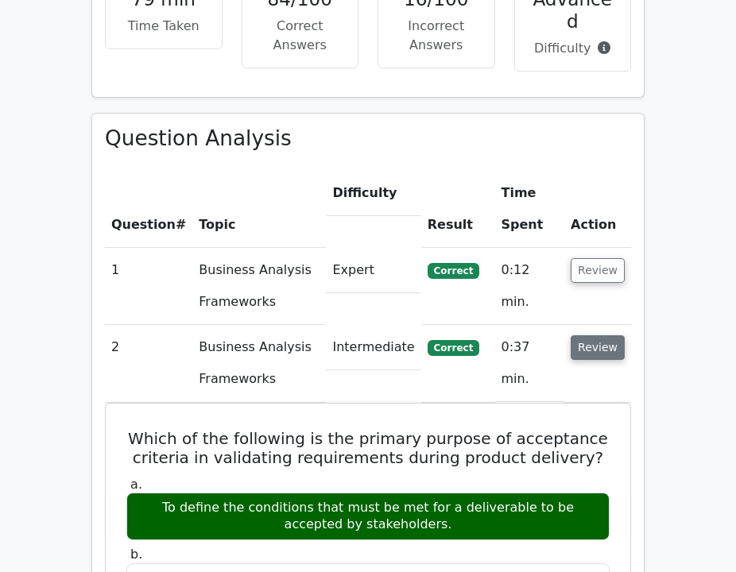
click at [587, 335] on button "Review" at bounding box center [597, 347] width 54 height 25
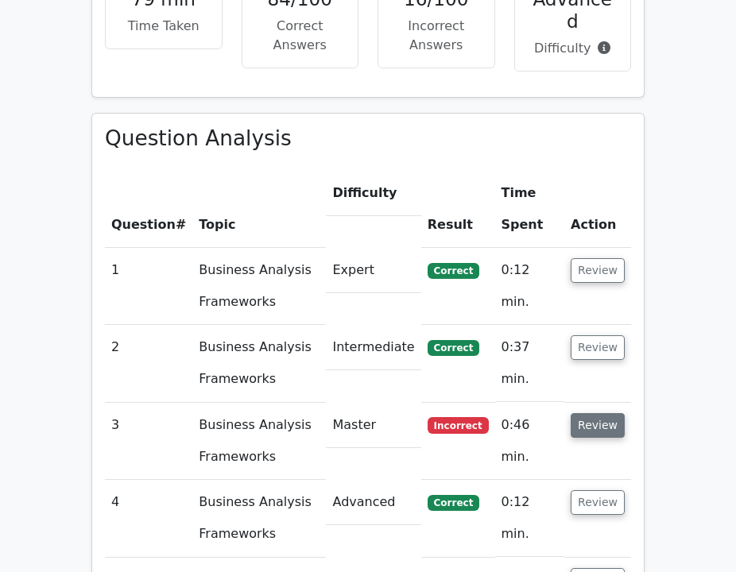
click at [590, 413] on button "Review" at bounding box center [597, 425] width 54 height 25
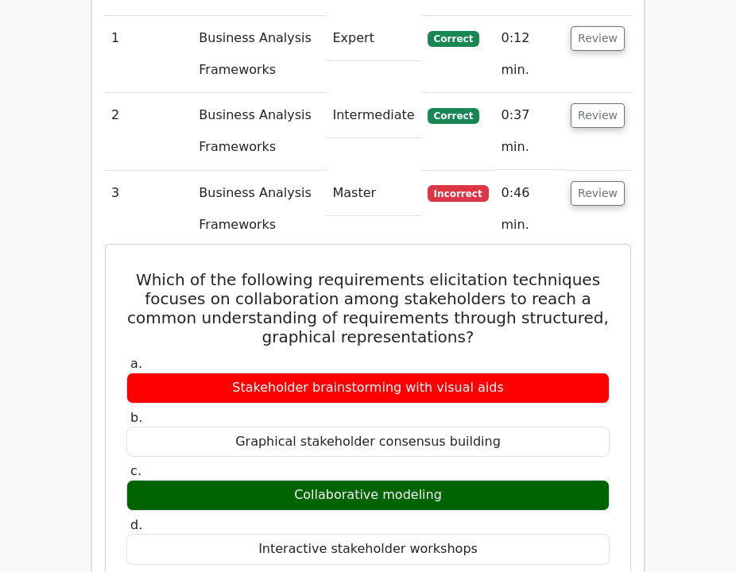
scroll to position [1318, 0]
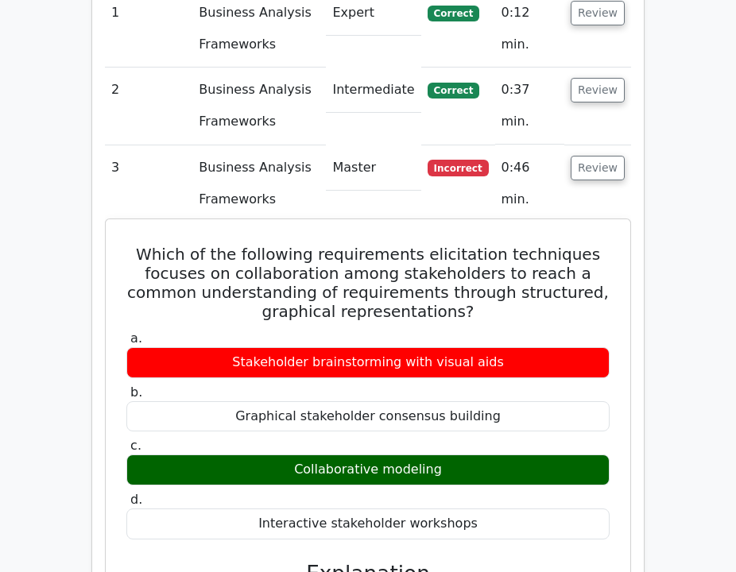
drag, startPoint x: 135, startPoint y: 185, endPoint x: 447, endPoint y: 401, distance: 379.1
copy div "Which of the following requirements elicitation techniques focuses on collabora…"
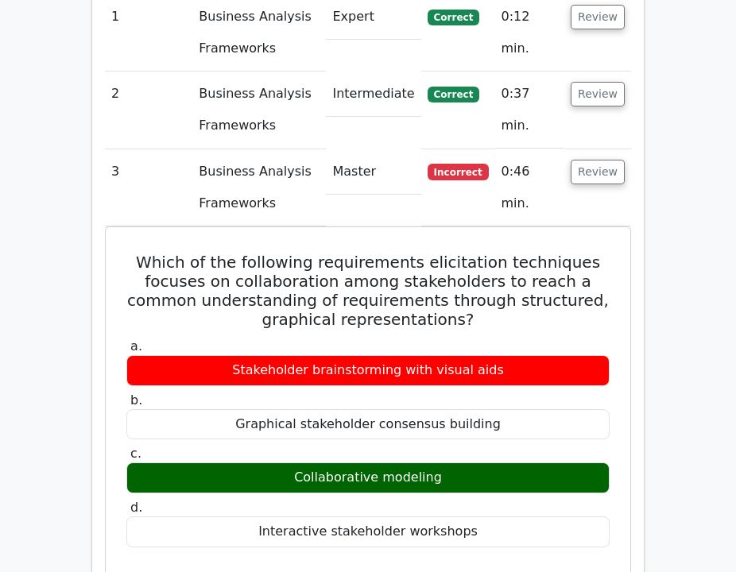
click at [409, 253] on h5 "Which of the following requirements elicitation techniques focuses on collabora…" at bounding box center [368, 291] width 486 height 76
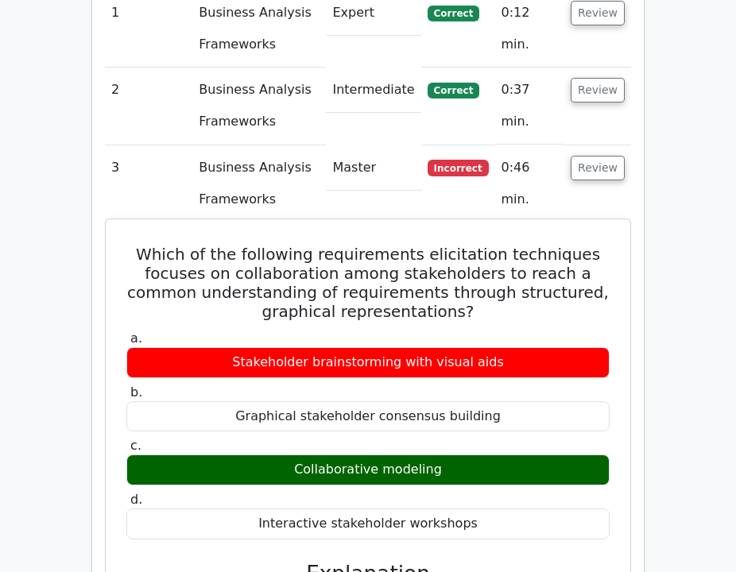
click at [410, 245] on h5 "Which of the following requirements elicitation techniques focuses on collabora…" at bounding box center [368, 283] width 486 height 76
drag, startPoint x: 467, startPoint y: 393, endPoint x: 145, endPoint y: 175, distance: 389.0
copy div "Which of the following requirements elicitation techniques focuses on collabora…"
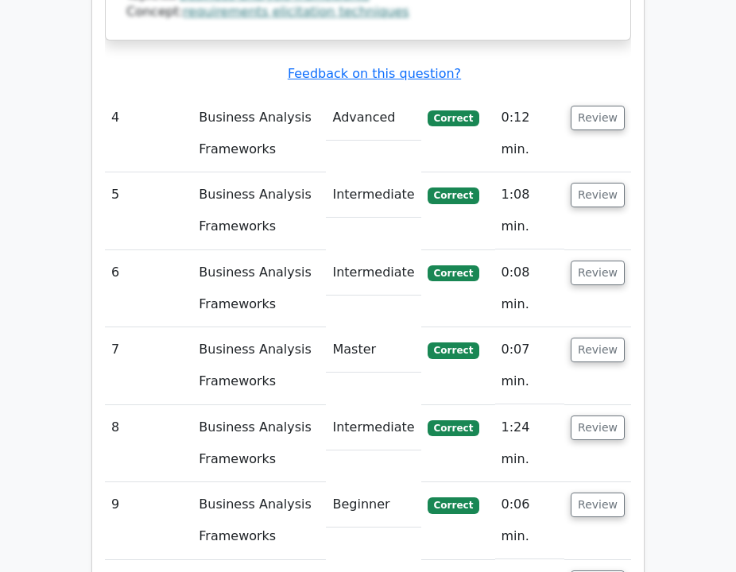
scroll to position [1905, 0]
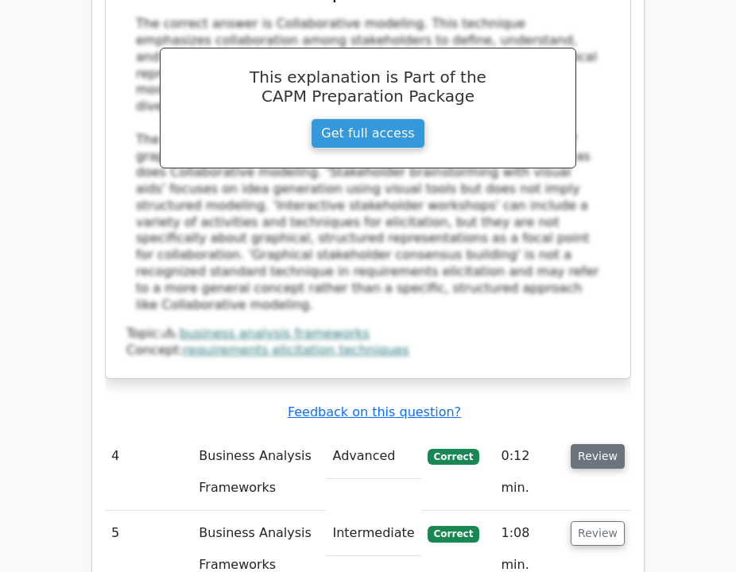
click at [595, 444] on button "Review" at bounding box center [597, 456] width 54 height 25
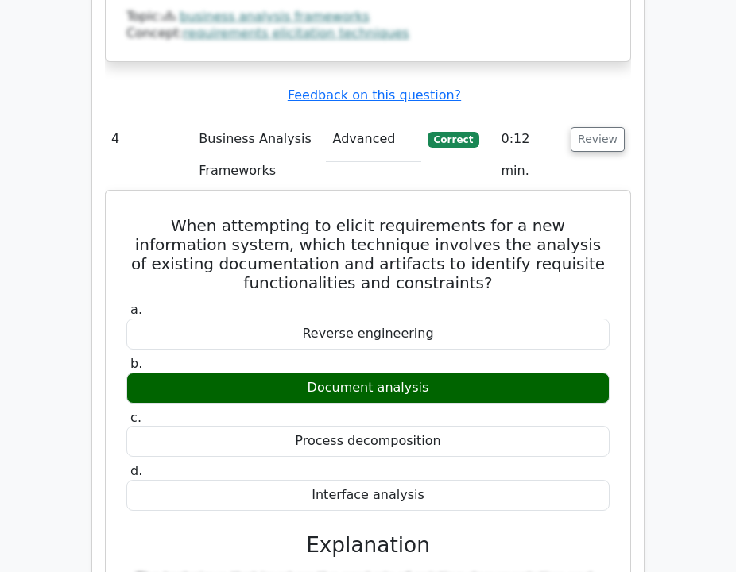
scroll to position [2222, 0]
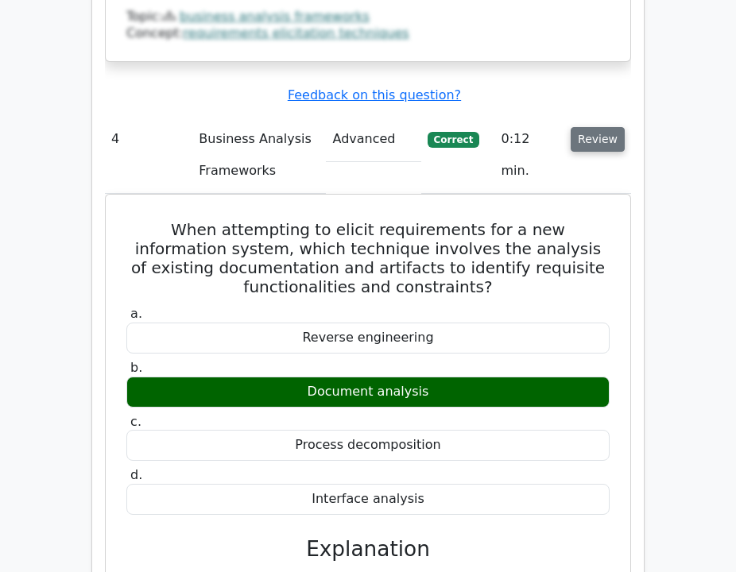
click at [590, 127] on button "Review" at bounding box center [597, 139] width 54 height 25
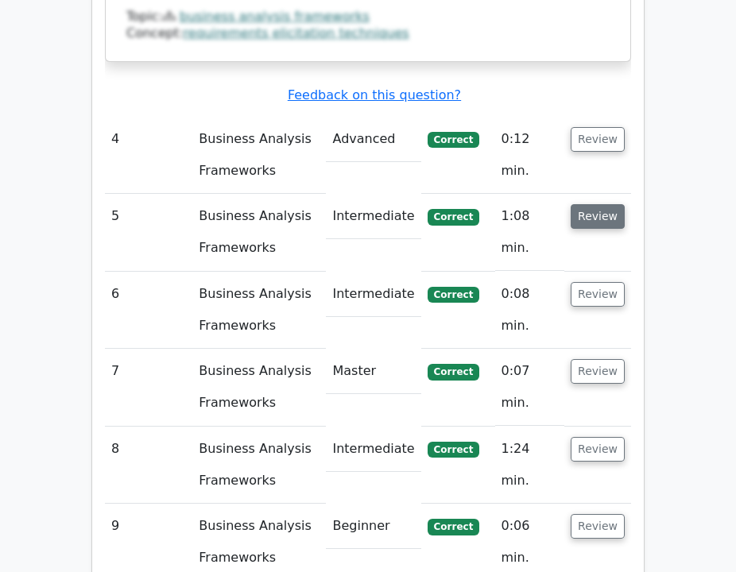
click at [599, 204] on button "Review" at bounding box center [597, 216] width 54 height 25
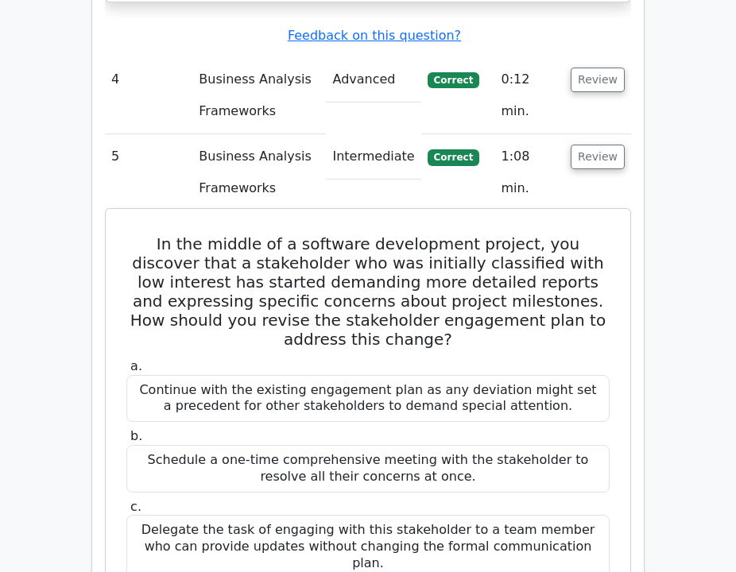
scroll to position [2282, 0]
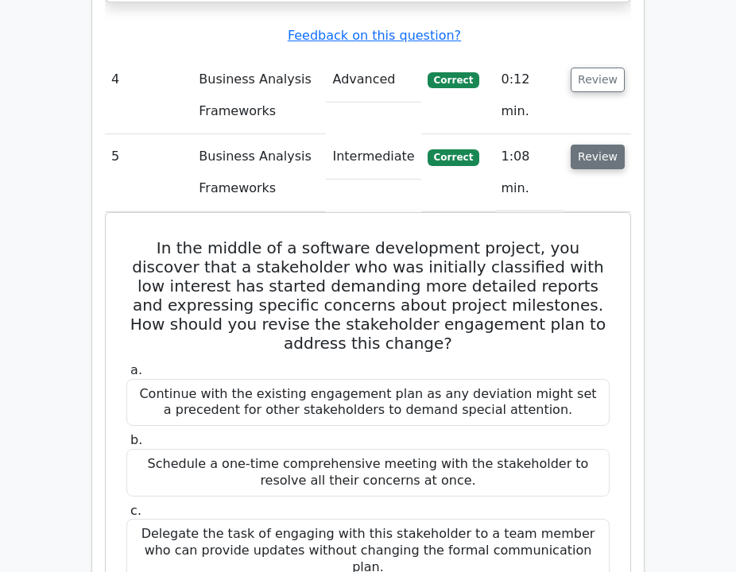
click at [597, 145] on button "Review" at bounding box center [597, 157] width 54 height 25
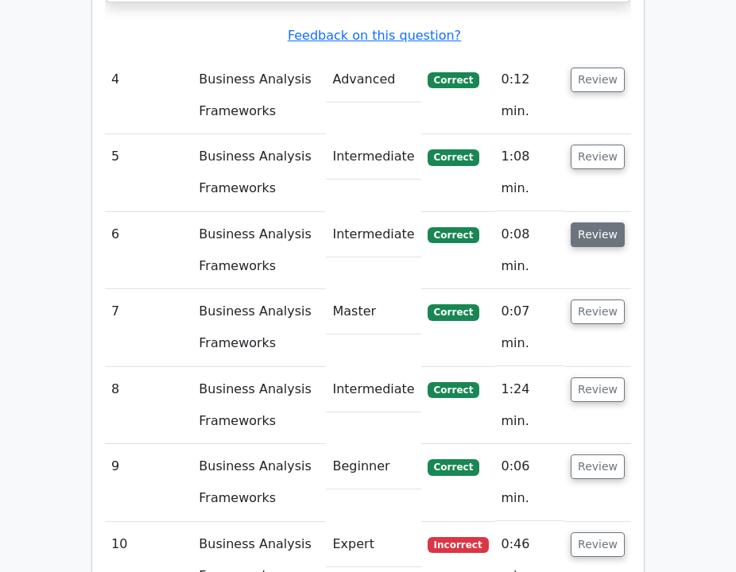
click at [616, 222] on button "Review" at bounding box center [597, 234] width 54 height 25
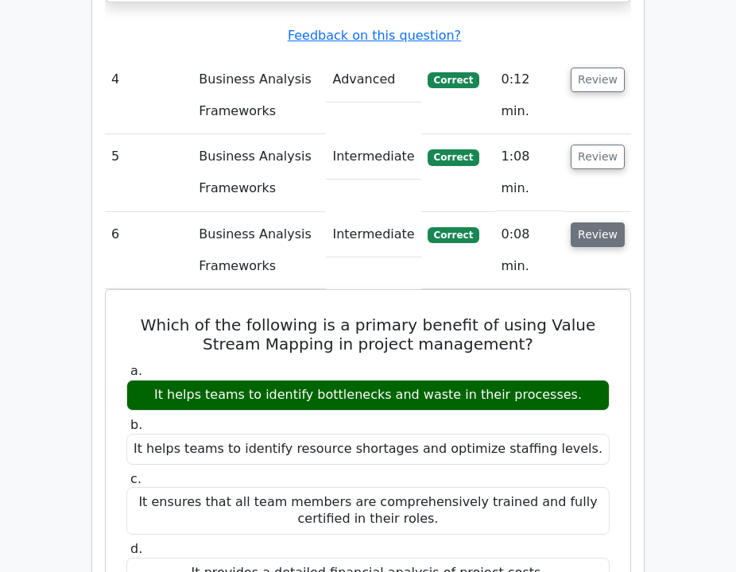
click at [616, 222] on button "Review" at bounding box center [597, 234] width 54 height 25
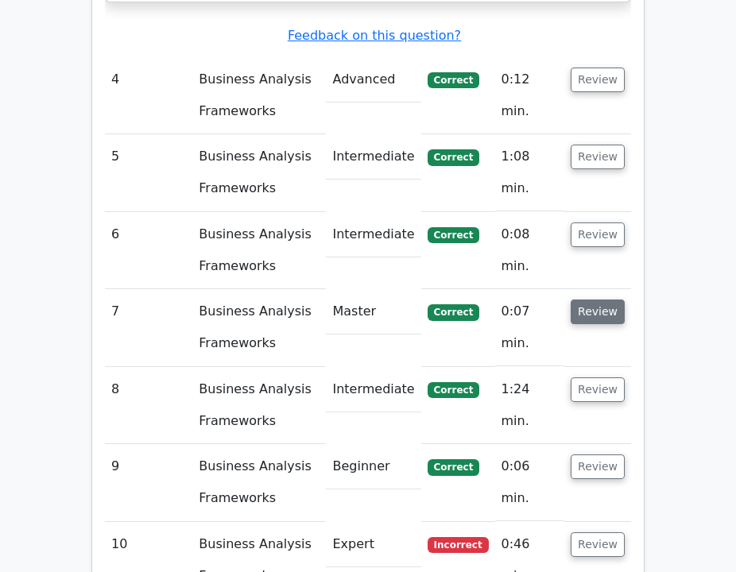
click at [613, 300] on button "Review" at bounding box center [597, 312] width 54 height 25
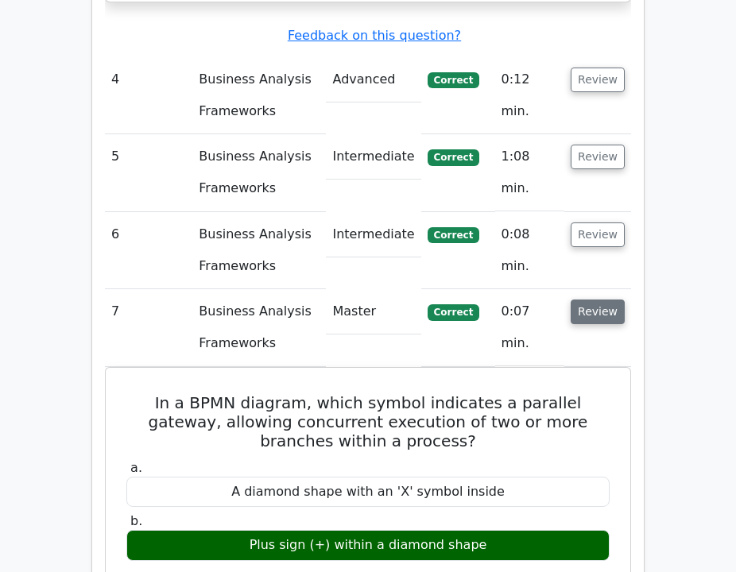
click at [613, 300] on button "Review" at bounding box center [597, 312] width 54 height 25
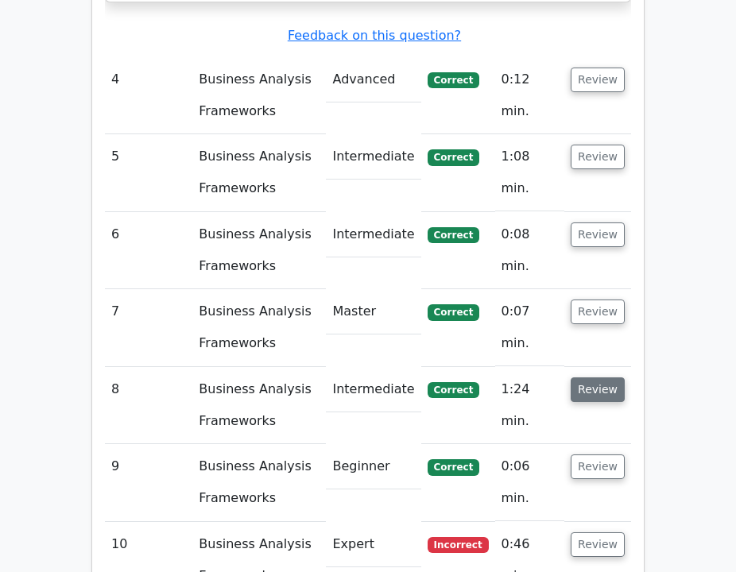
click at [599, 377] on button "Review" at bounding box center [597, 389] width 54 height 25
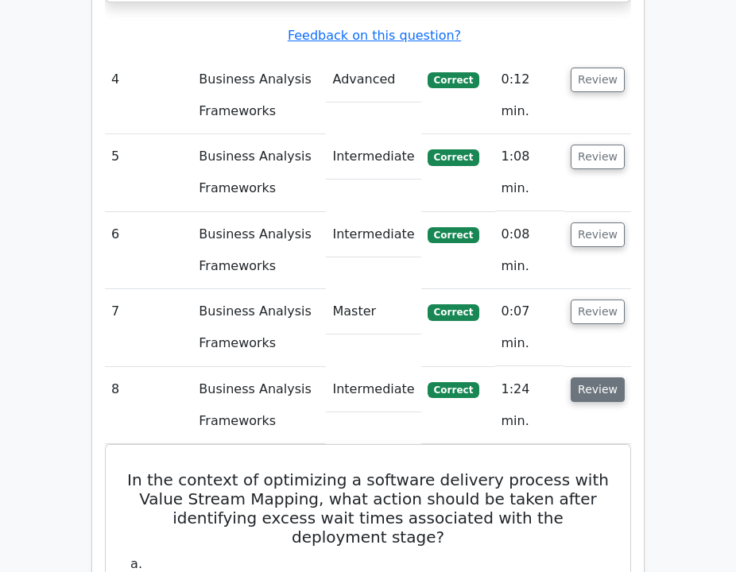
click at [599, 377] on button "Review" at bounding box center [597, 389] width 54 height 25
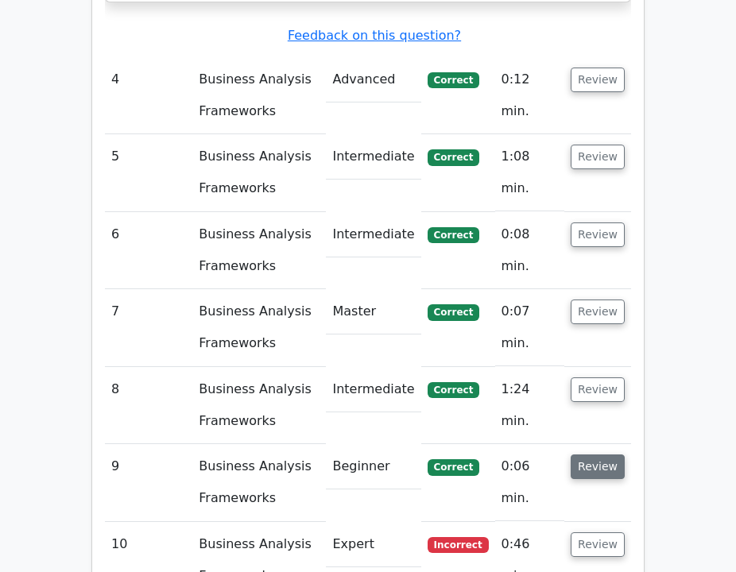
click at [600, 454] on button "Review" at bounding box center [597, 466] width 54 height 25
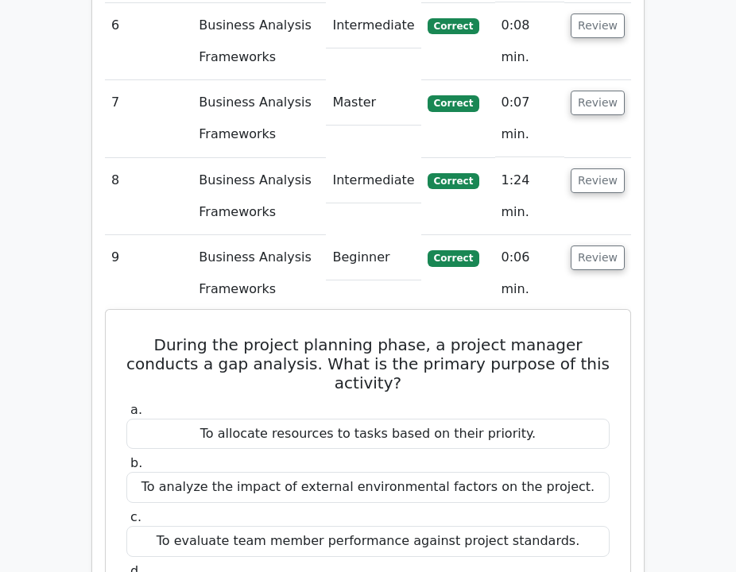
scroll to position [2495, 0]
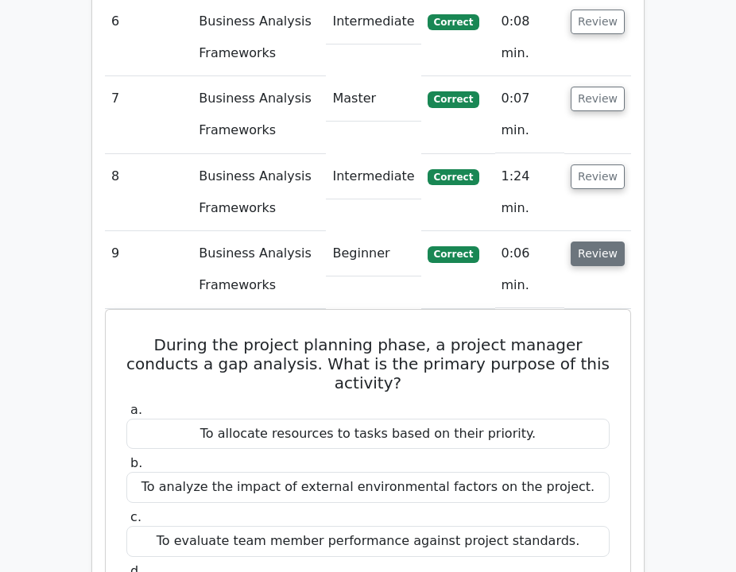
click at [605, 242] on button "Review" at bounding box center [597, 254] width 54 height 25
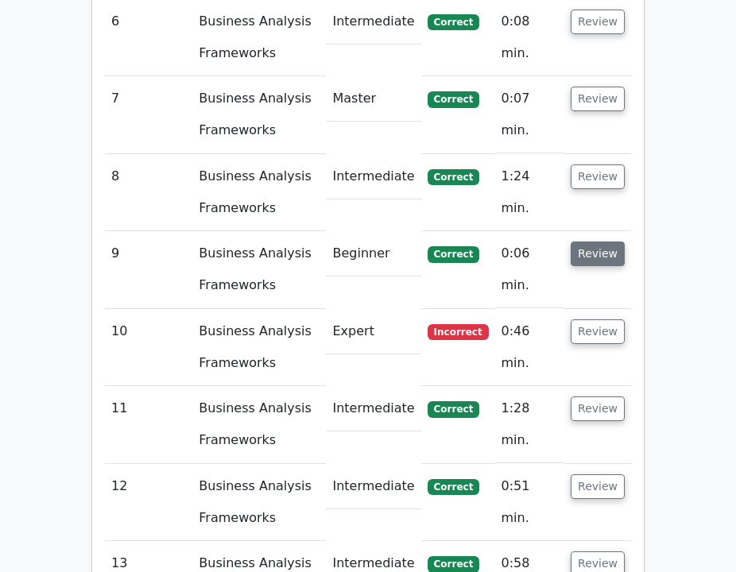
click at [605, 242] on button "Review" at bounding box center [597, 254] width 54 height 25
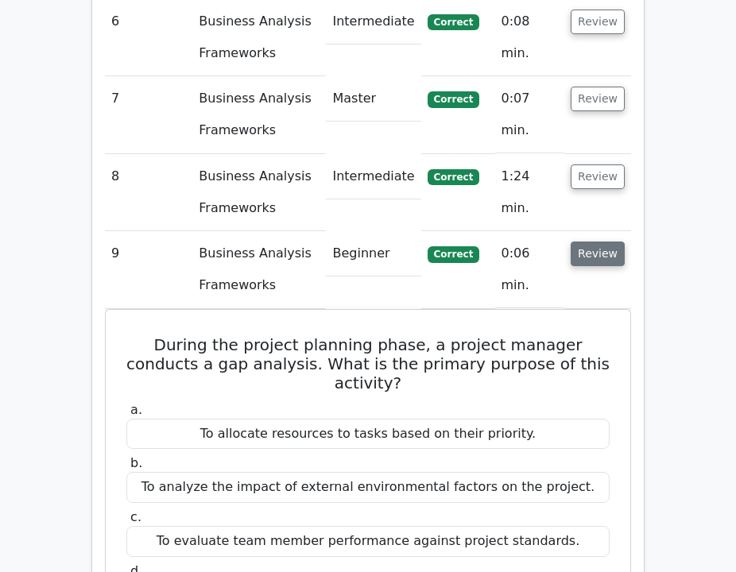
click at [605, 242] on button "Review" at bounding box center [597, 254] width 54 height 25
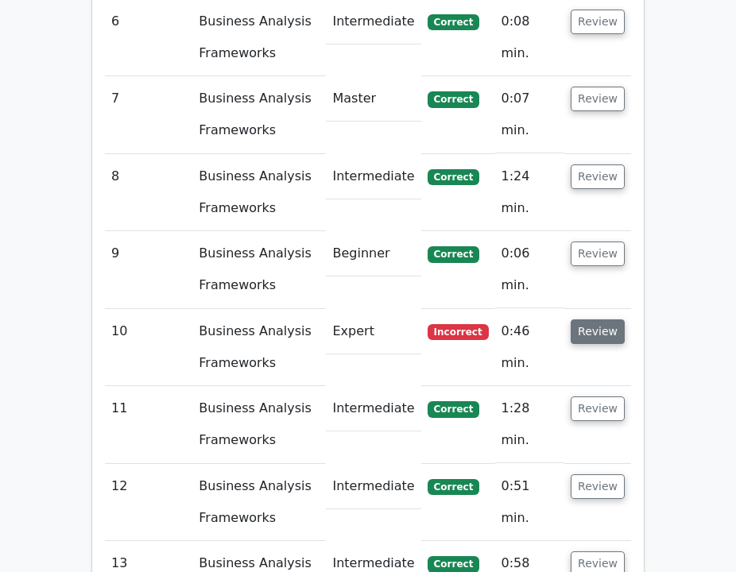
click at [600, 319] on button "Review" at bounding box center [597, 331] width 54 height 25
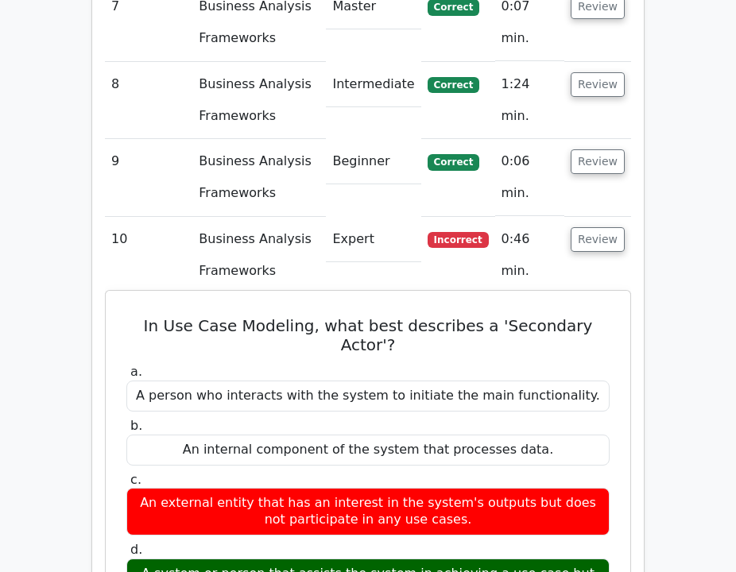
scroll to position [2611, 0]
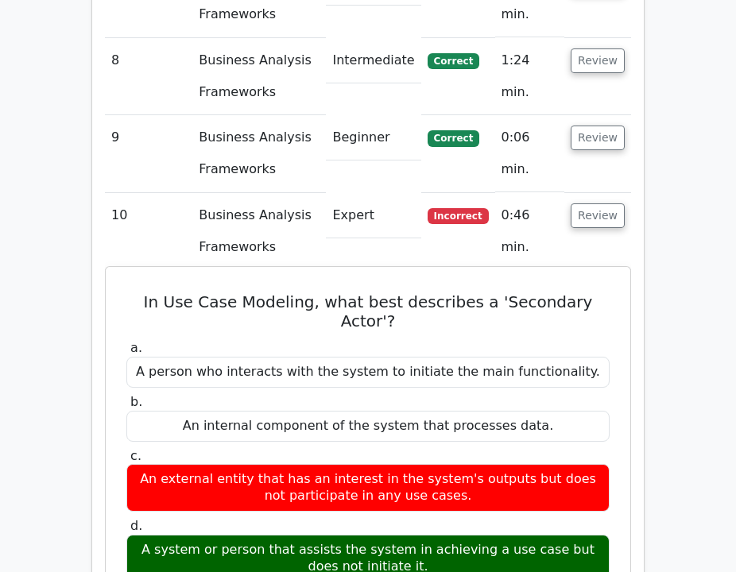
drag, startPoint x: 439, startPoint y: 439, endPoint x: 139, endPoint y: 204, distance: 380.8
click at [139, 273] on div "In Use Case Modeling, what best describes a 'Secondary Actor'? a. A person who …" at bounding box center [368, 575] width 512 height 604
copy div "In Use Case Modeling, what best describes a 'Secondary Actor'? a. A person who …"
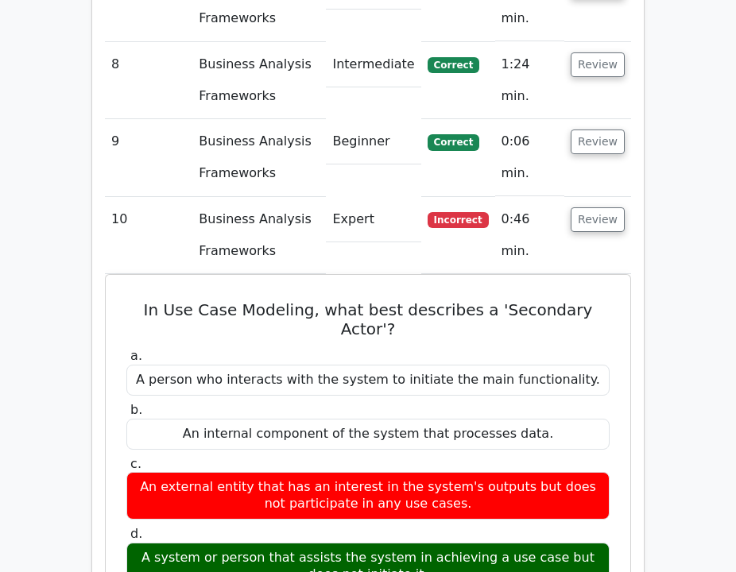
click at [412, 402] on label "b. An internal component of the system that processes data." at bounding box center [367, 426] width 483 height 48
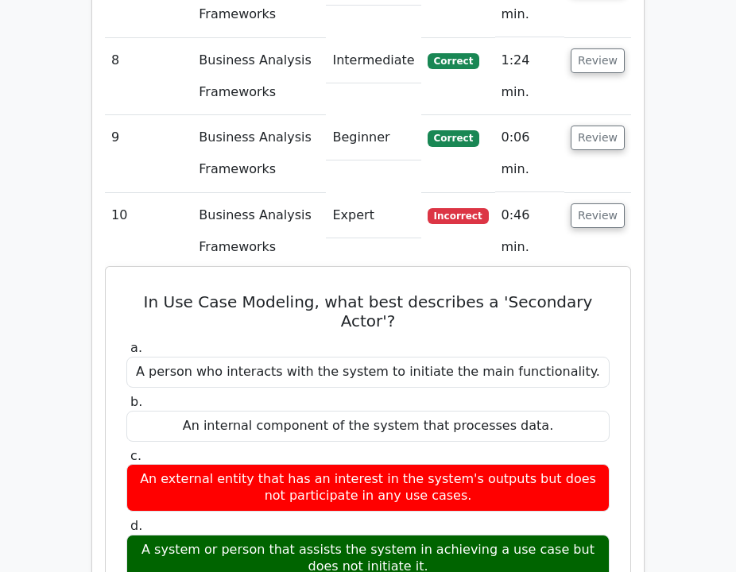
click at [582, 292] on h5 "In Use Case Modeling, what best describes a 'Secondary Actor'?" at bounding box center [368, 311] width 486 height 38
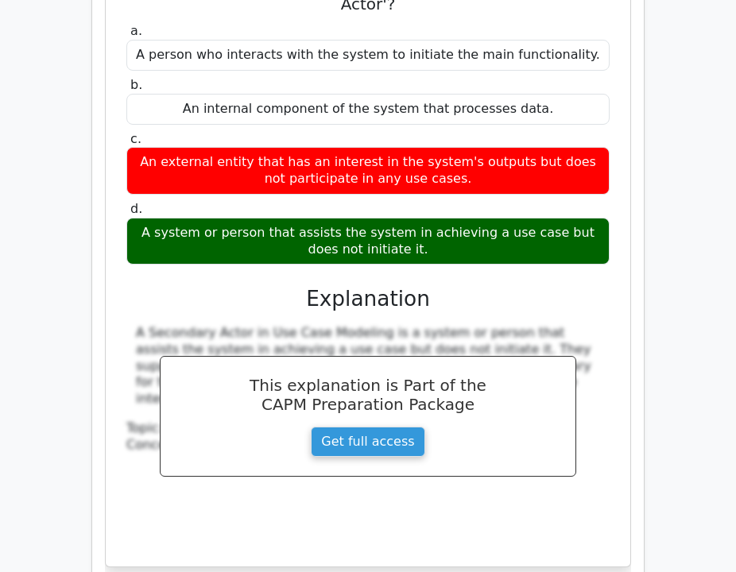
scroll to position [3218, 0]
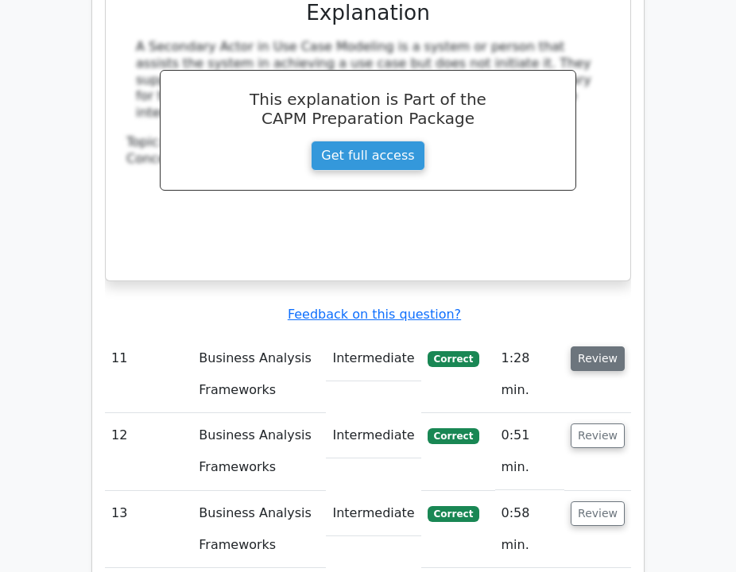
click at [607, 346] on button "Review" at bounding box center [597, 358] width 54 height 25
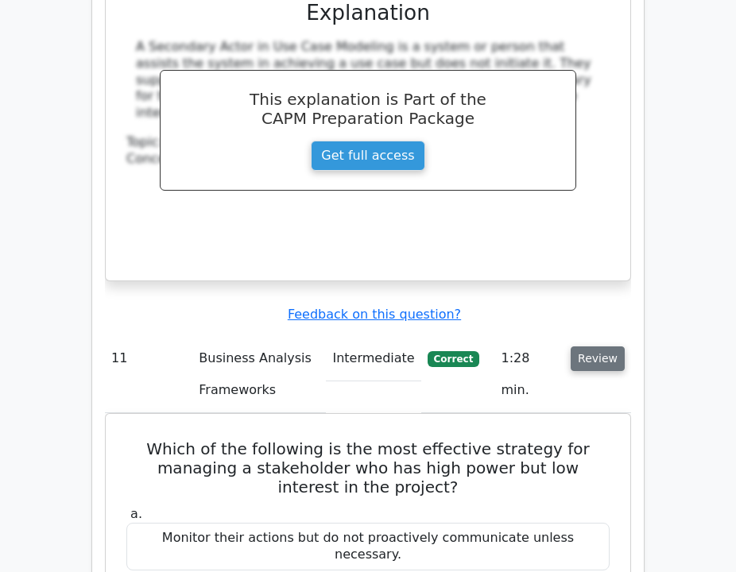
click at [607, 346] on button "Review" at bounding box center [597, 358] width 54 height 25
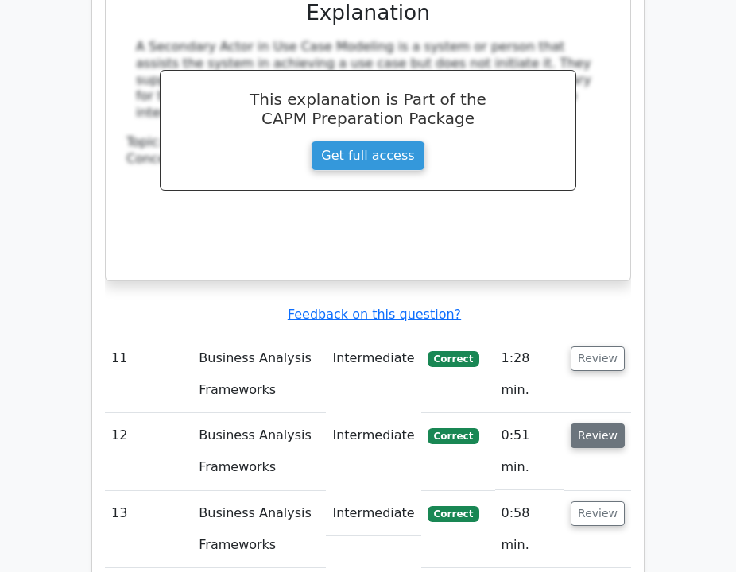
click at [605, 423] on button "Review" at bounding box center [597, 435] width 54 height 25
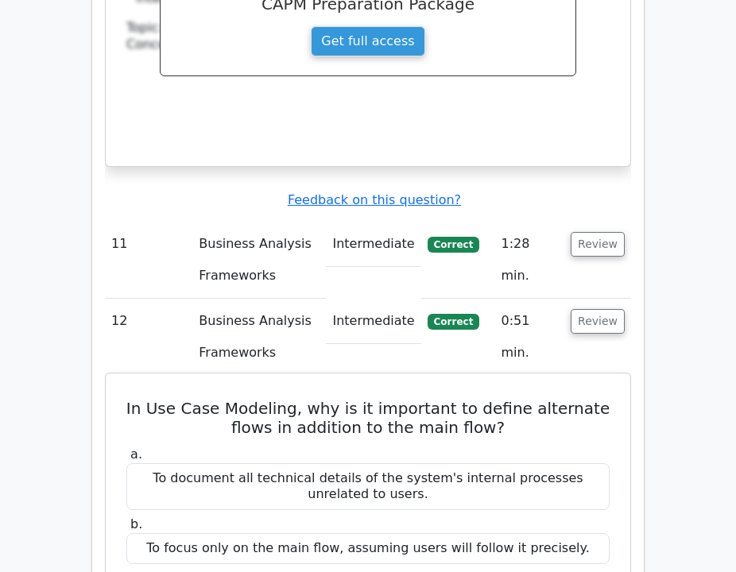
scroll to position [3347, 0]
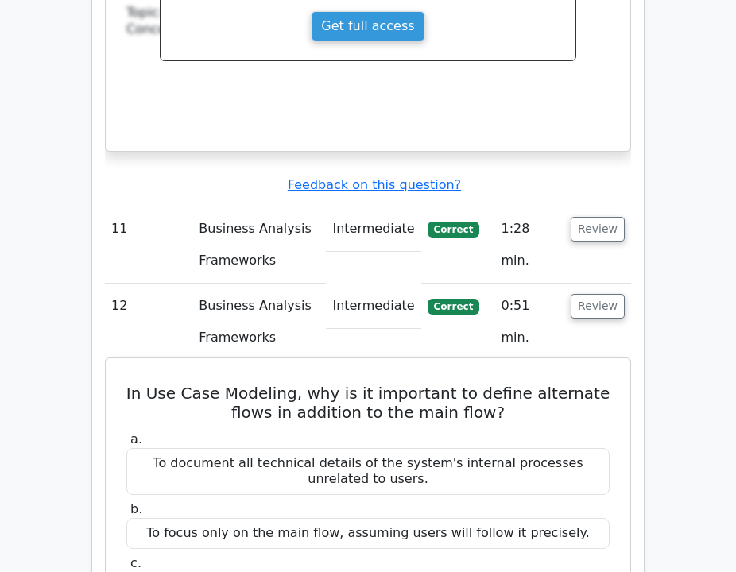
drag, startPoint x: 563, startPoint y: 446, endPoint x: 143, endPoint y: 243, distance: 465.9
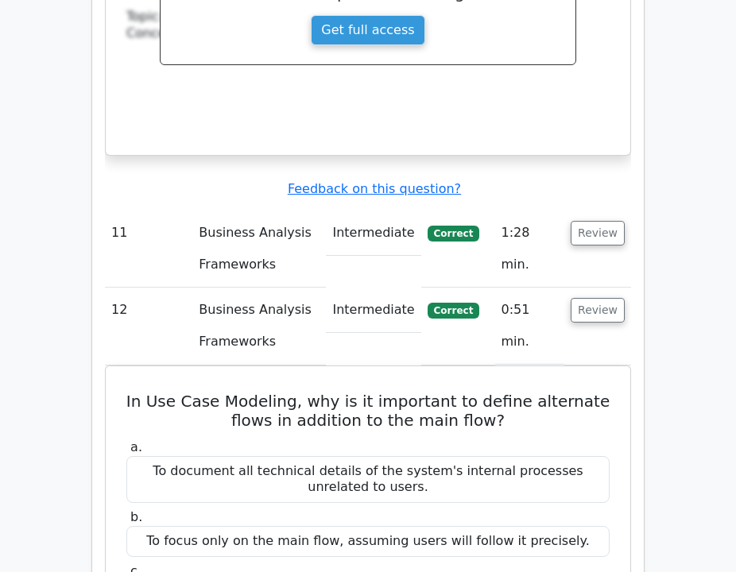
copy div "In Use Case Modeling, why is it important to define alternate flows in addition…"
click at [406, 436] on div "a. To document all technical details of the system's internal processes unrelat…" at bounding box center [368, 551] width 502 height 231
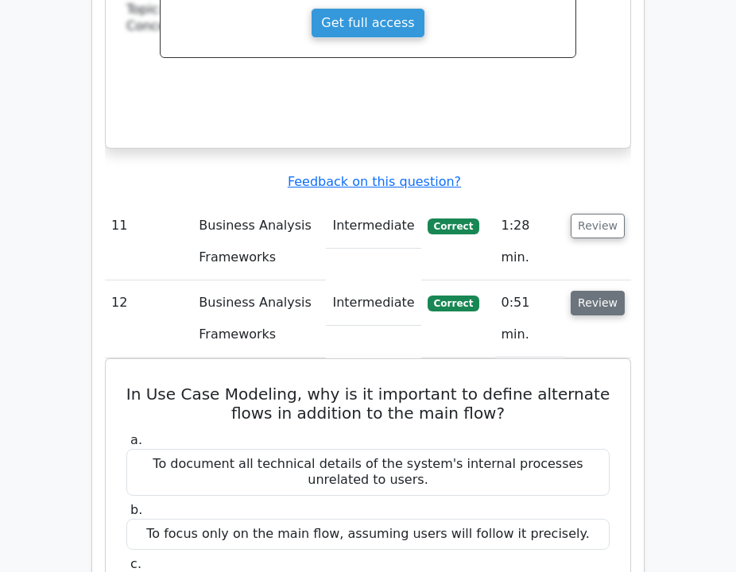
click at [579, 291] on button "Review" at bounding box center [597, 303] width 54 height 25
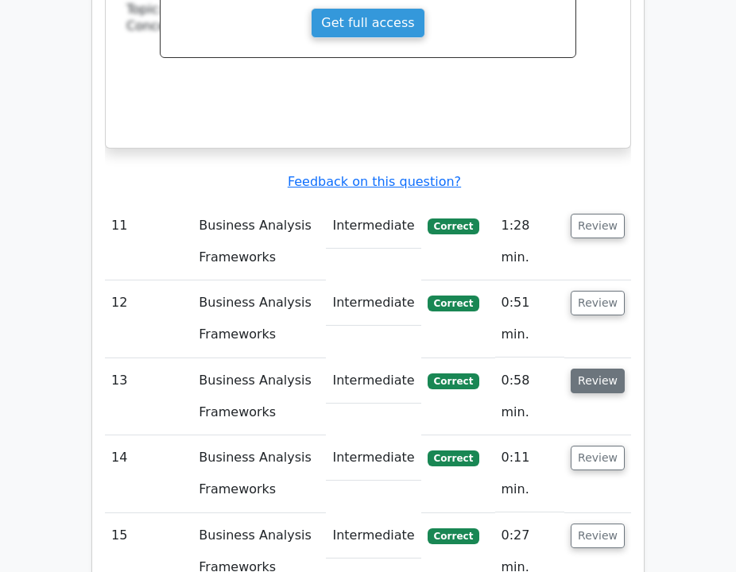
click at [597, 369] on button "Review" at bounding box center [597, 381] width 54 height 25
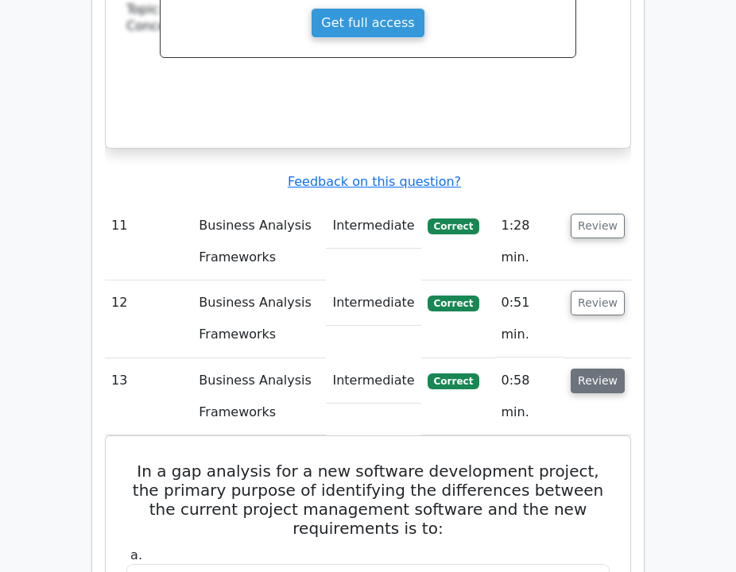
click at [601, 369] on button "Review" at bounding box center [597, 381] width 54 height 25
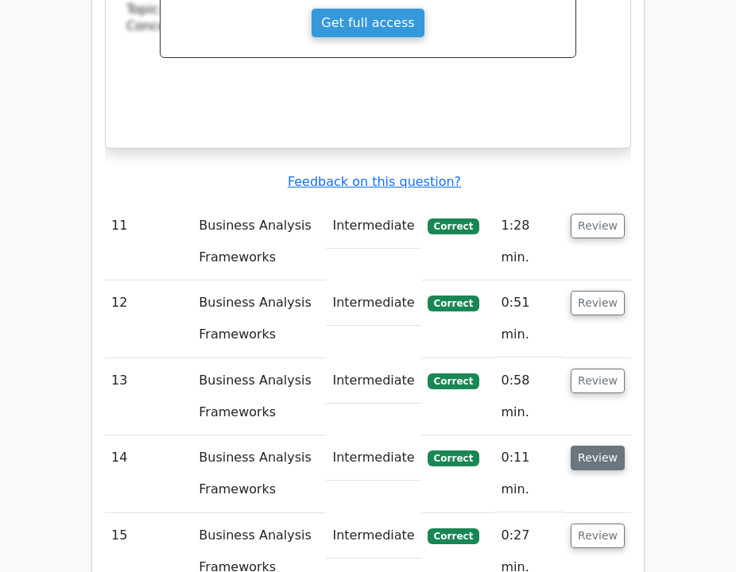
click at [600, 446] on button "Review" at bounding box center [597, 458] width 54 height 25
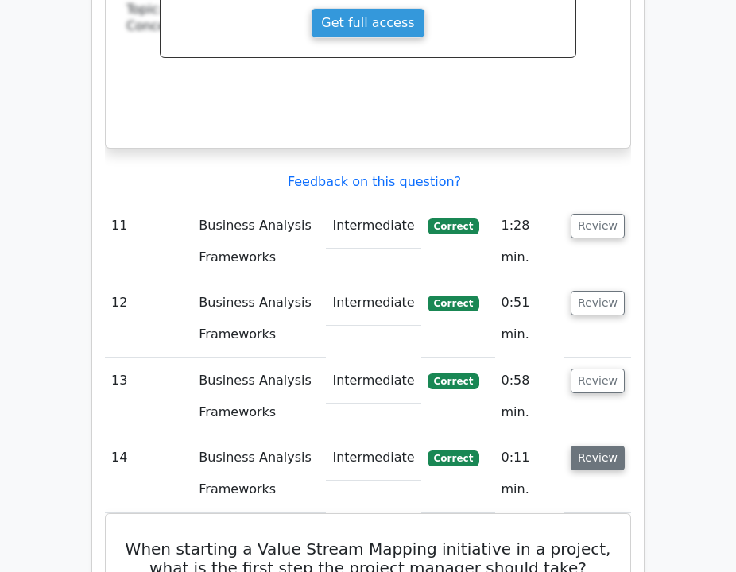
click at [600, 446] on button "Review" at bounding box center [597, 458] width 54 height 25
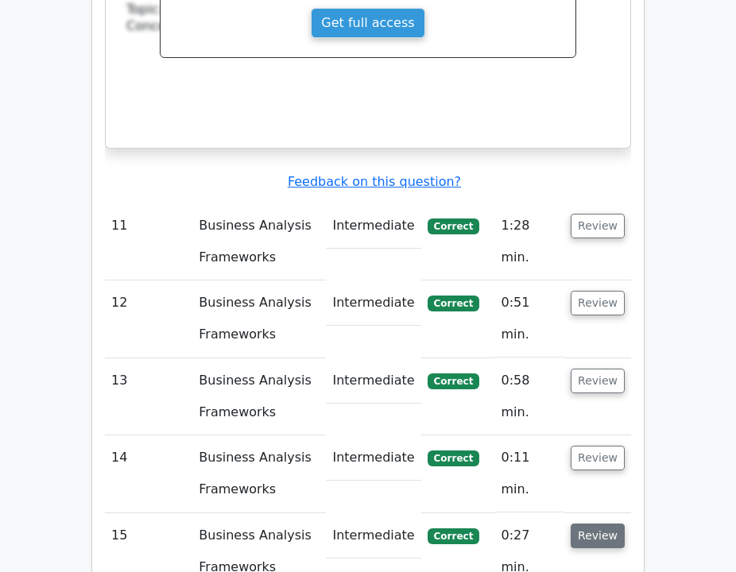
click at [613, 524] on button "Review" at bounding box center [597, 536] width 54 height 25
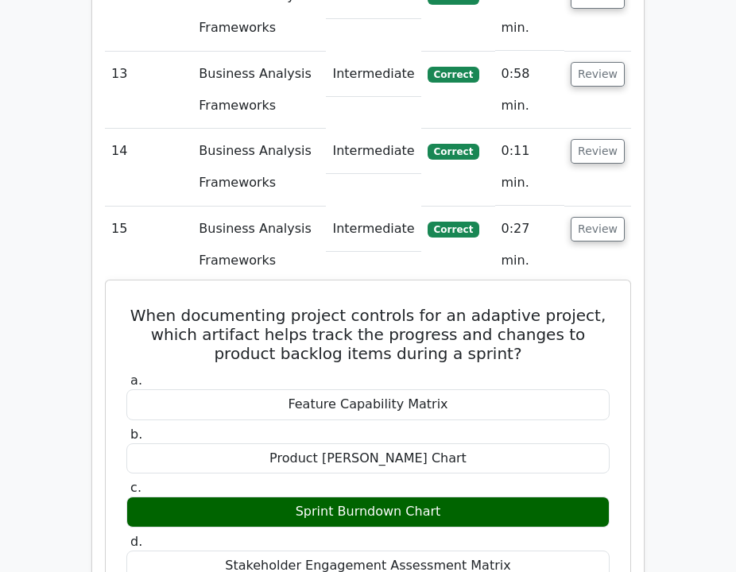
scroll to position [3525, 0]
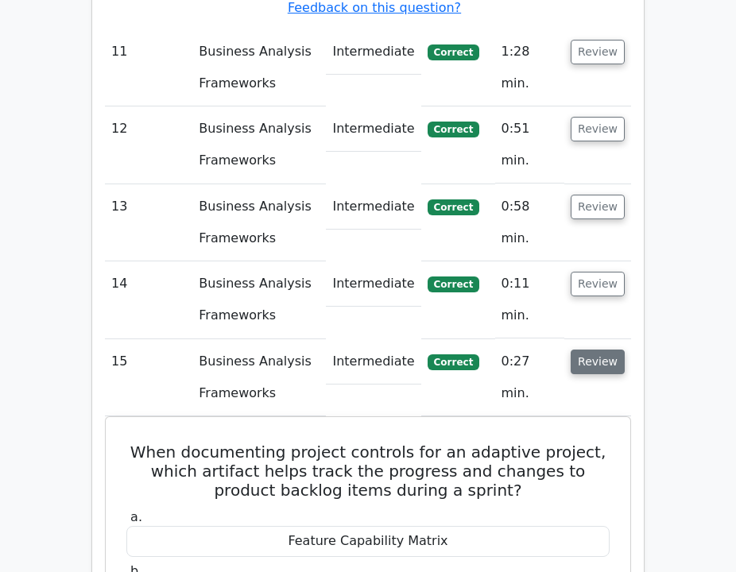
click at [579, 350] on button "Review" at bounding box center [597, 362] width 54 height 25
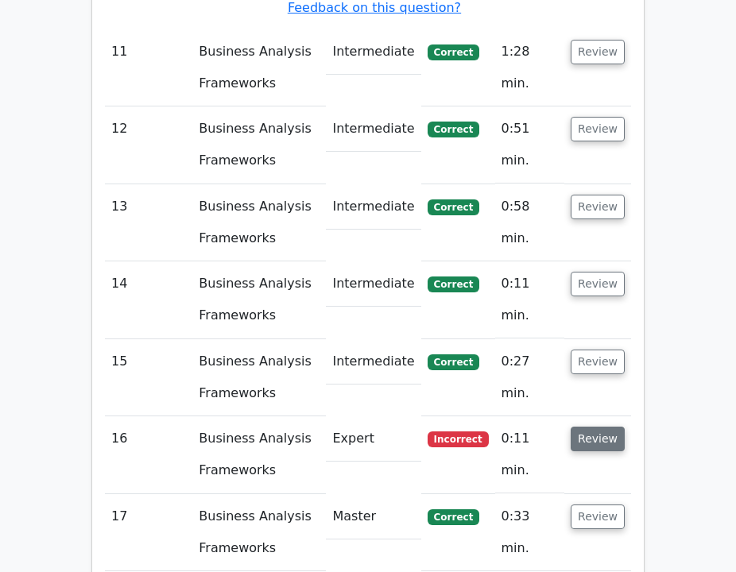
click at [595, 427] on button "Review" at bounding box center [597, 439] width 54 height 25
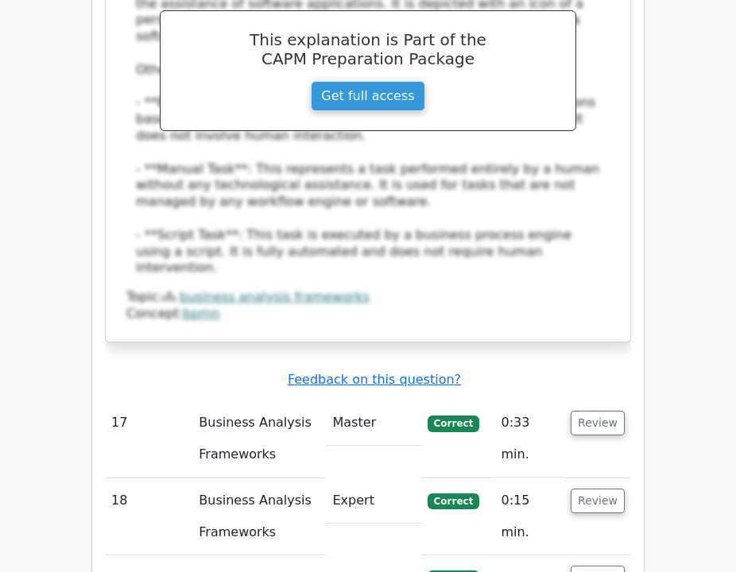
scroll to position [4398, 0]
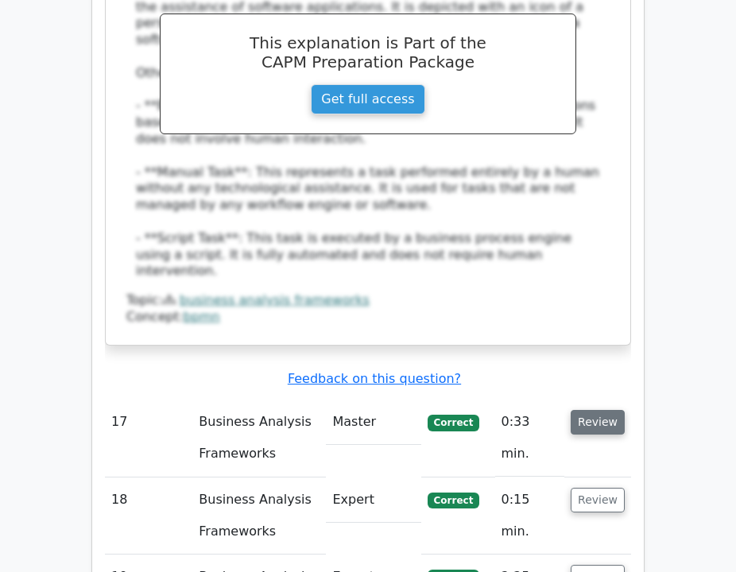
click at [587, 410] on button "Review" at bounding box center [597, 422] width 54 height 25
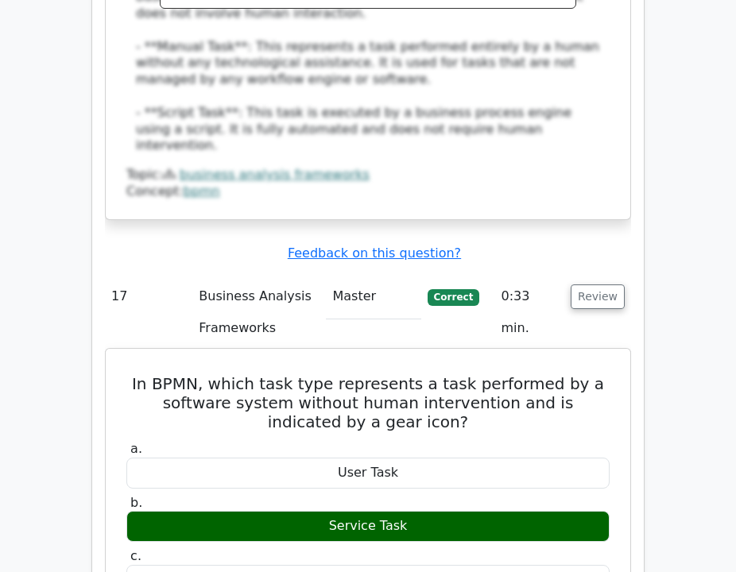
scroll to position [4523, 0]
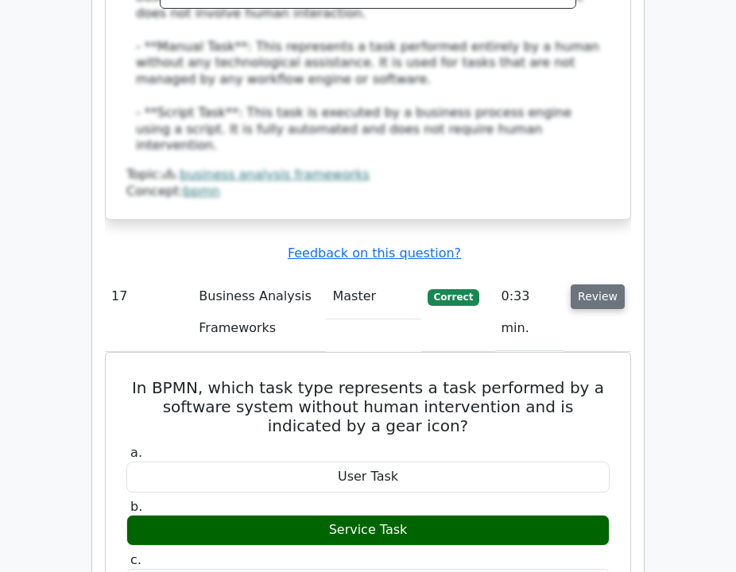
click at [588, 284] on button "Review" at bounding box center [597, 296] width 54 height 25
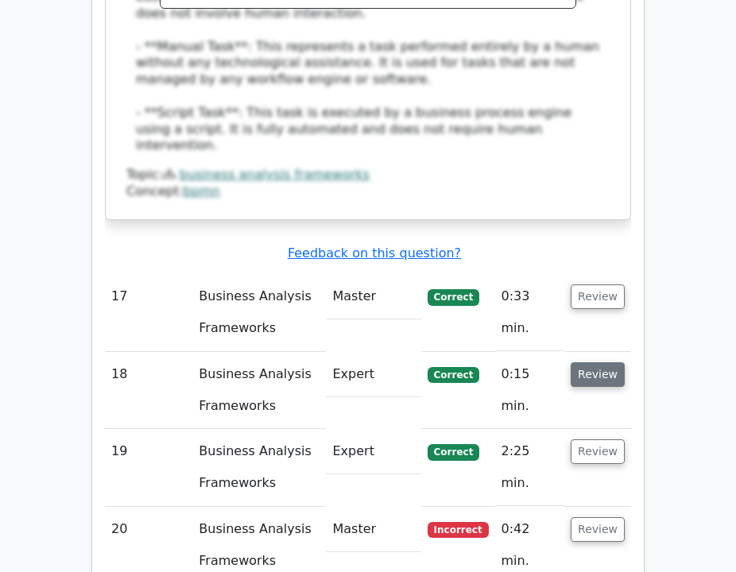
click at [596, 362] on button "Review" at bounding box center [597, 374] width 54 height 25
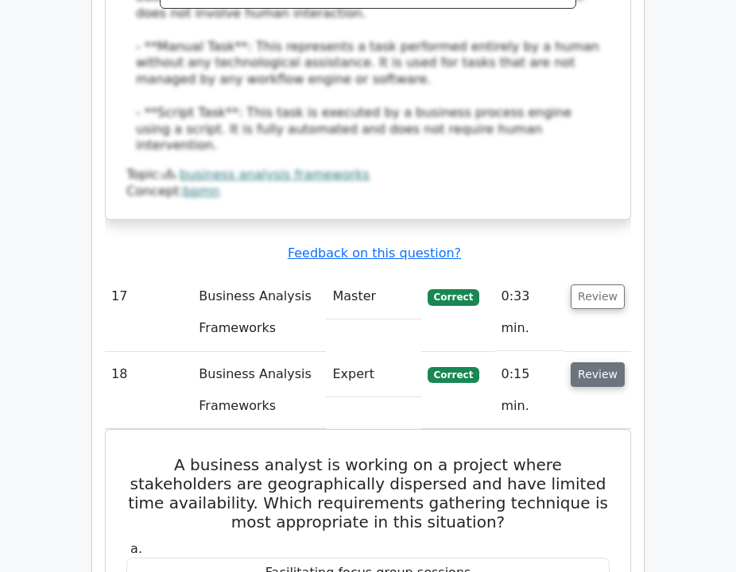
click at [596, 362] on button "Review" at bounding box center [597, 374] width 54 height 25
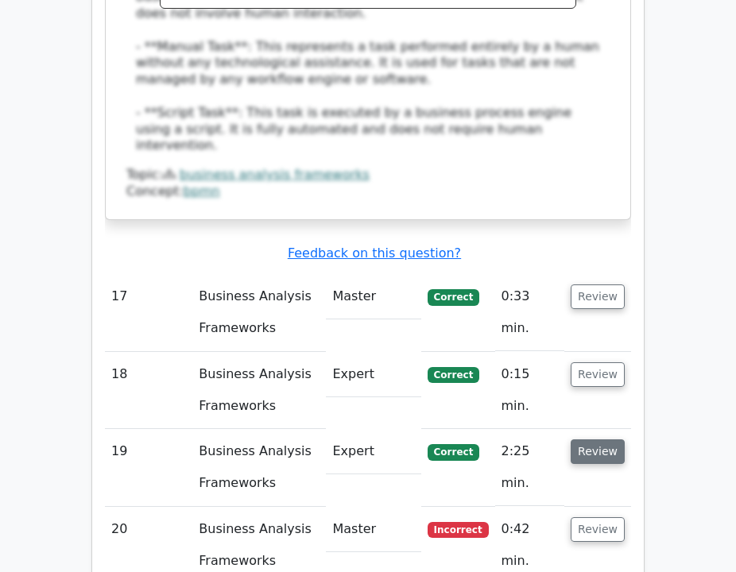
click at [590, 439] on button "Review" at bounding box center [597, 451] width 54 height 25
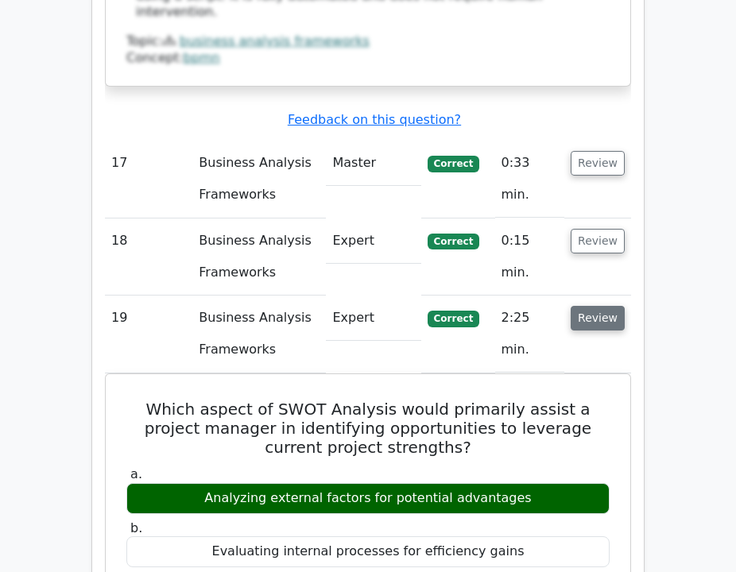
scroll to position [4658, 0]
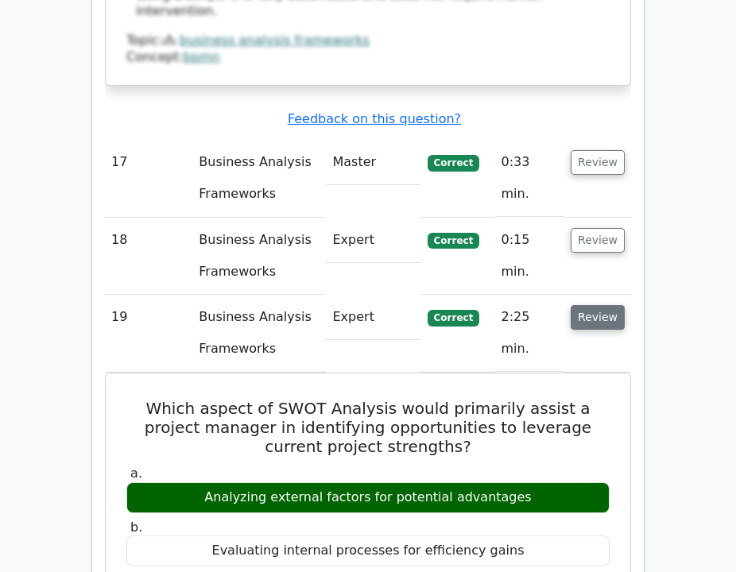
click at [578, 305] on button "Review" at bounding box center [597, 317] width 54 height 25
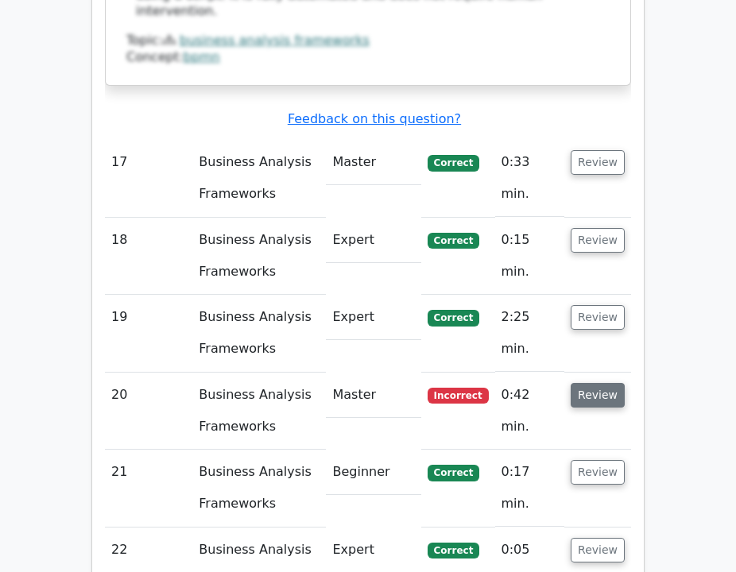
click at [587, 383] on button "Review" at bounding box center [597, 395] width 54 height 25
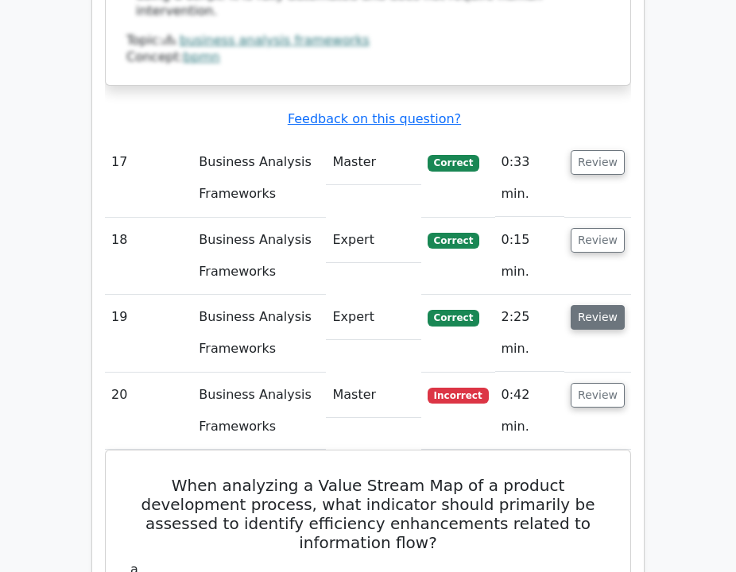
click at [582, 305] on button "Review" at bounding box center [597, 317] width 54 height 25
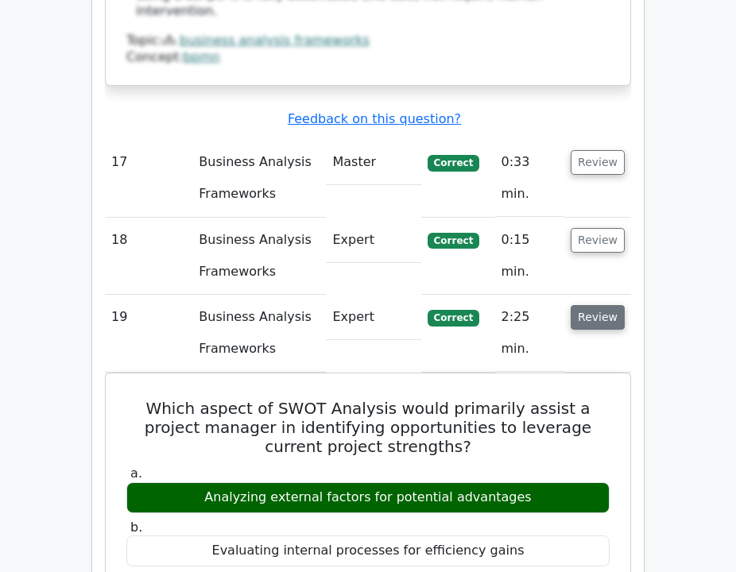
click at [582, 305] on button "Review" at bounding box center [597, 317] width 54 height 25
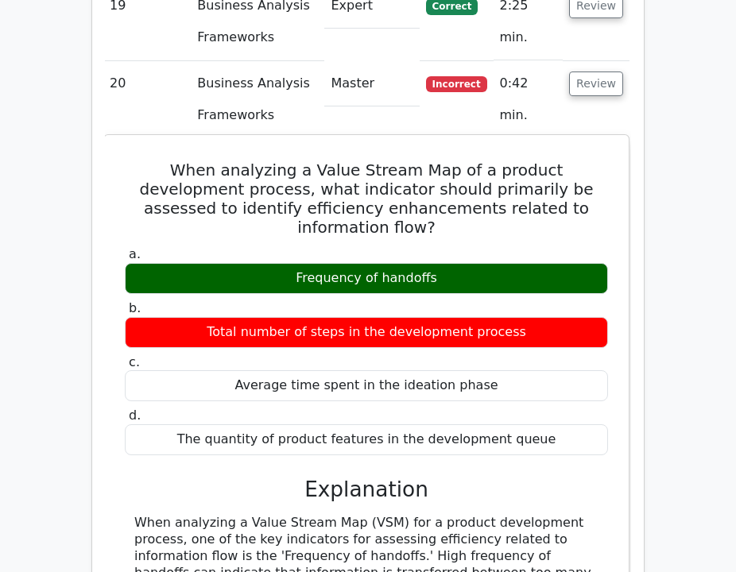
scroll to position [4969, 0]
